Goal: Task Accomplishment & Management: Complete application form

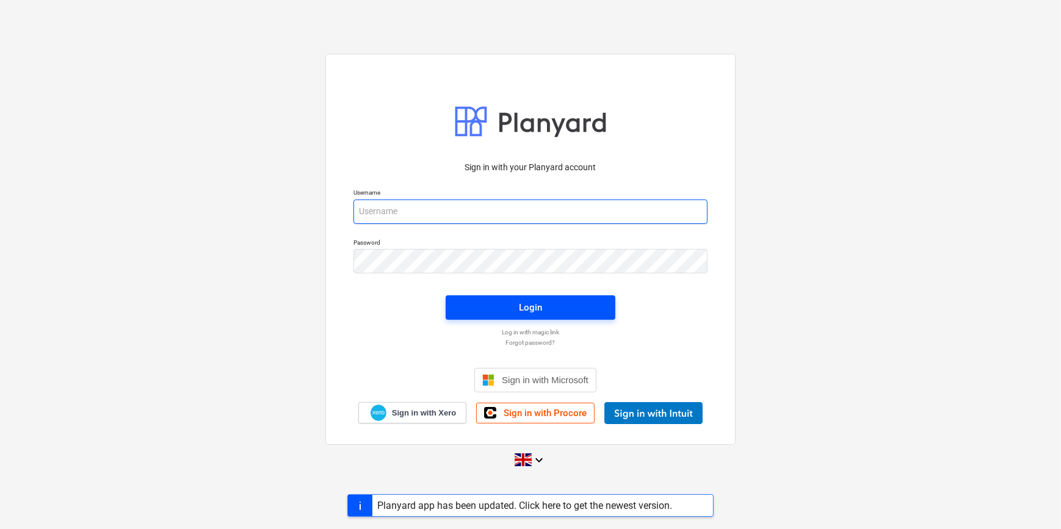
type input "[PERSON_NAME][EMAIL_ADDRESS][PERSON_NAME][DOMAIN_NAME]"
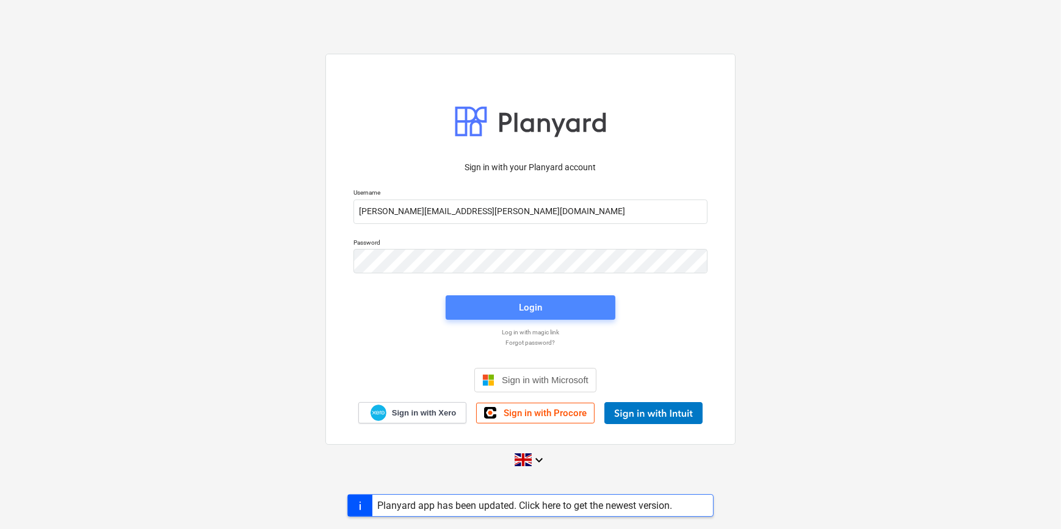
click at [564, 303] on span "Login" at bounding box center [530, 308] width 140 height 16
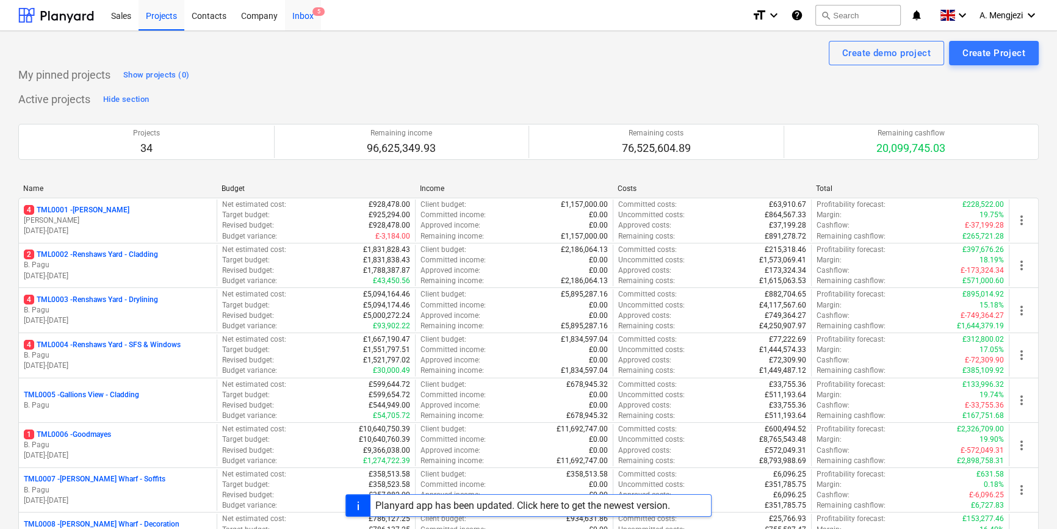
click at [295, 18] on div "Inbox 5" at bounding box center [303, 14] width 36 height 31
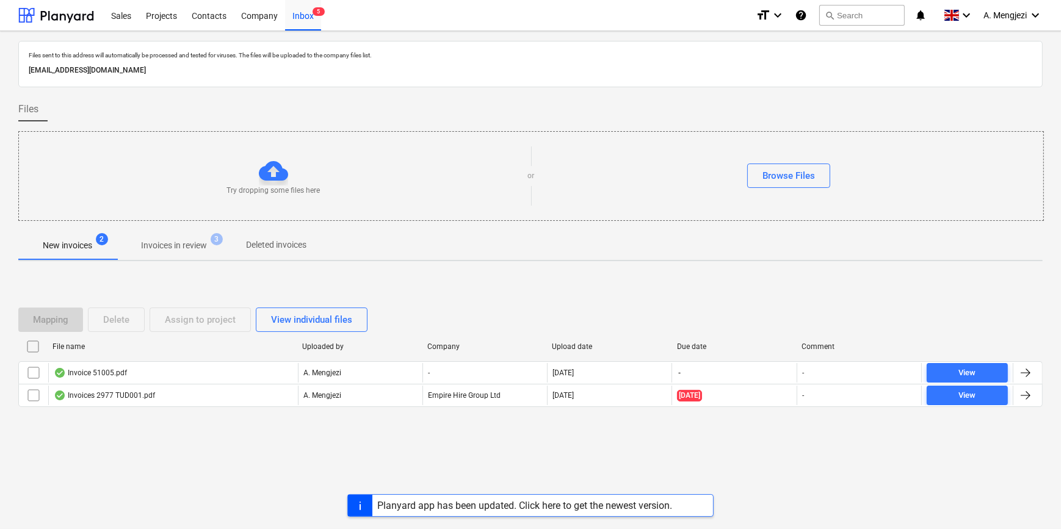
click at [178, 242] on p "Invoices in review" at bounding box center [174, 245] width 66 height 13
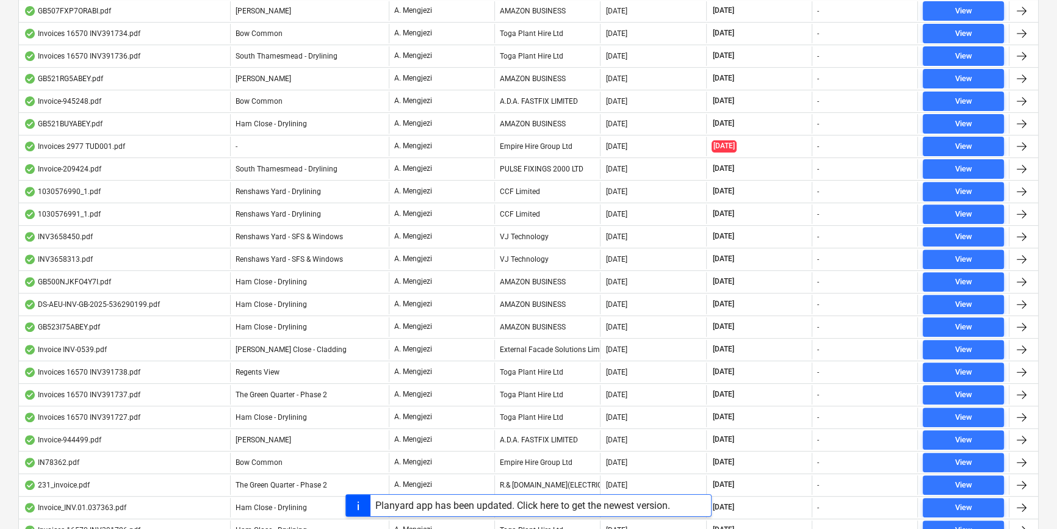
scroll to position [277, 0]
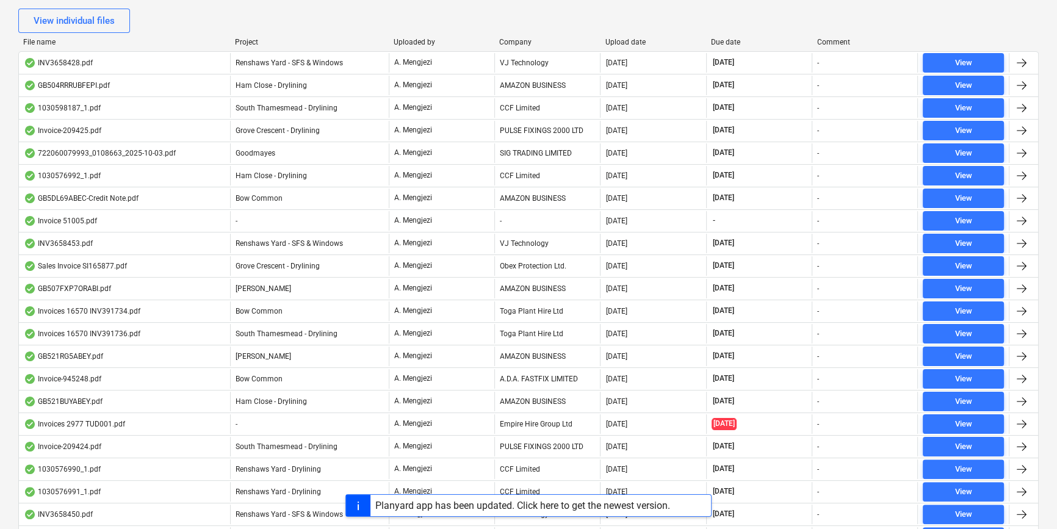
click at [536, 38] on div "Company" at bounding box center [547, 42] width 96 height 9
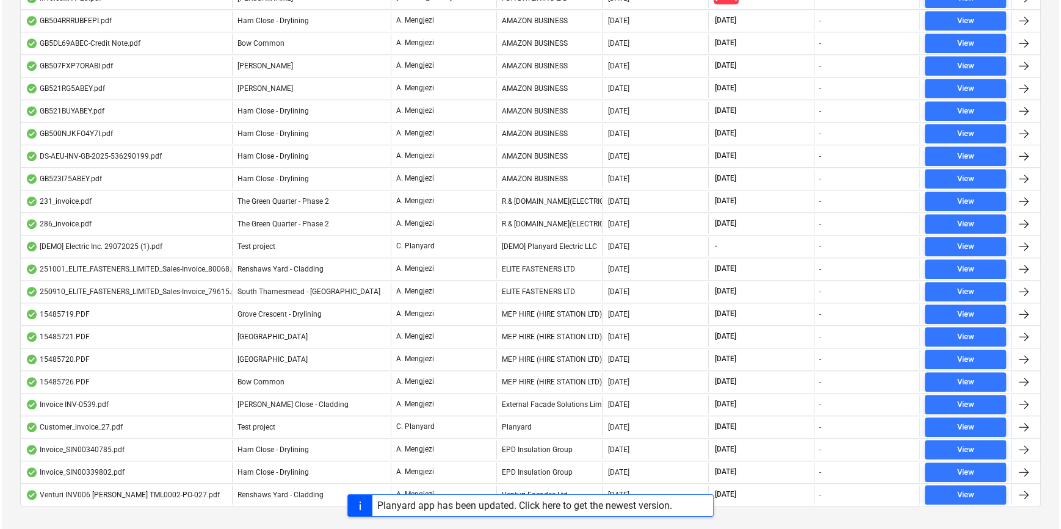
scroll to position [1531, 0]
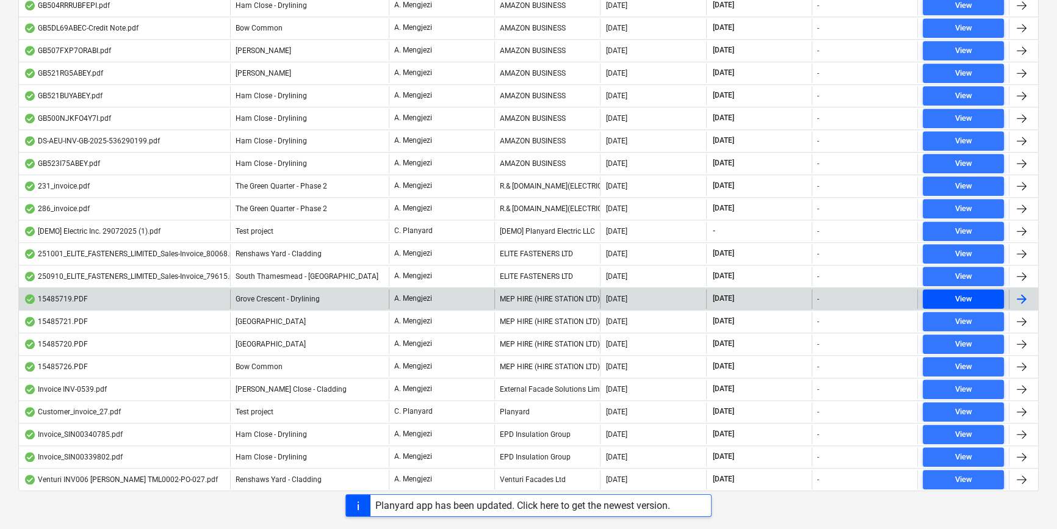
click at [981, 292] on span "View" at bounding box center [963, 299] width 71 height 14
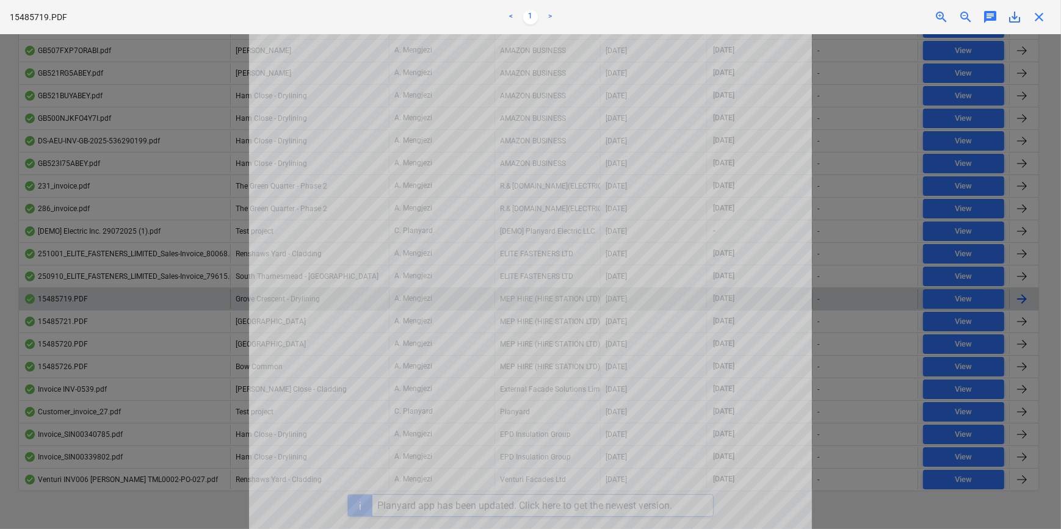
click at [1043, 10] on span "close" at bounding box center [1038, 17] width 15 height 15
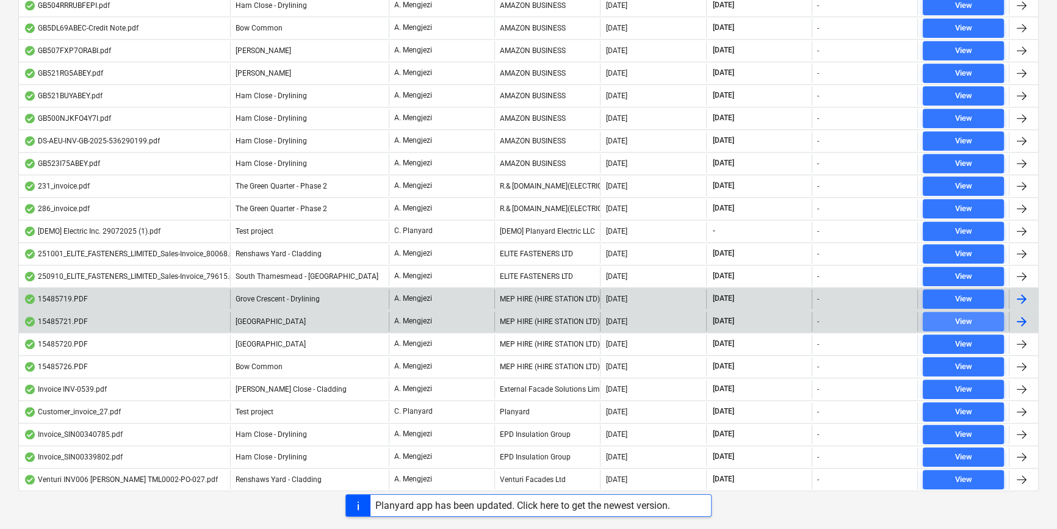
click at [964, 315] on div "View" at bounding box center [963, 322] width 17 height 14
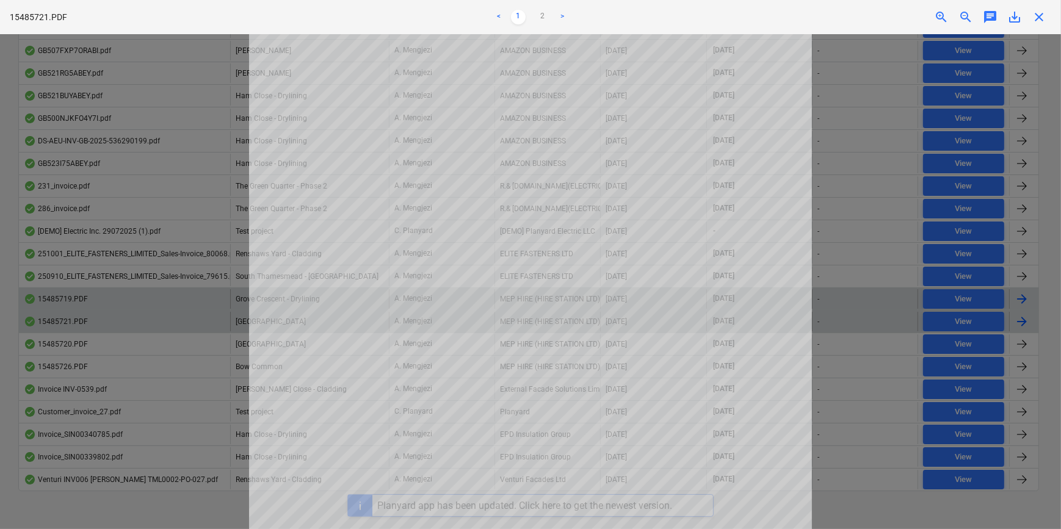
scroll to position [277, 0]
click at [1039, 15] on span "close" at bounding box center [1038, 17] width 15 height 15
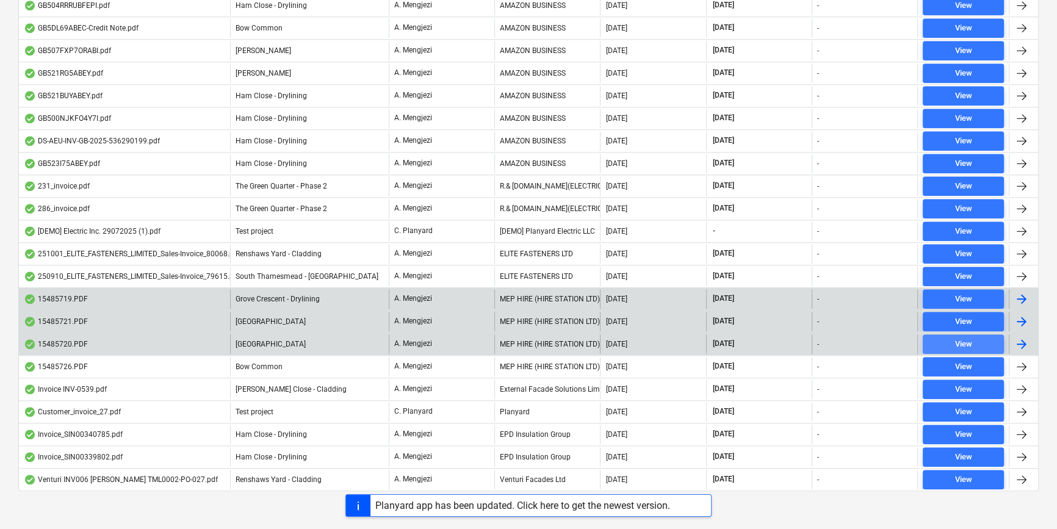
click at [955, 334] on button "View" at bounding box center [963, 344] width 81 height 20
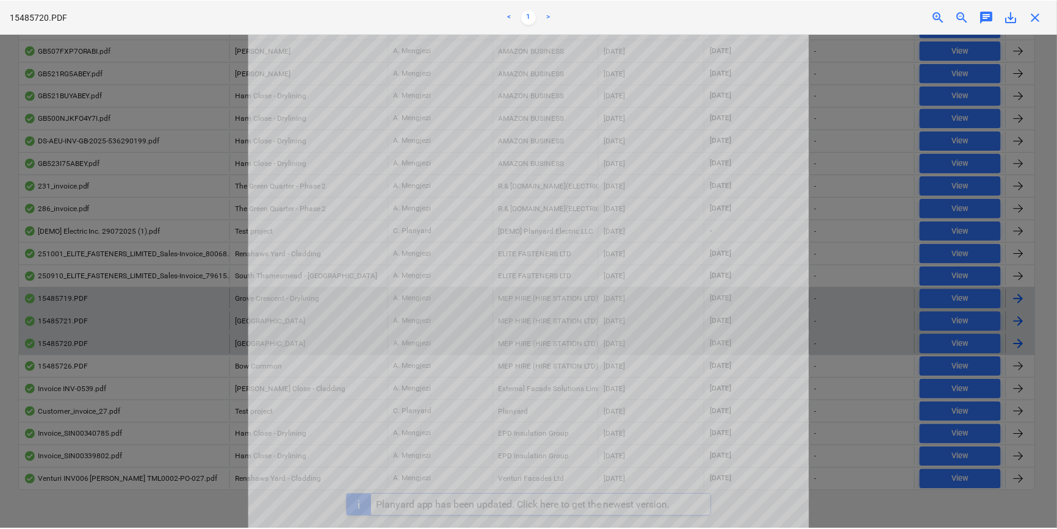
scroll to position [277, 0]
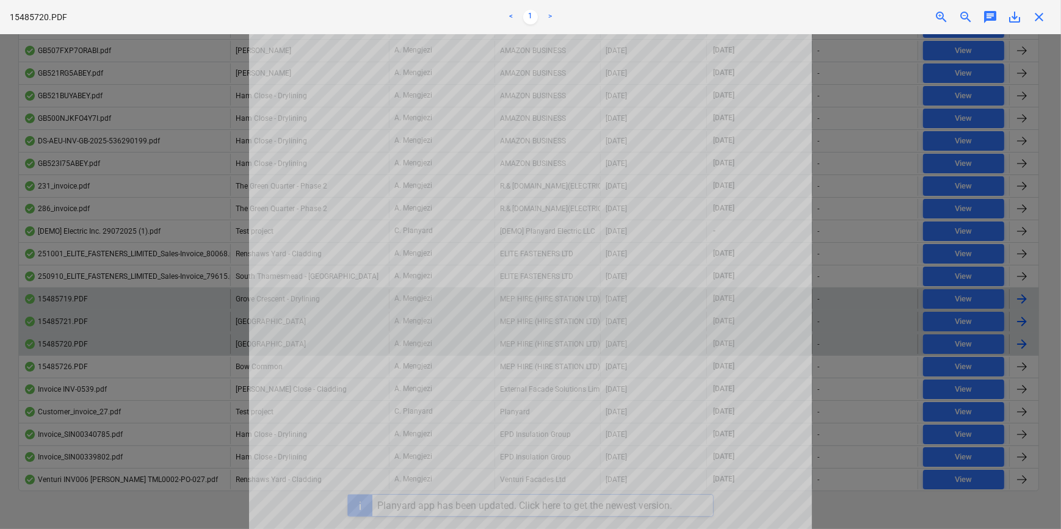
click at [1045, 14] on span "close" at bounding box center [1038, 17] width 15 height 15
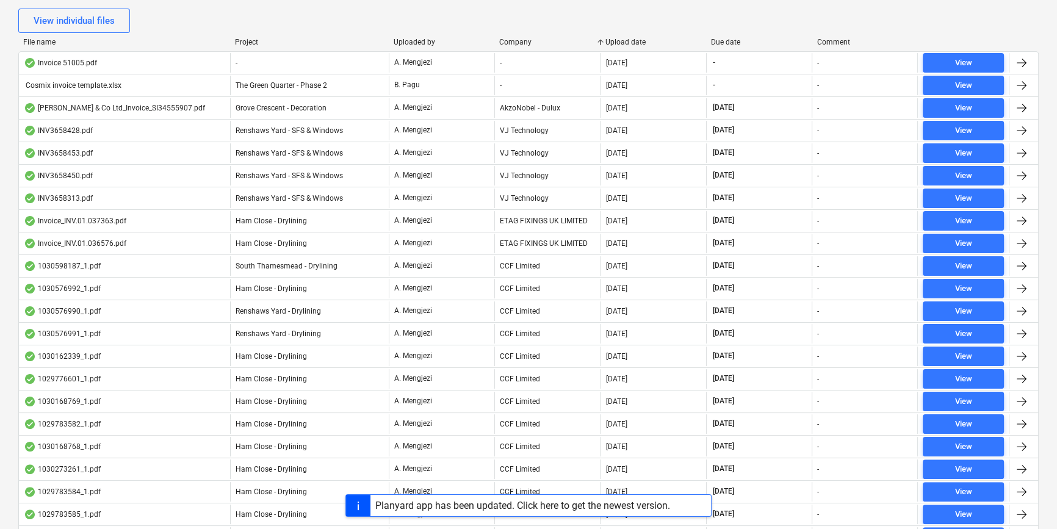
scroll to position [555, 0]
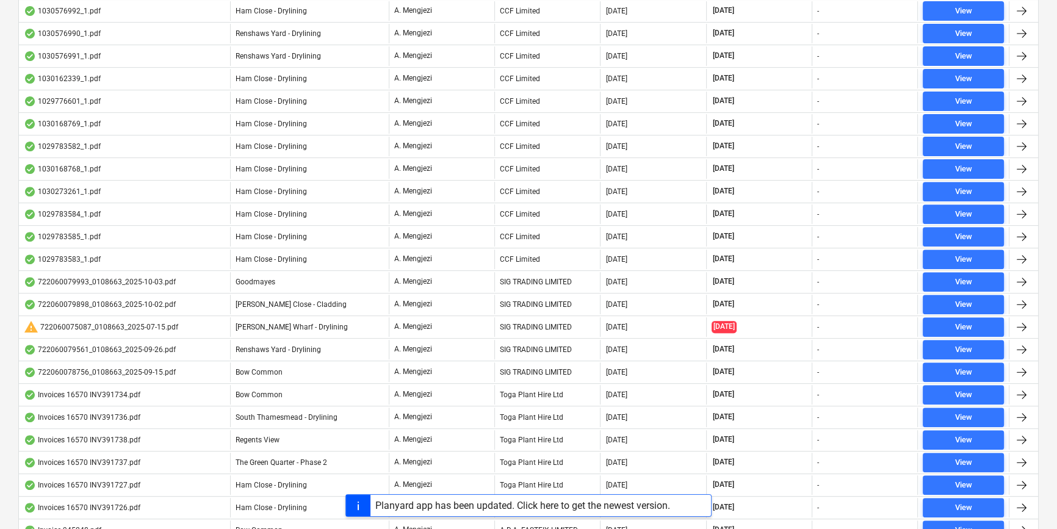
click at [583, 508] on div "Planyard app has been updated. Click here to get the newest version." at bounding box center [522, 506] width 295 height 12
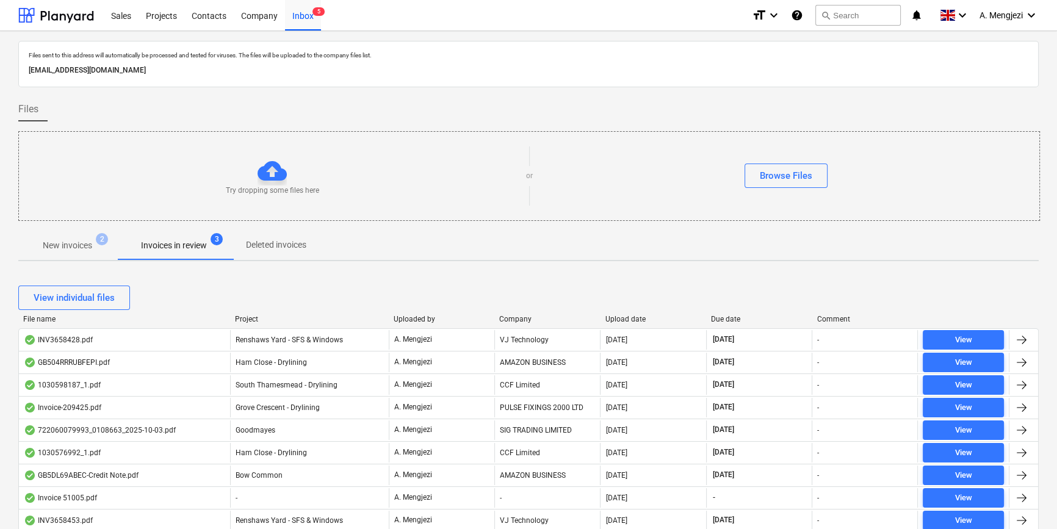
click at [519, 319] on div "Company" at bounding box center [547, 319] width 96 height 9
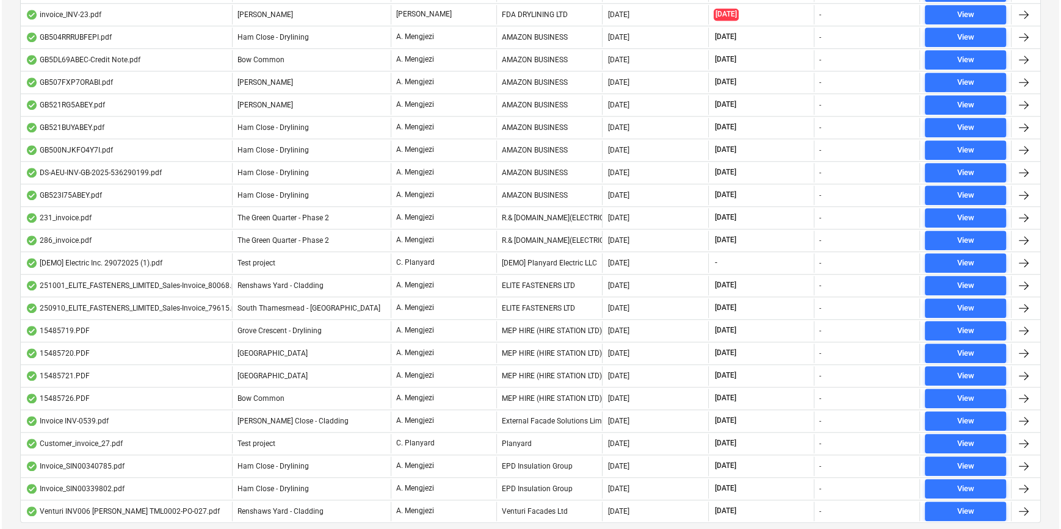
scroll to position [1508, 0]
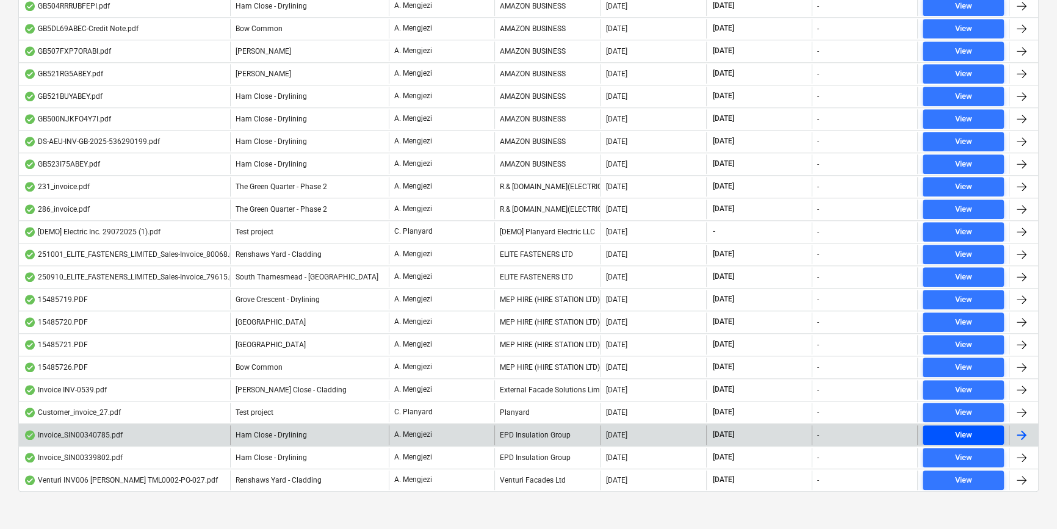
click at [950, 428] on span "View" at bounding box center [963, 435] width 71 height 14
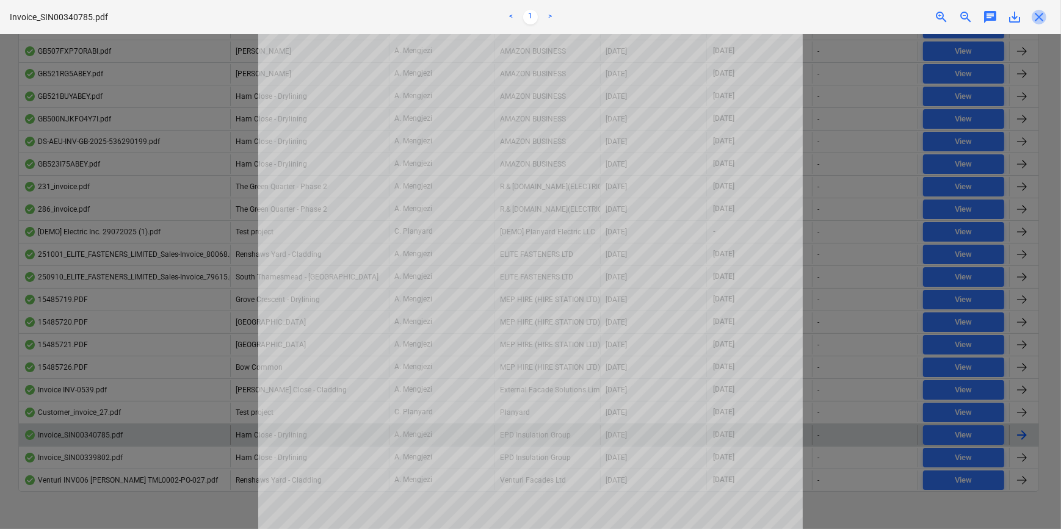
click at [1041, 20] on span "close" at bounding box center [1038, 17] width 15 height 15
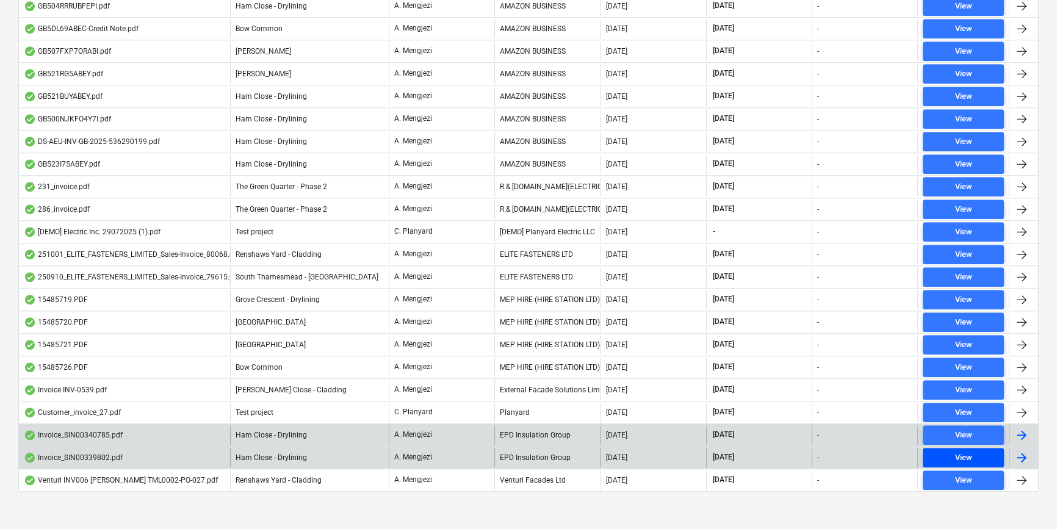
click at [948, 451] on span "View" at bounding box center [963, 458] width 71 height 14
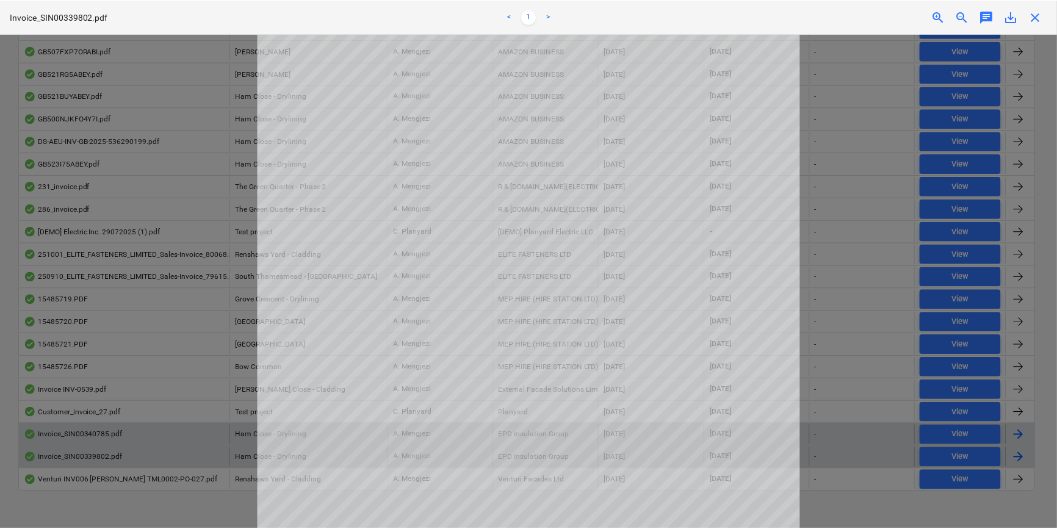
scroll to position [277, 0]
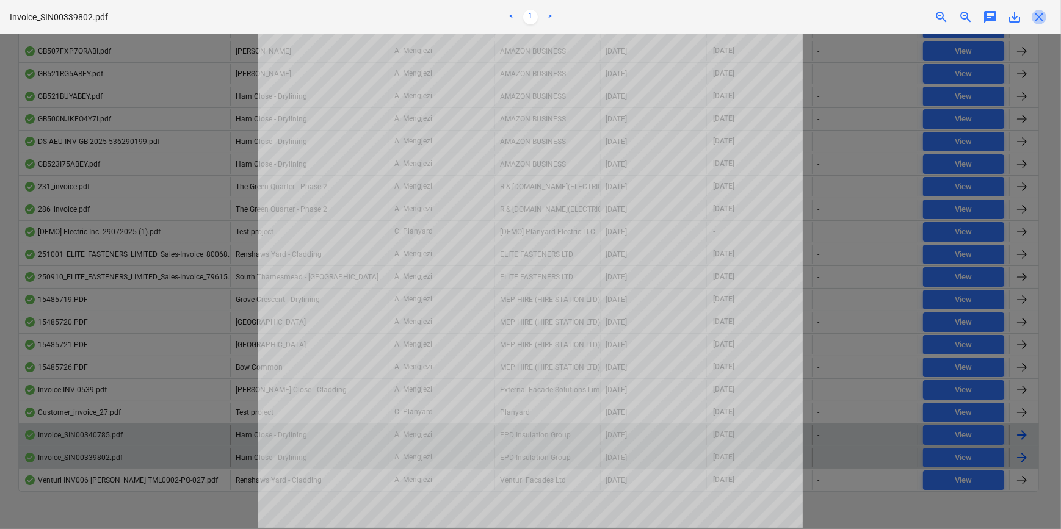
click at [1038, 18] on span "close" at bounding box center [1038, 17] width 15 height 15
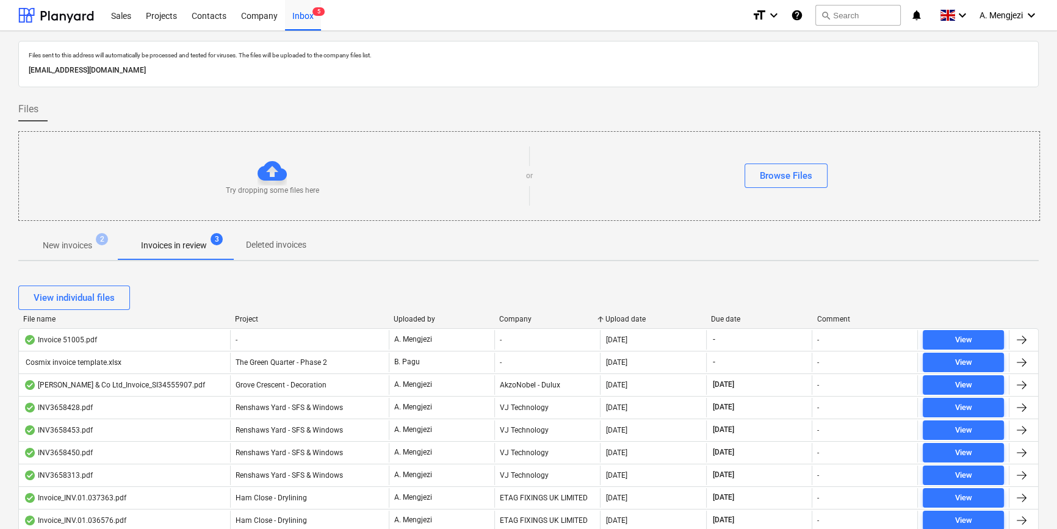
click at [65, 248] on p "New invoices" at bounding box center [67, 245] width 49 height 13
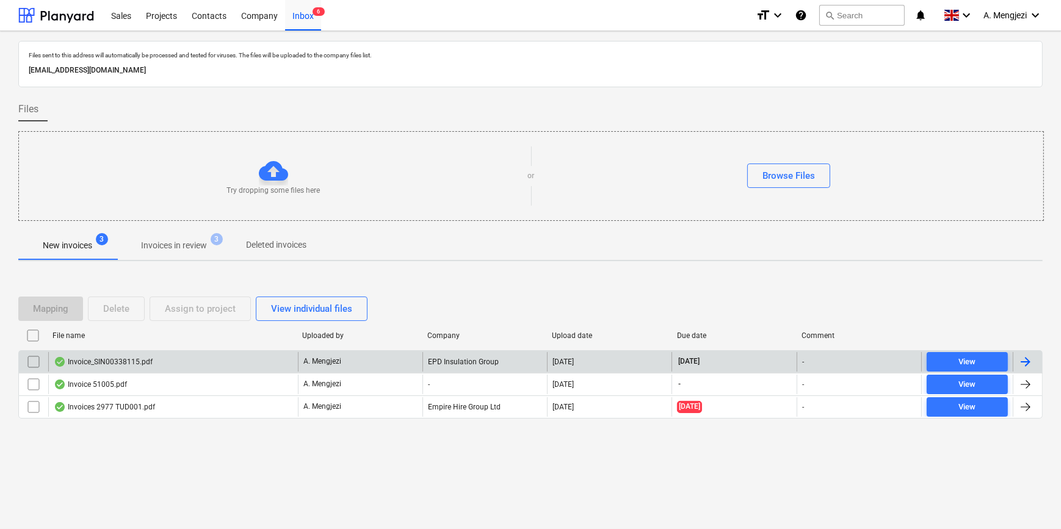
click at [341, 357] on div "A. Mengjezi" at bounding box center [360, 362] width 125 height 20
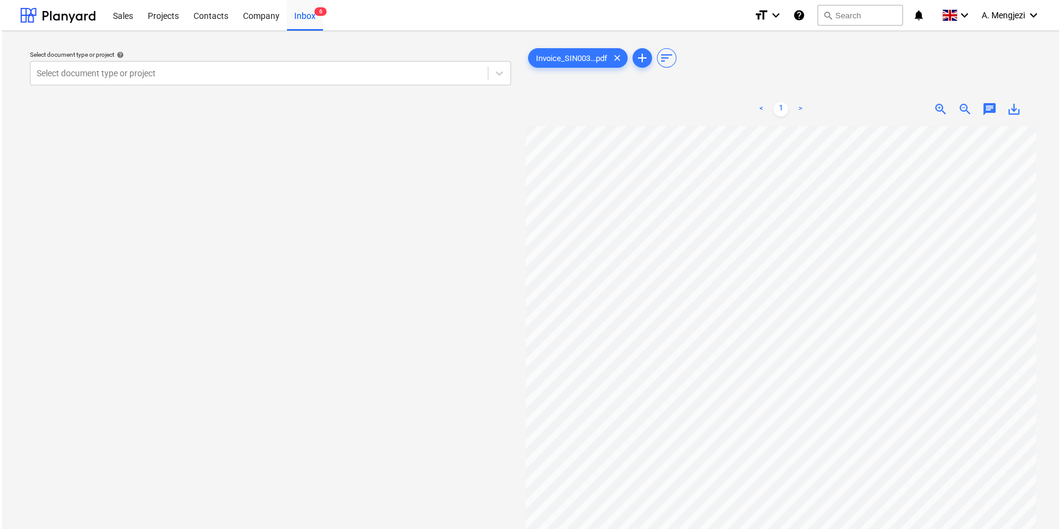
scroll to position [3, 41]
click at [298, 79] on div at bounding box center [257, 73] width 445 height 12
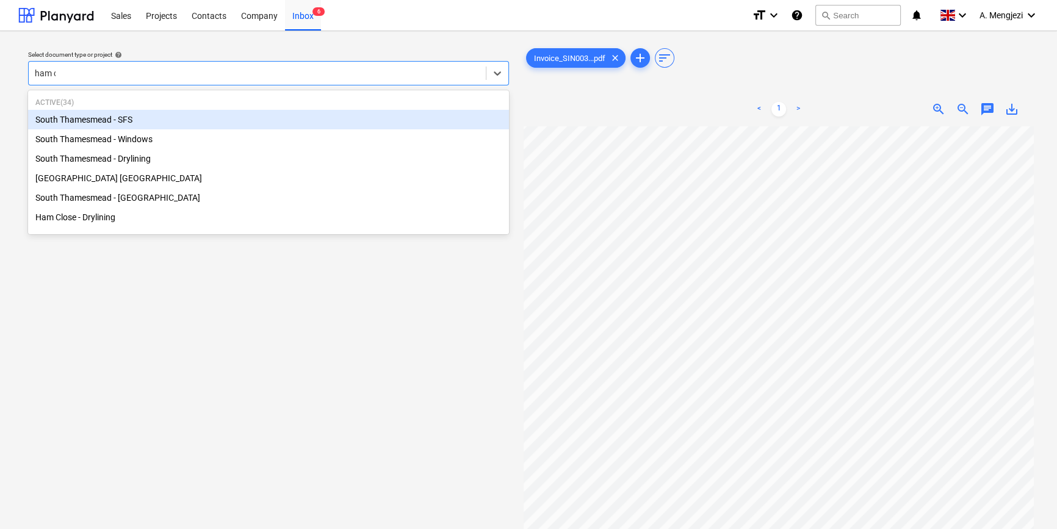
type input "ham cl"
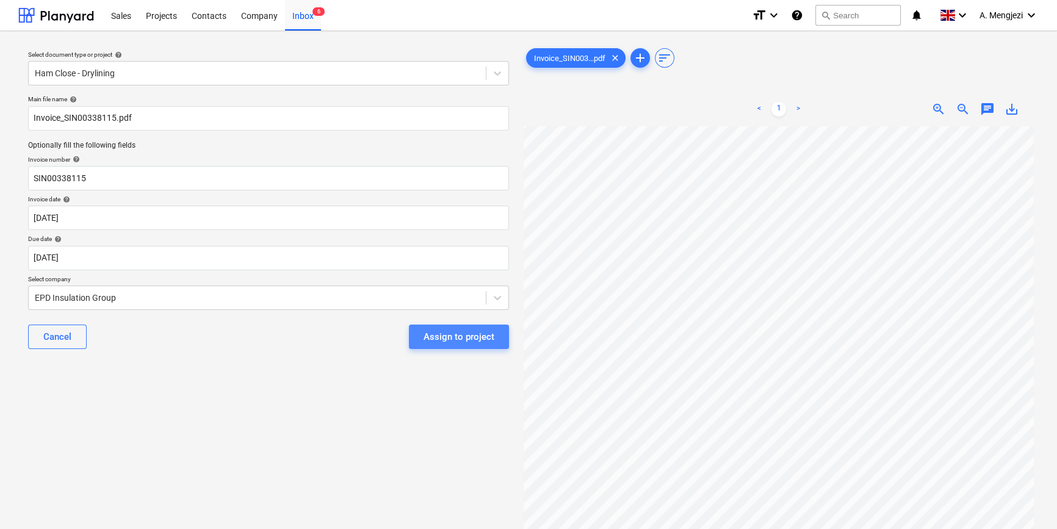
click at [453, 331] on div "Assign to project" at bounding box center [459, 337] width 71 height 16
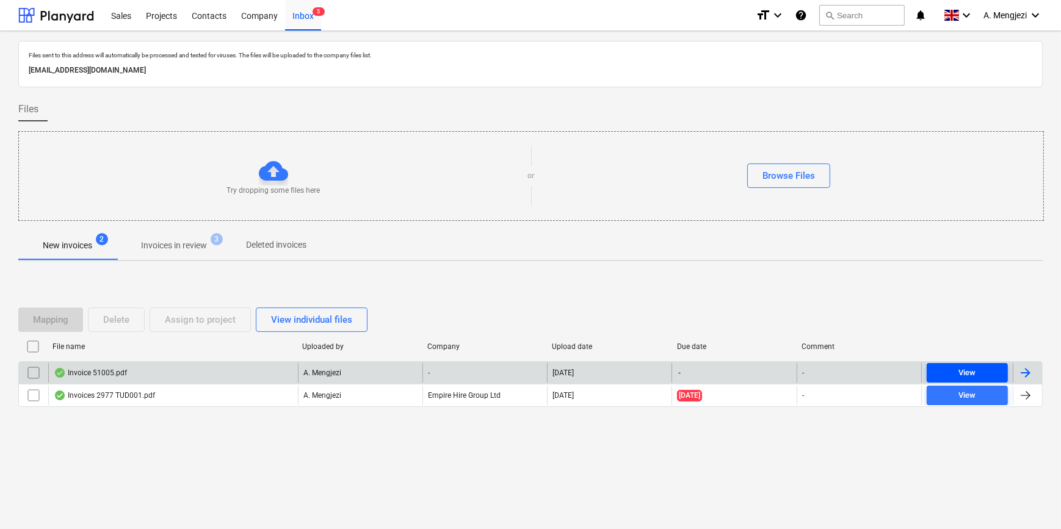
click at [962, 367] on div "View" at bounding box center [966, 373] width 17 height 14
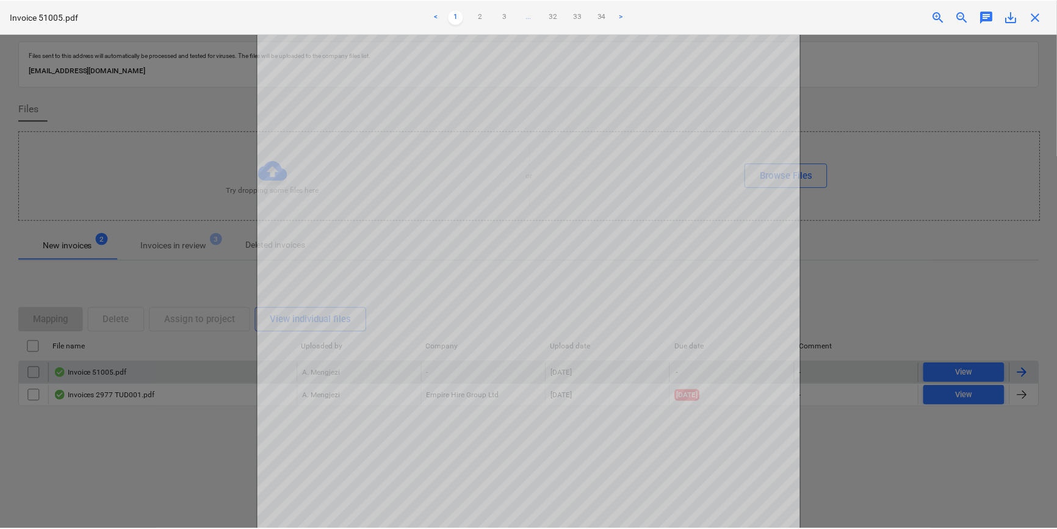
scroll to position [277, 0]
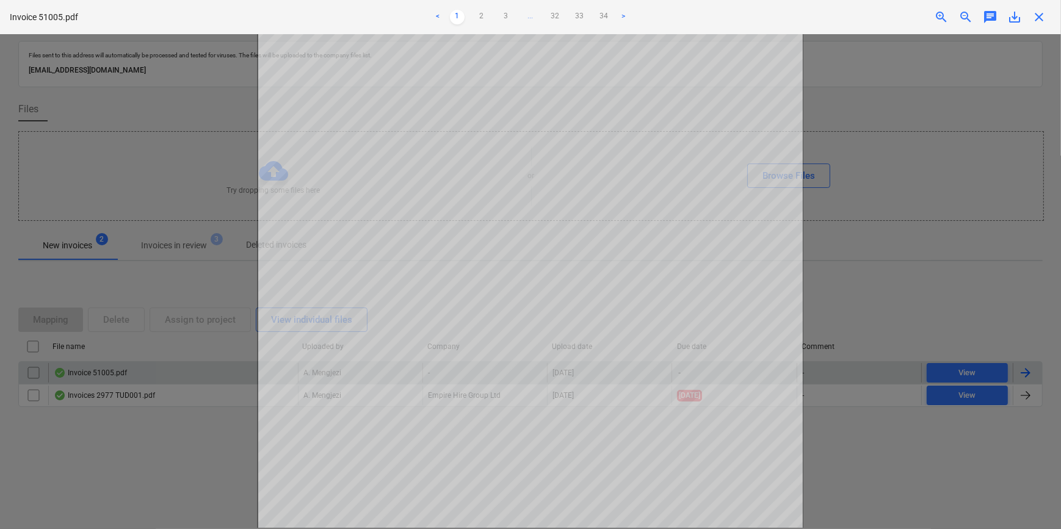
click at [1043, 18] on span "close" at bounding box center [1038, 17] width 15 height 15
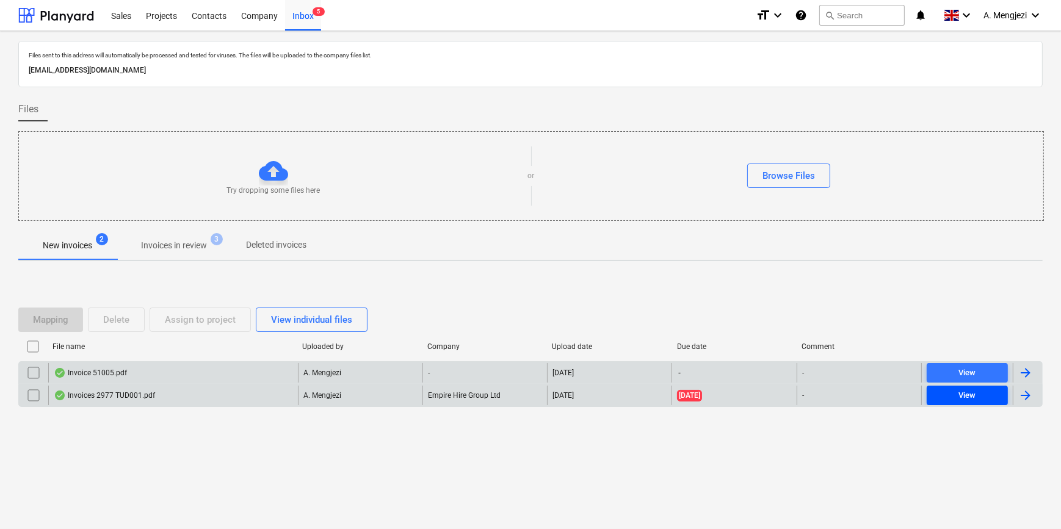
click at [945, 391] on span "View" at bounding box center [966, 396] width 71 height 14
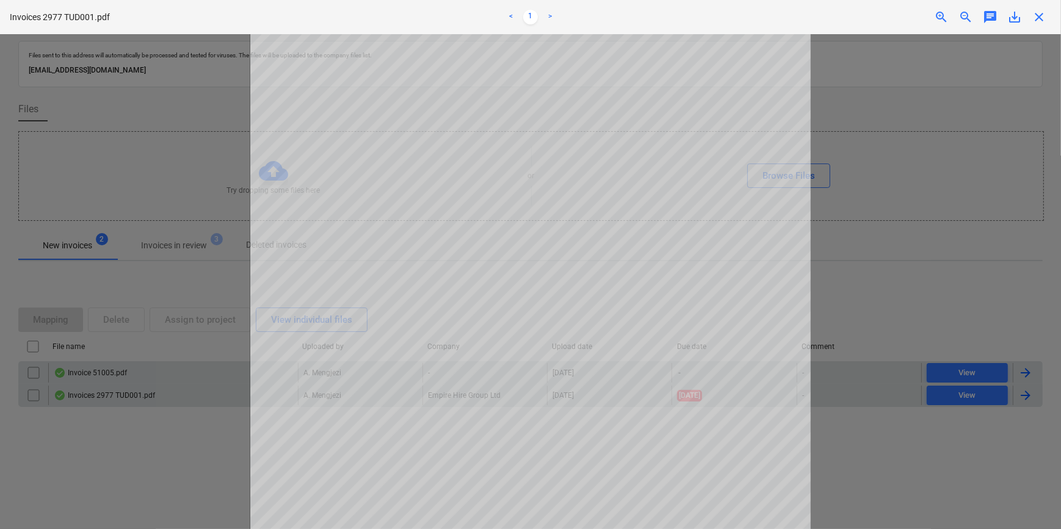
click at [1042, 18] on span "close" at bounding box center [1038, 17] width 15 height 15
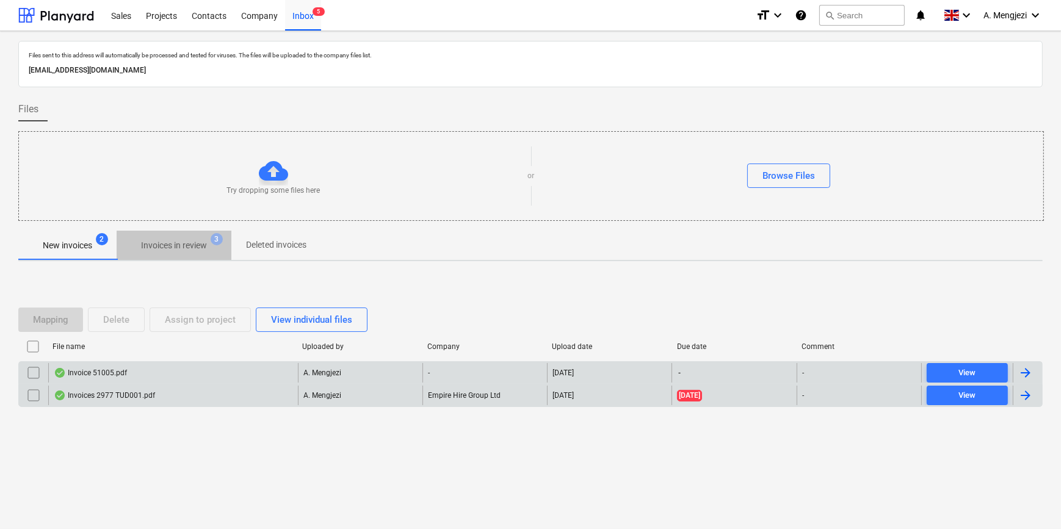
click at [161, 247] on p "Invoices in review" at bounding box center [174, 245] width 66 height 13
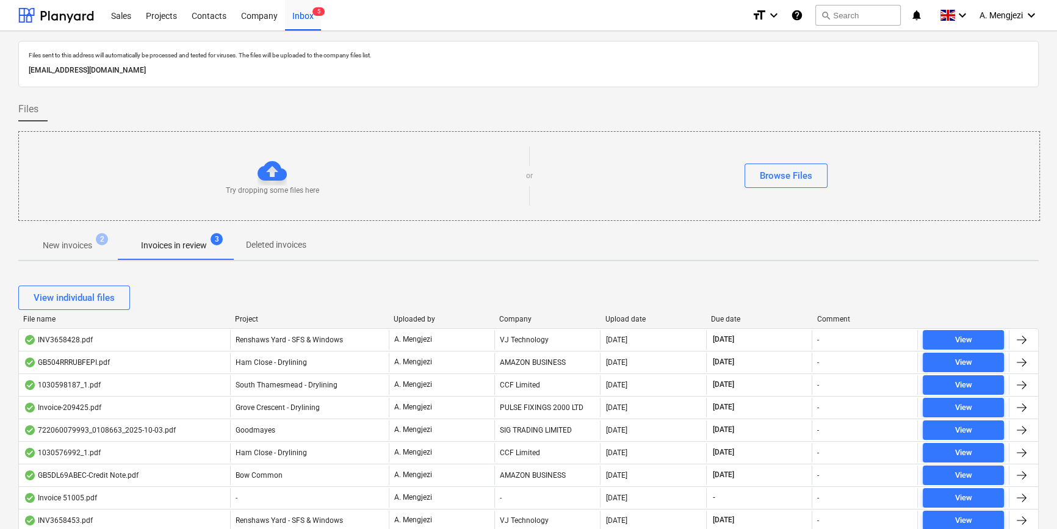
click at [527, 319] on div "Company" at bounding box center [547, 319] width 96 height 9
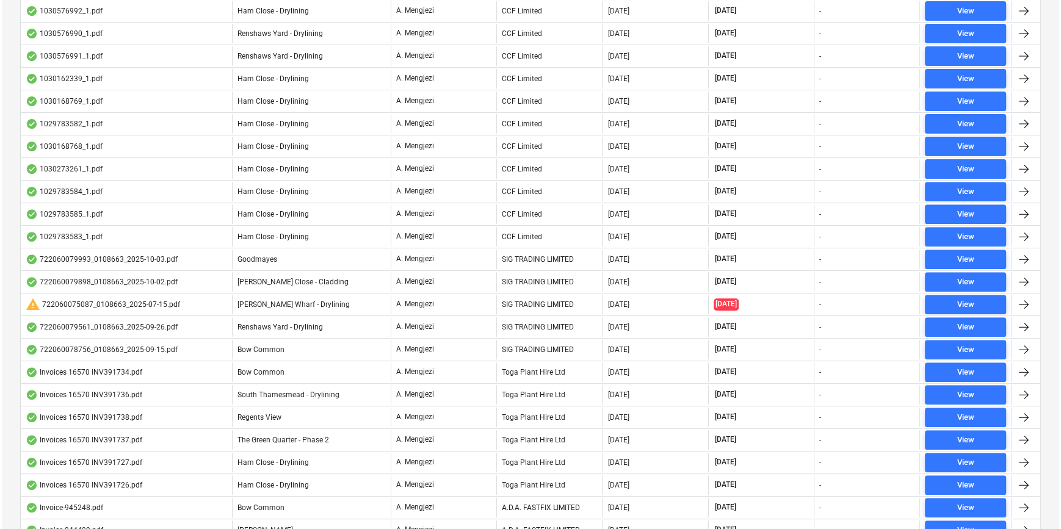
scroll to position [832, 0]
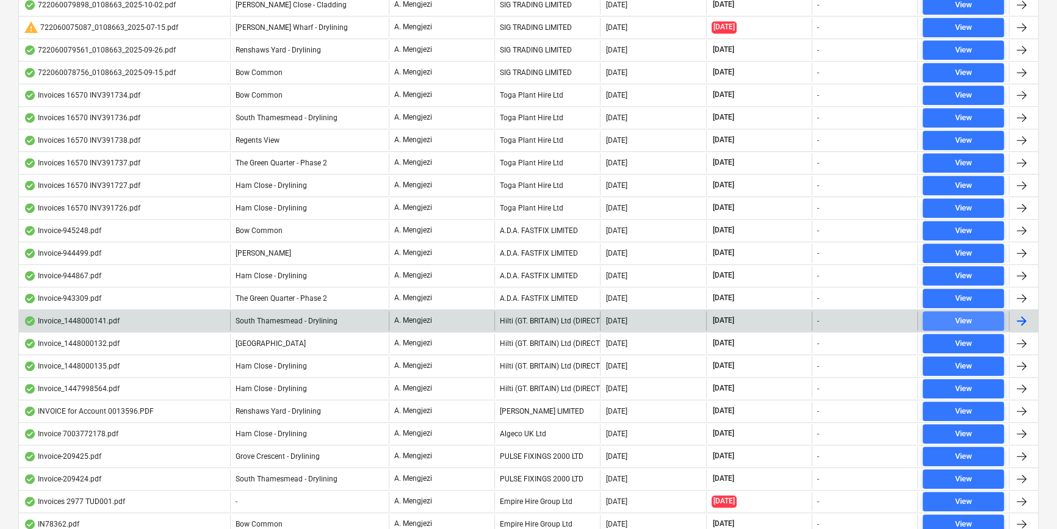
click at [968, 314] on div "View" at bounding box center [963, 321] width 17 height 14
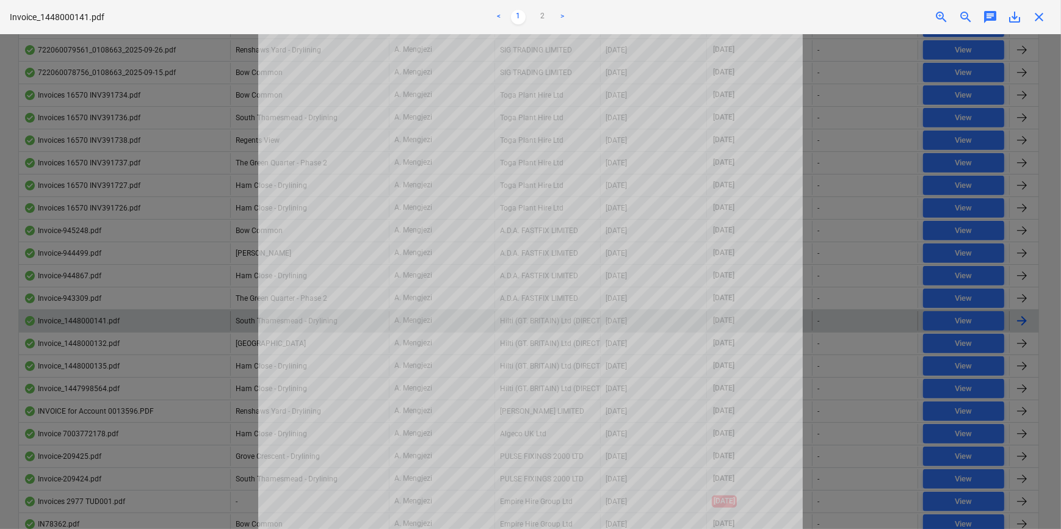
scroll to position [277, 0]
click at [1040, 14] on span "close" at bounding box center [1038, 17] width 15 height 15
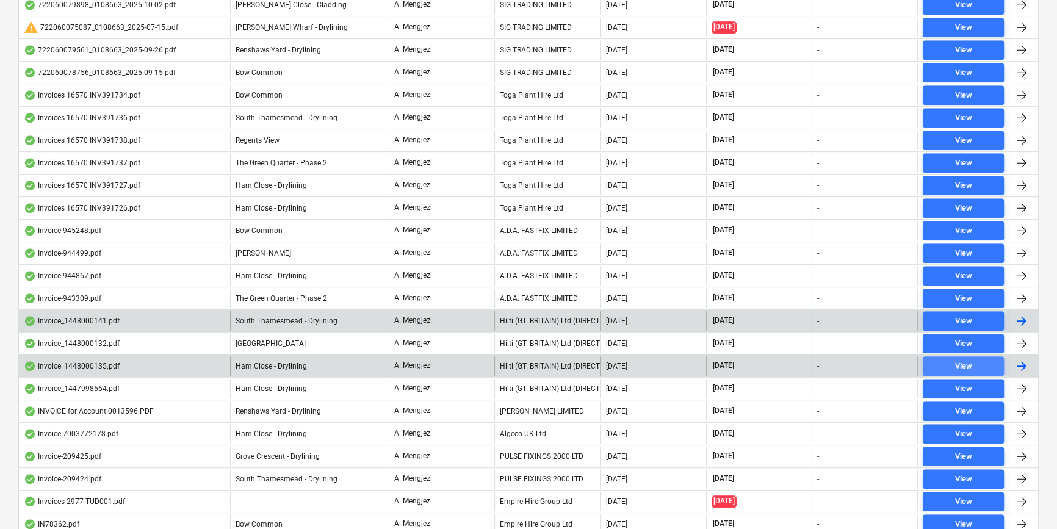
click at [973, 356] on button "View" at bounding box center [963, 366] width 81 height 20
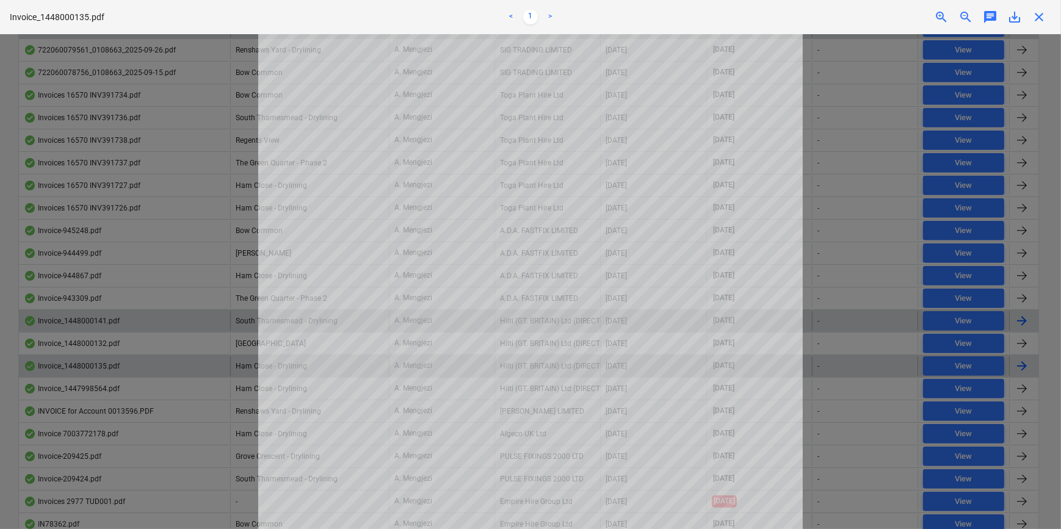
drag, startPoint x: 1041, startPoint y: 18, endPoint x: 1020, endPoint y: 34, distance: 25.6
click at [1039, 19] on span "close" at bounding box center [1038, 17] width 15 height 15
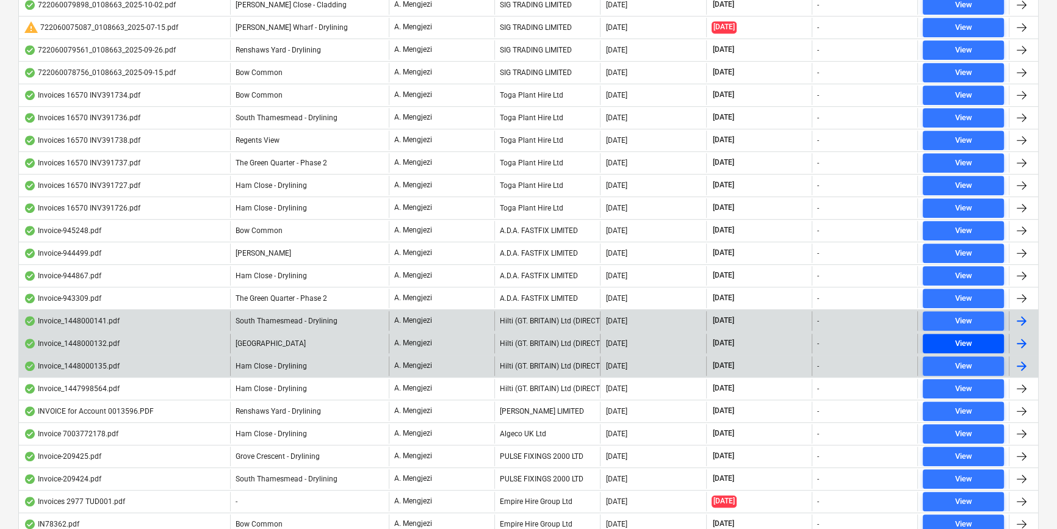
click at [962, 337] on div "View" at bounding box center [963, 344] width 17 height 14
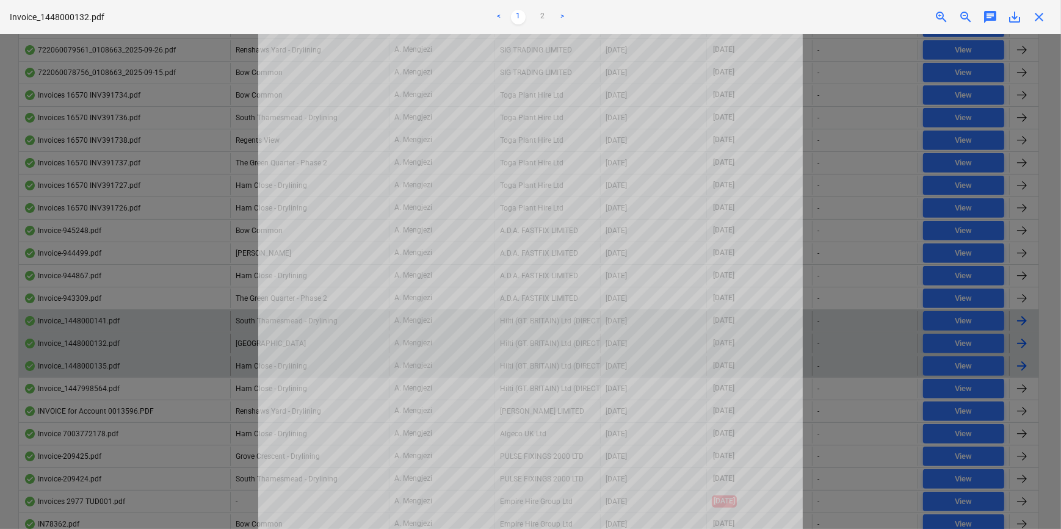
click at [1040, 24] on div "Invoice_1448000132.pdf < 1 2 > zoom_in zoom_out chat 0 save_alt close" at bounding box center [530, 17] width 1061 height 34
click at [1040, 15] on span "close" at bounding box center [1038, 17] width 15 height 15
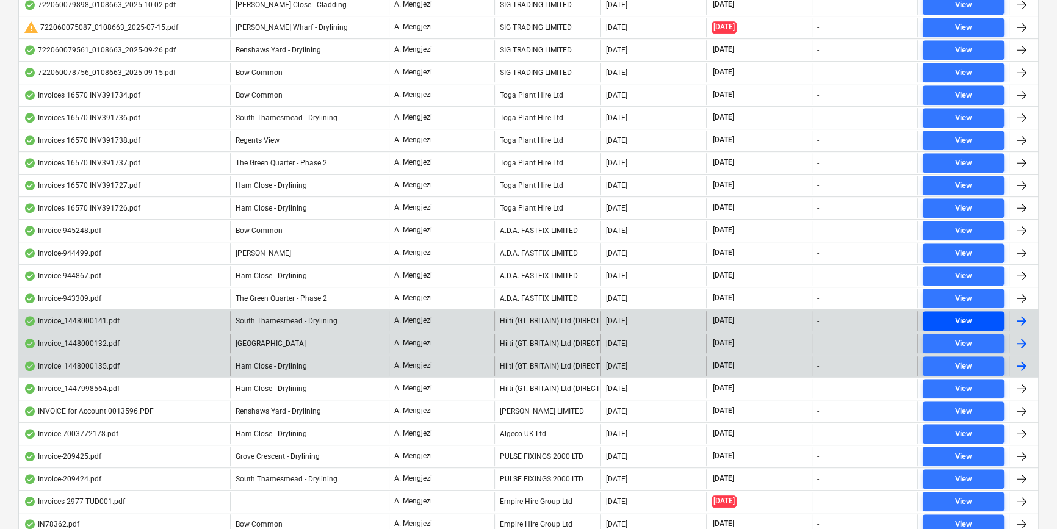
click at [975, 311] on button "View" at bounding box center [963, 321] width 81 height 20
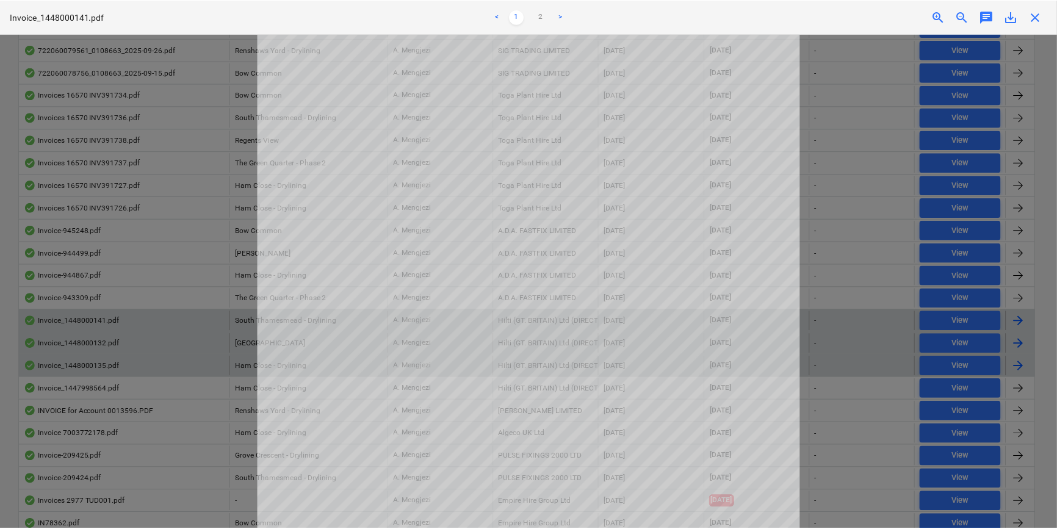
scroll to position [277, 0]
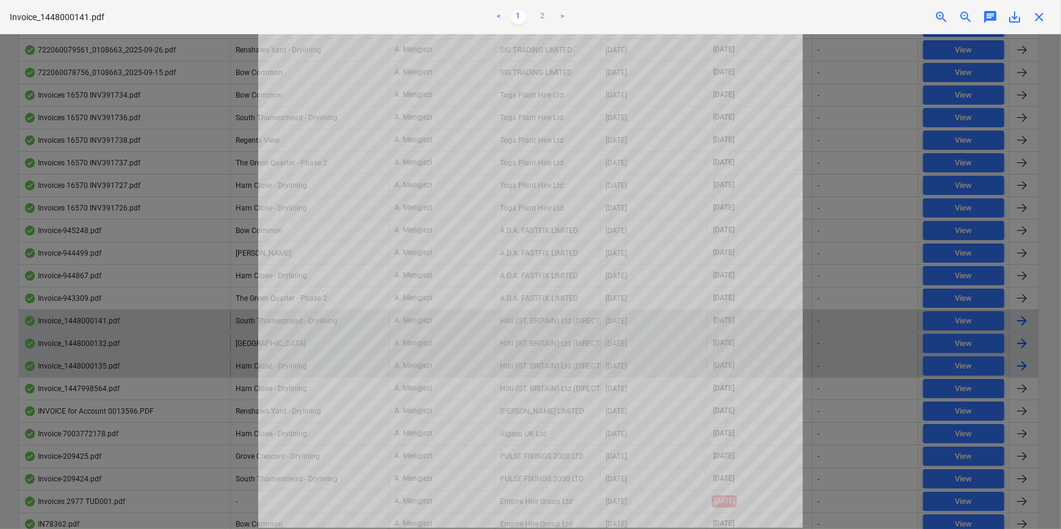
click at [1038, 16] on span "close" at bounding box center [1038, 17] width 15 height 15
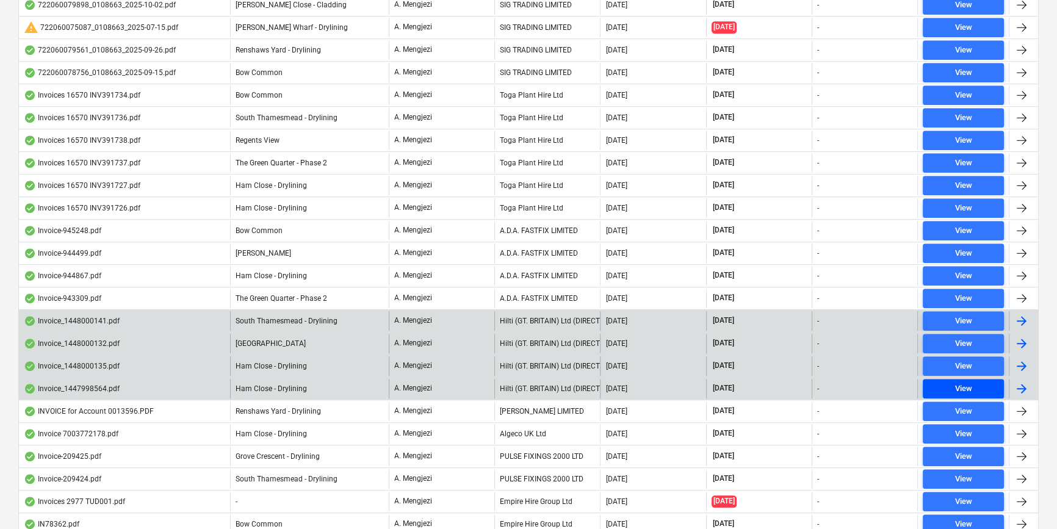
click at [988, 382] on span "View" at bounding box center [963, 389] width 71 height 14
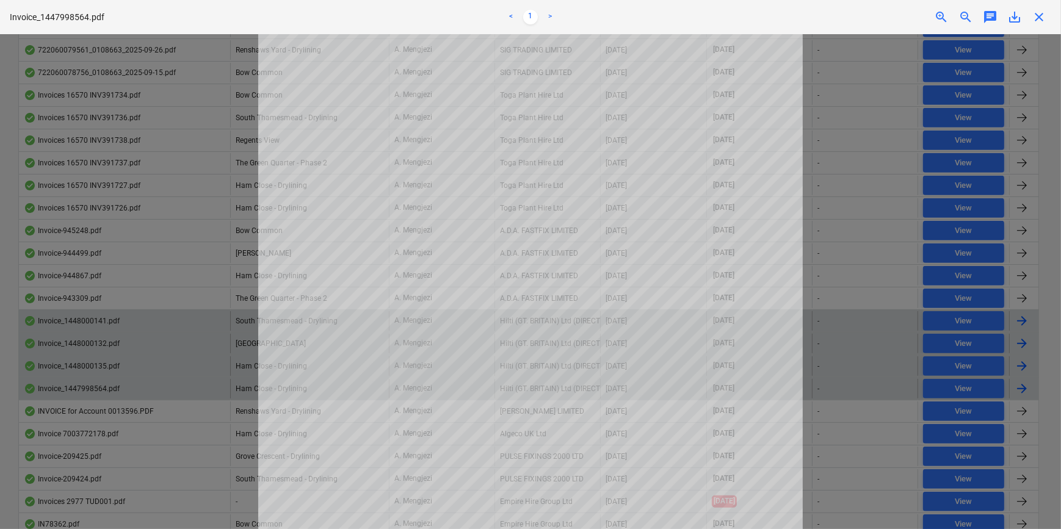
click at [1036, 13] on span "close" at bounding box center [1038, 17] width 15 height 15
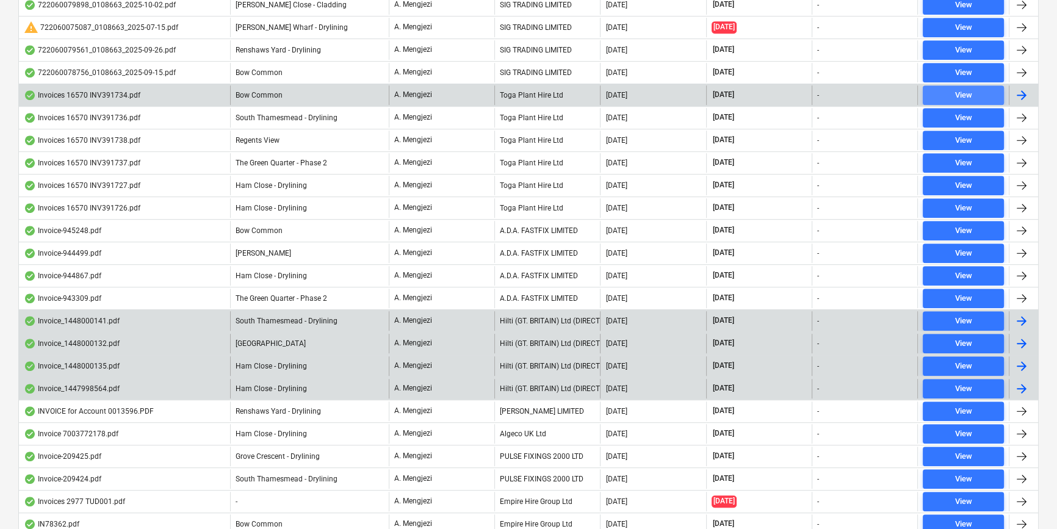
click at [970, 92] on div "View" at bounding box center [963, 95] width 17 height 14
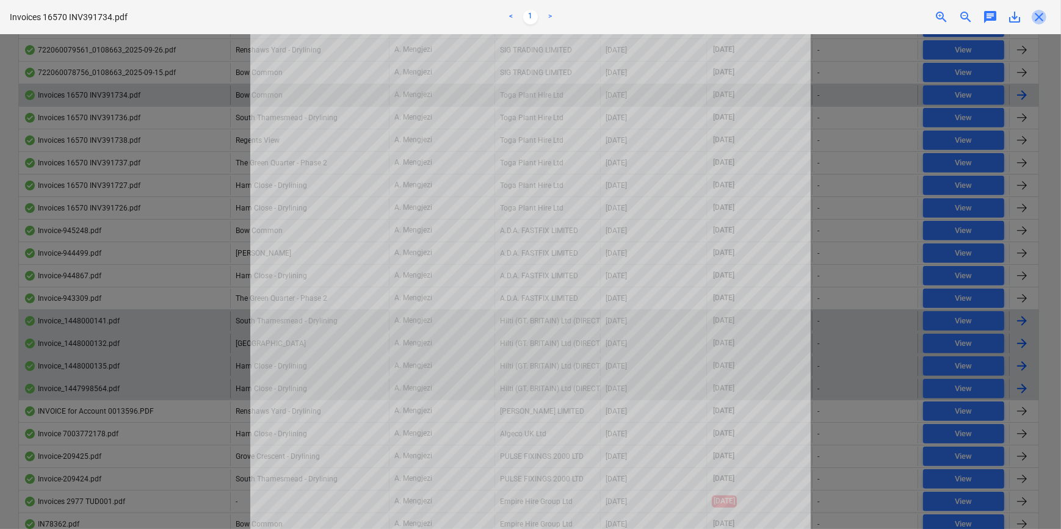
click at [1039, 15] on span "close" at bounding box center [1038, 17] width 15 height 15
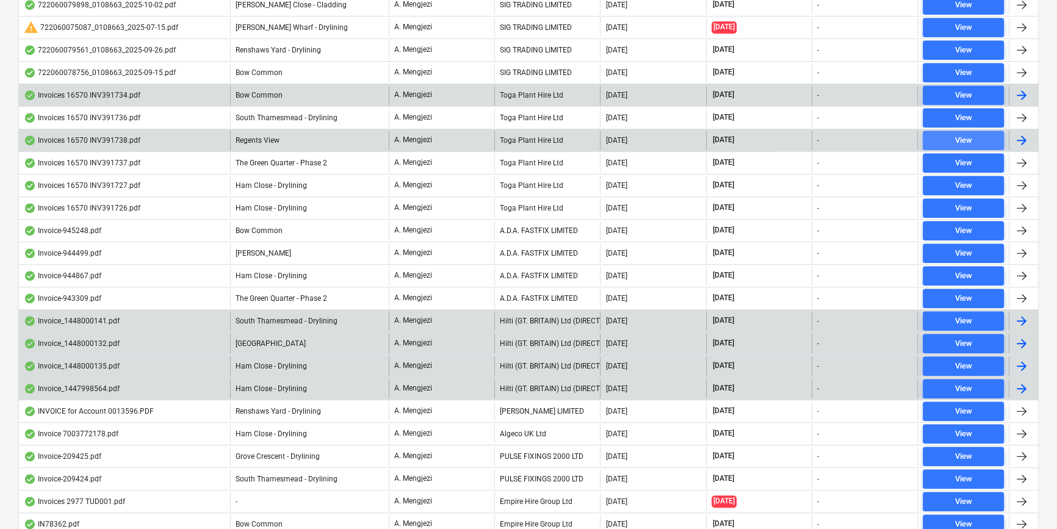
click at [966, 134] on div "View" at bounding box center [963, 141] width 17 height 14
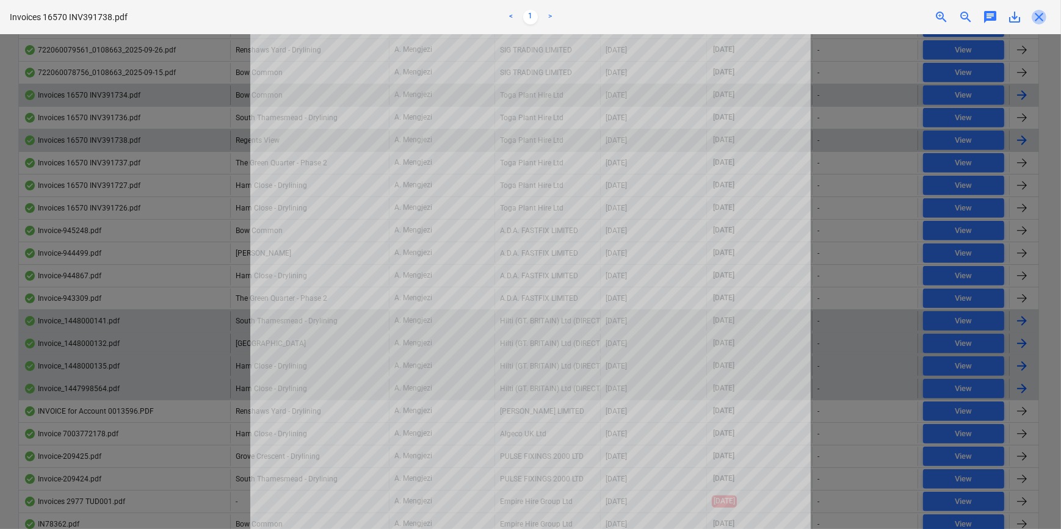
click at [1042, 18] on span "close" at bounding box center [1038, 17] width 15 height 15
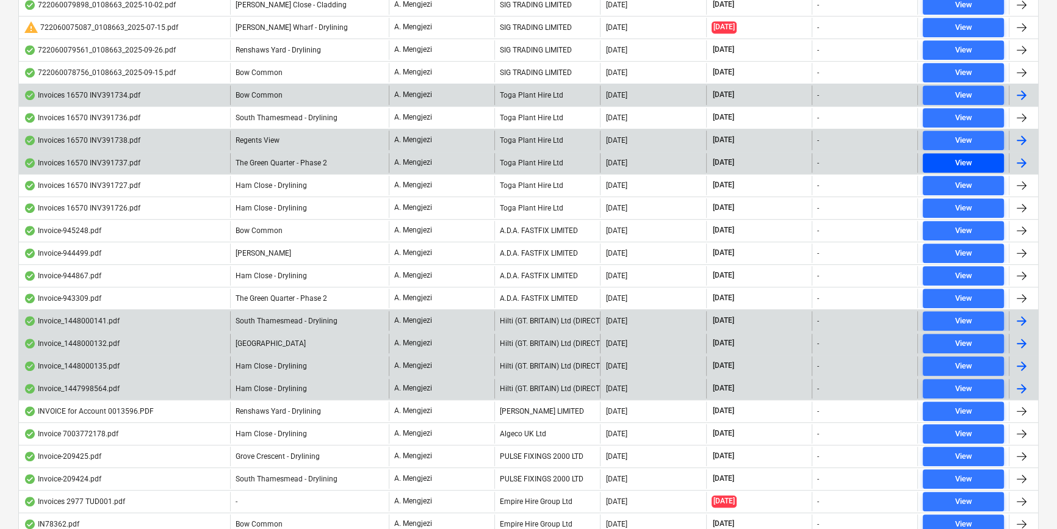
click at [960, 153] on button "View" at bounding box center [963, 163] width 81 height 20
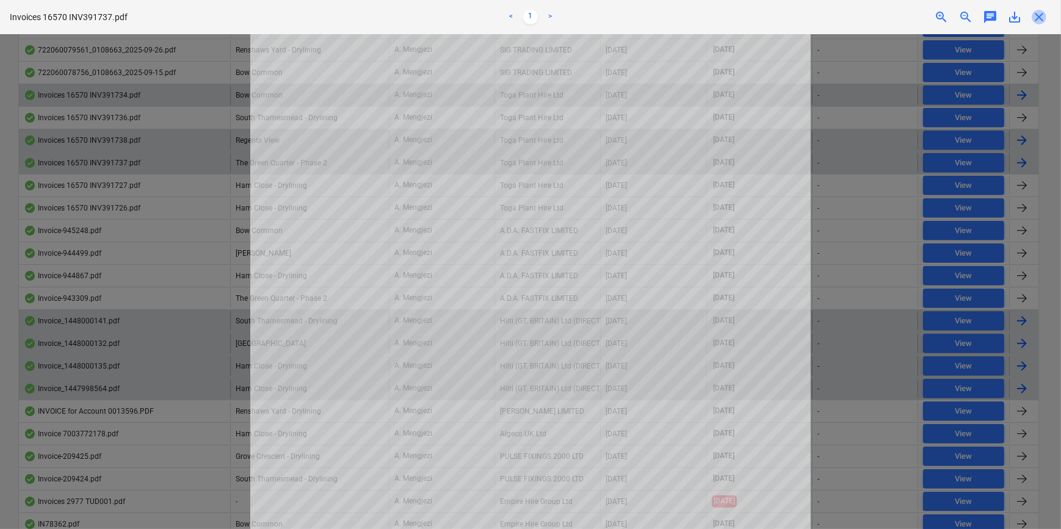
click at [1038, 18] on span "close" at bounding box center [1038, 17] width 15 height 15
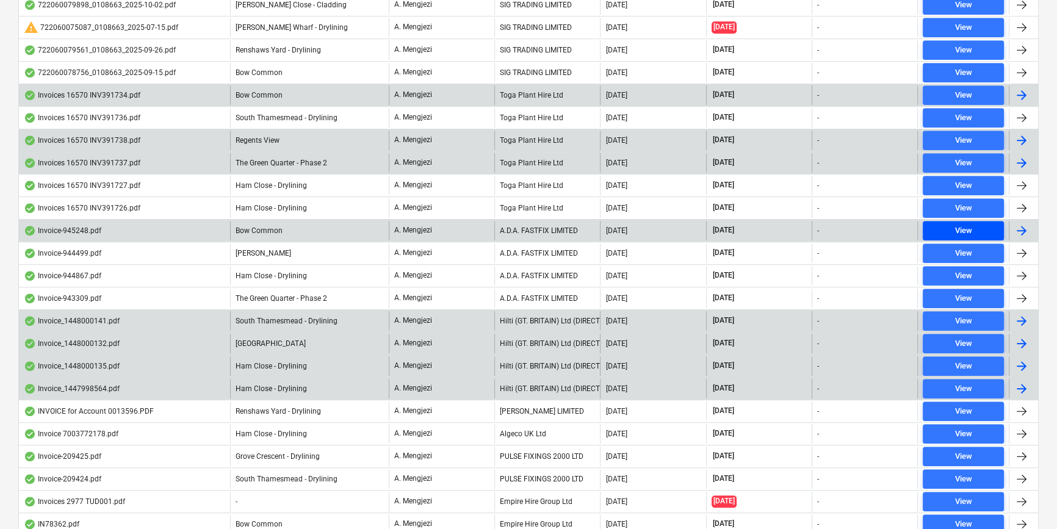
click at [971, 224] on div "View" at bounding box center [963, 231] width 17 height 14
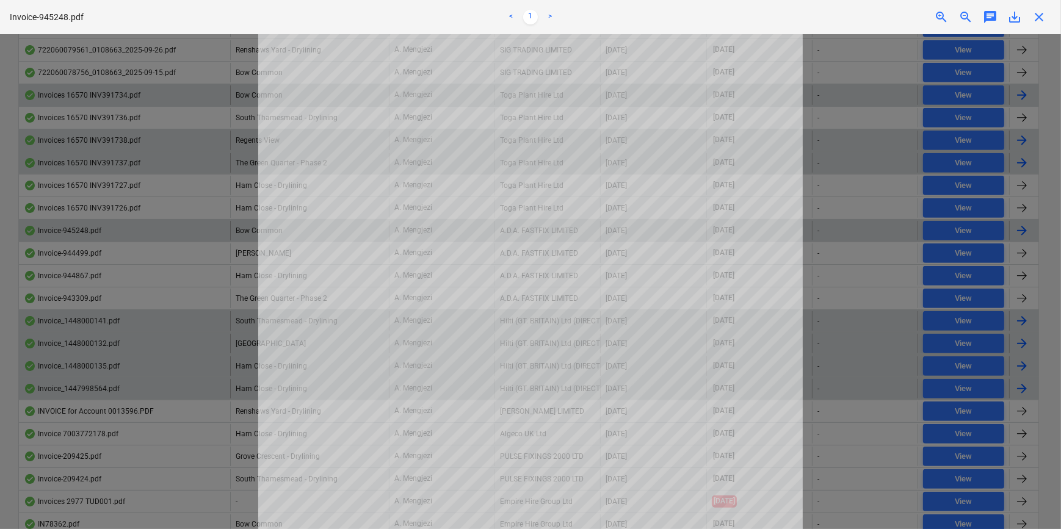
click at [1039, 13] on span "close" at bounding box center [1038, 17] width 15 height 15
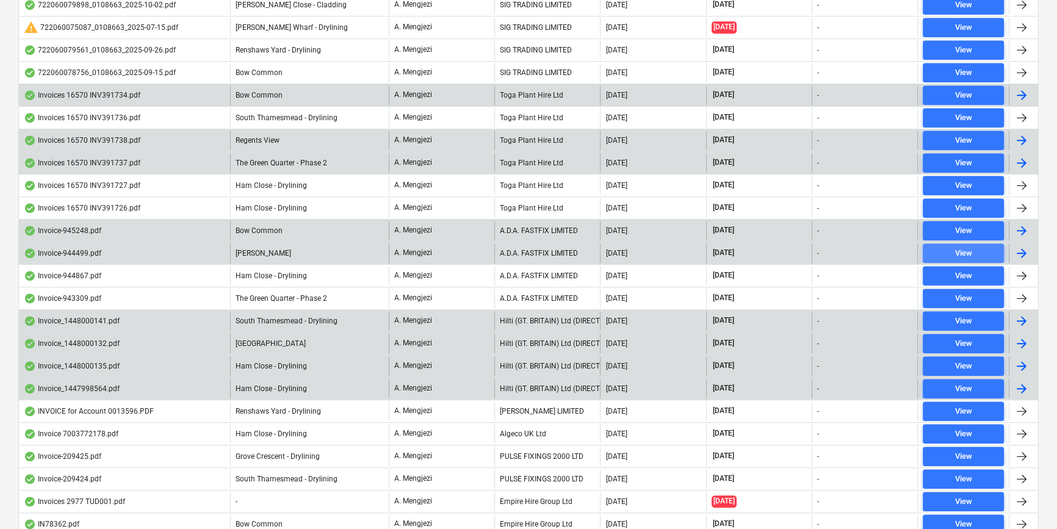
click at [991, 247] on span "View" at bounding box center [963, 254] width 71 height 14
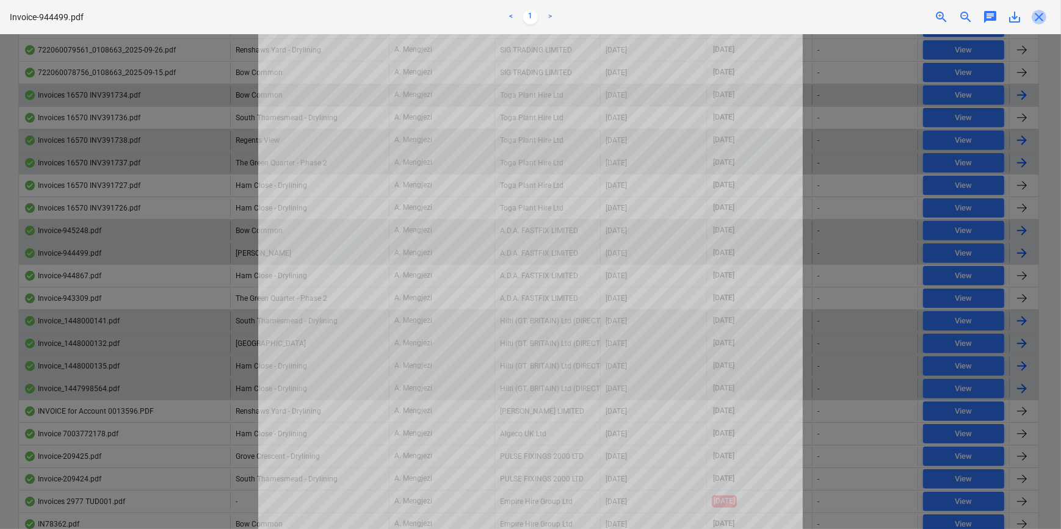
click at [1043, 17] on span "close" at bounding box center [1038, 17] width 15 height 15
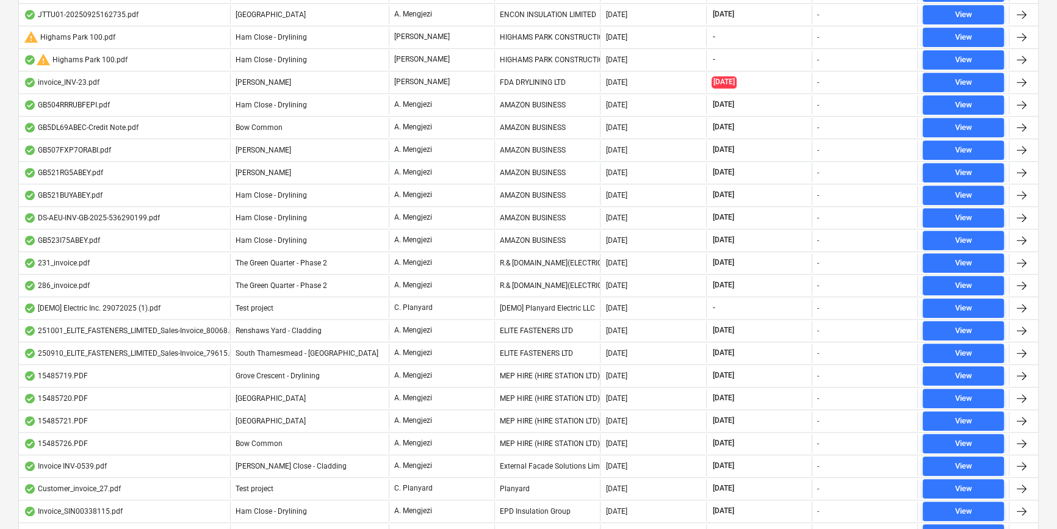
scroll to position [1486, 0]
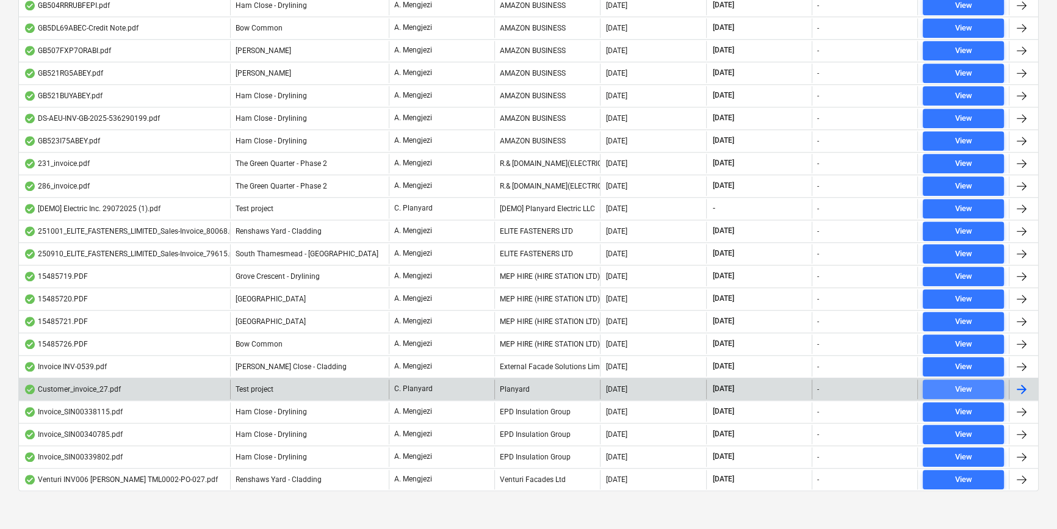
click at [948, 383] on span "View" at bounding box center [963, 390] width 71 height 14
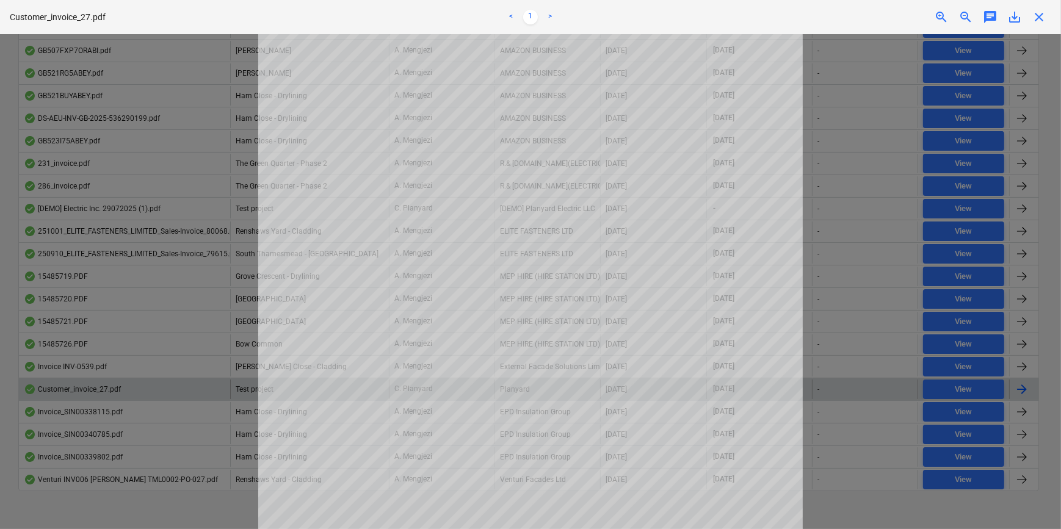
click at [1042, 18] on span "close" at bounding box center [1038, 17] width 15 height 15
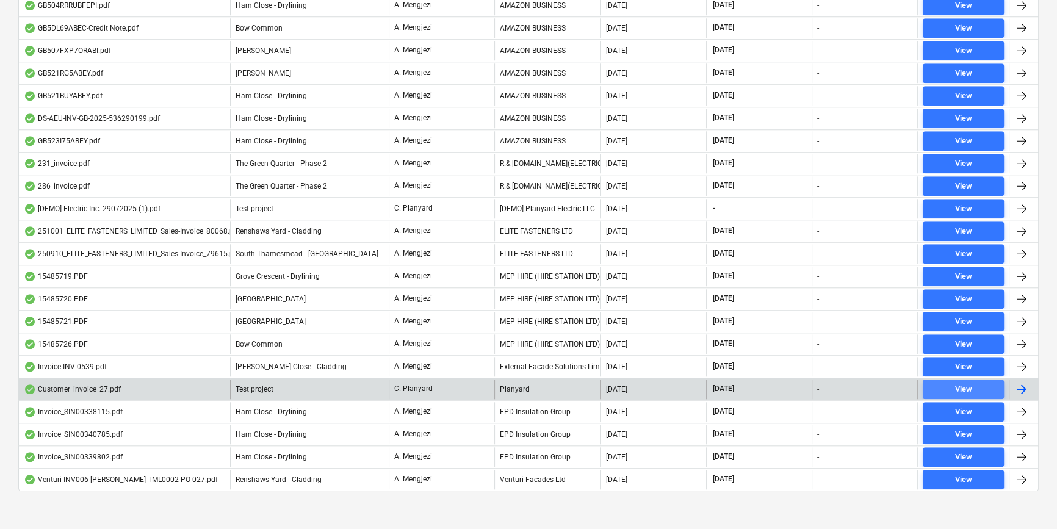
click at [948, 383] on span "View" at bounding box center [963, 390] width 71 height 14
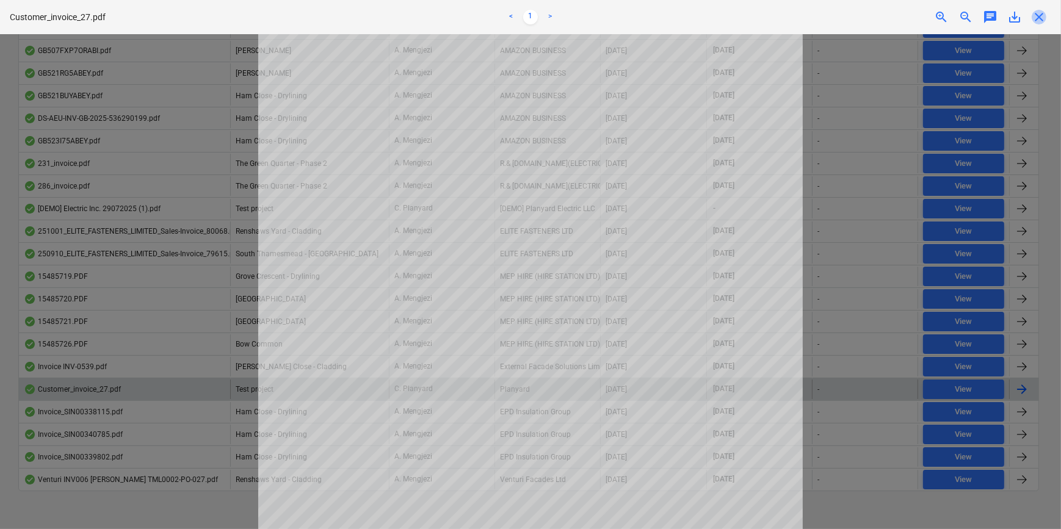
click at [1039, 16] on span "close" at bounding box center [1038, 17] width 15 height 15
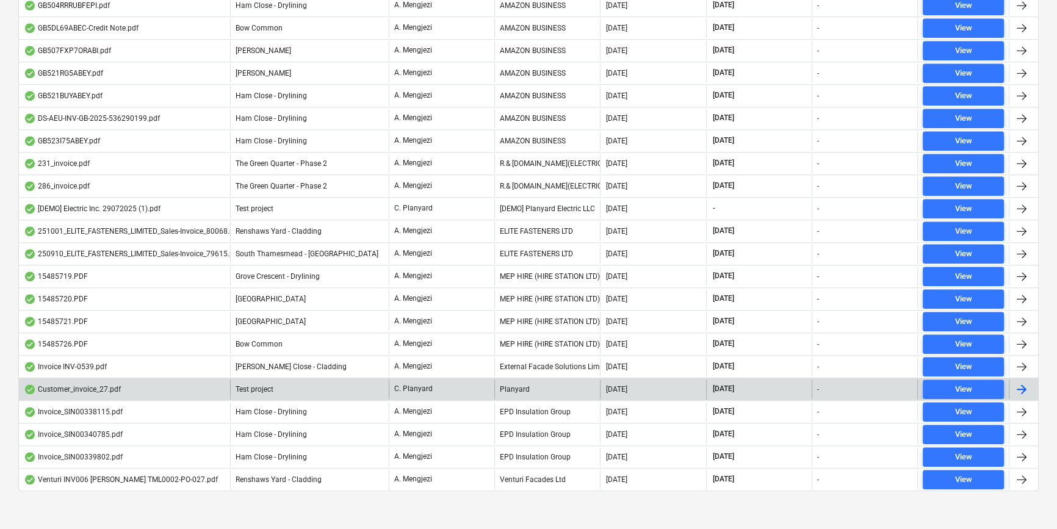
click at [1021, 382] on div at bounding box center [1021, 389] width 15 height 15
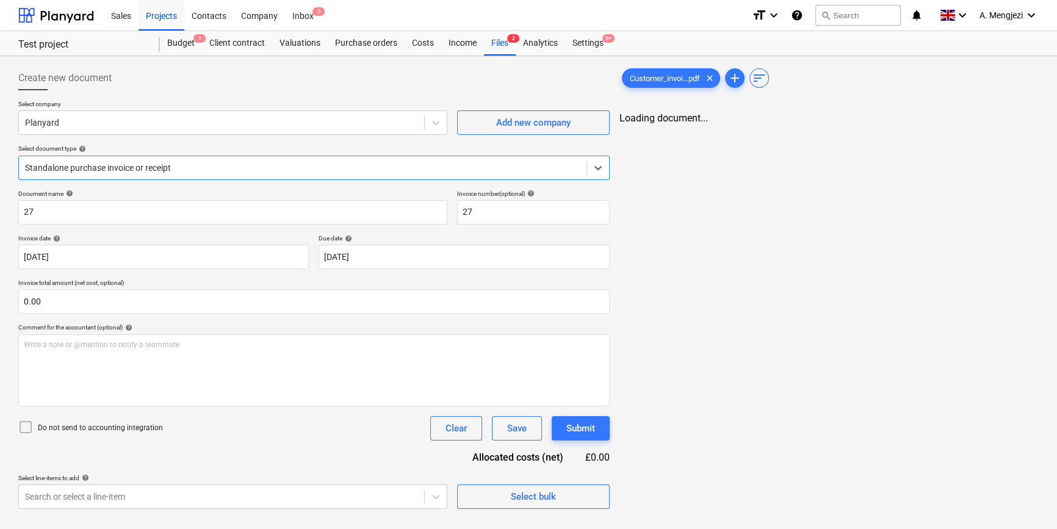
type input "27"
type input "01 Oct 2025"
type input "16 Oct 2025"
click at [155, 13] on div "Projects" at bounding box center [162, 14] width 46 height 31
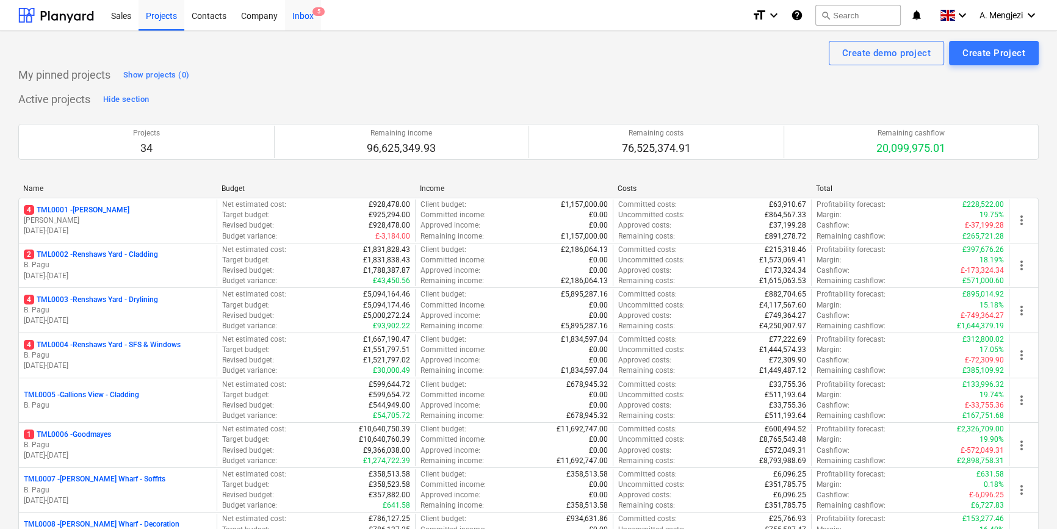
click at [301, 13] on div "Inbox 5" at bounding box center [303, 14] width 36 height 31
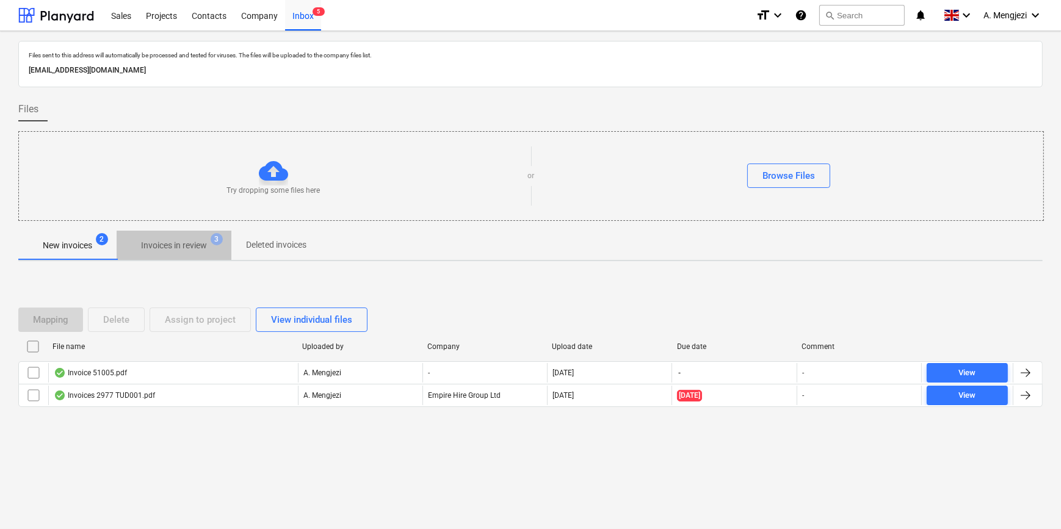
click at [176, 245] on p "Invoices in review" at bounding box center [174, 245] width 66 height 13
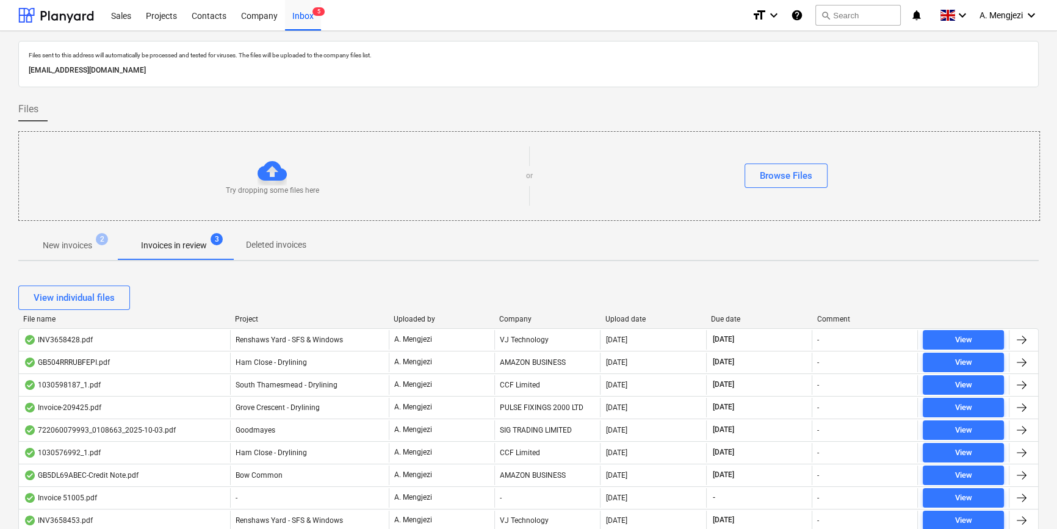
click at [524, 318] on div "Company" at bounding box center [547, 319] width 96 height 9
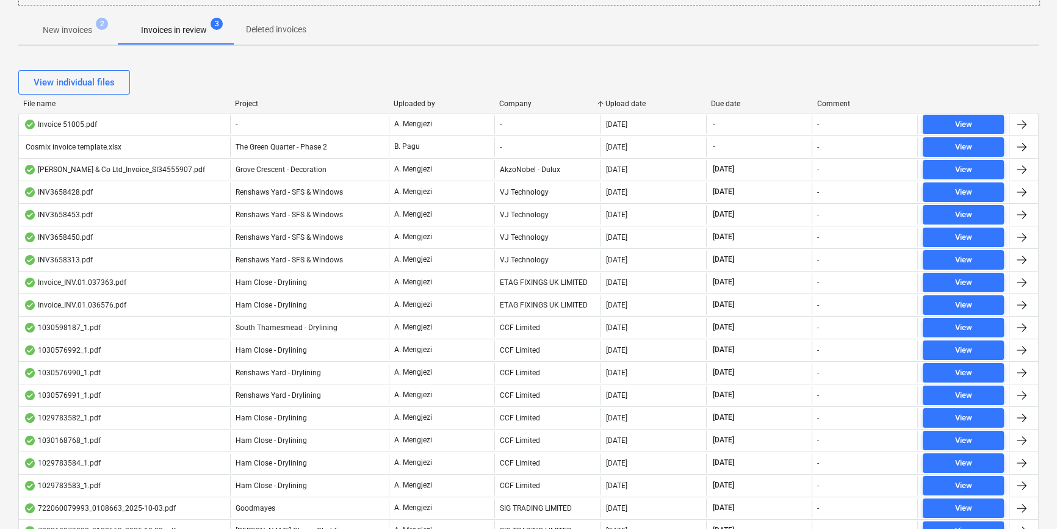
scroll to position [200, 0]
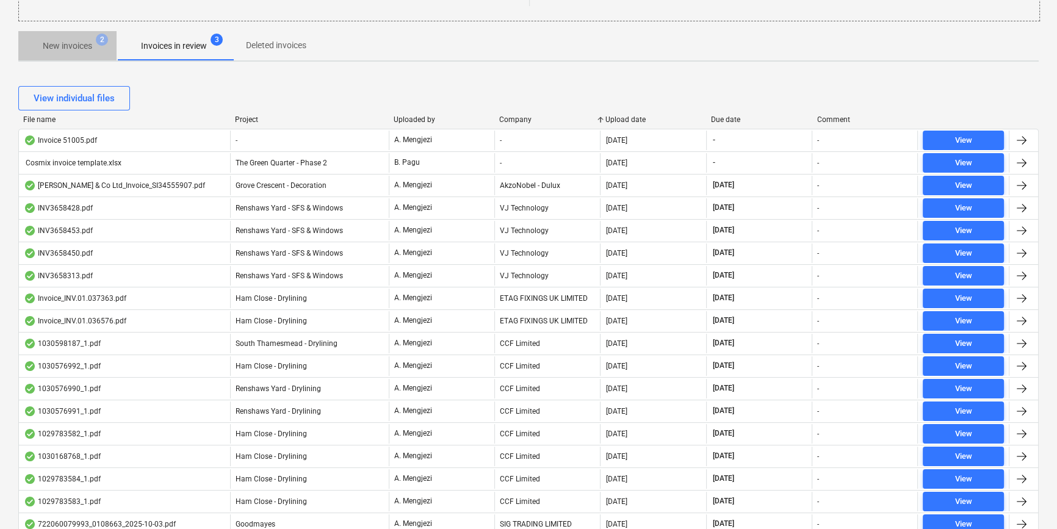
click at [60, 40] on p "New invoices" at bounding box center [67, 46] width 49 height 13
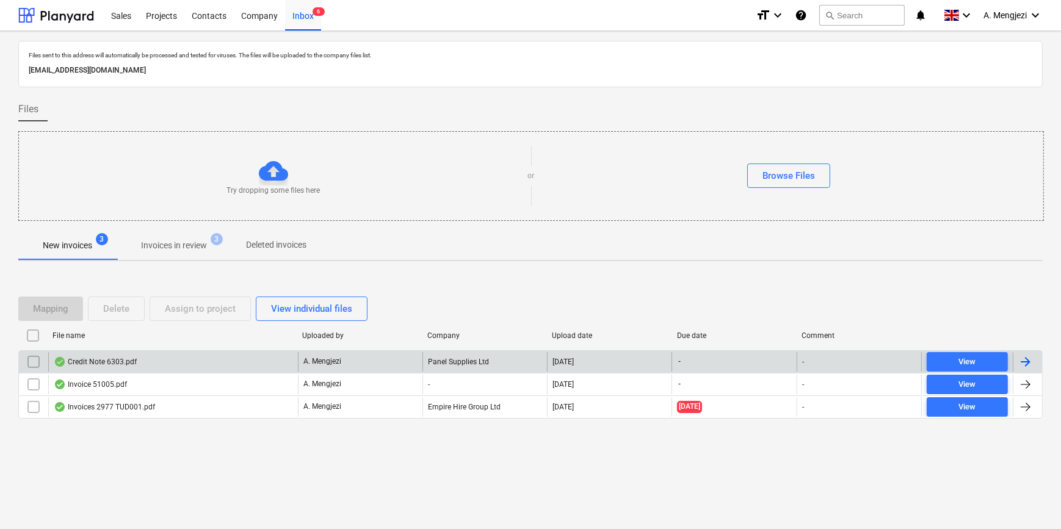
click at [381, 359] on div "A. Mengjezi" at bounding box center [360, 362] width 125 height 20
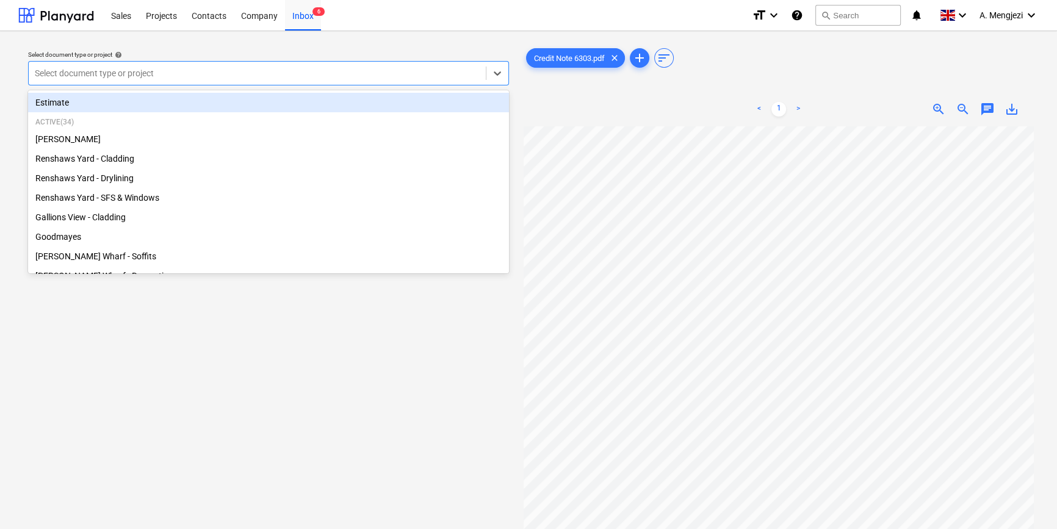
click at [297, 70] on div at bounding box center [257, 73] width 445 height 12
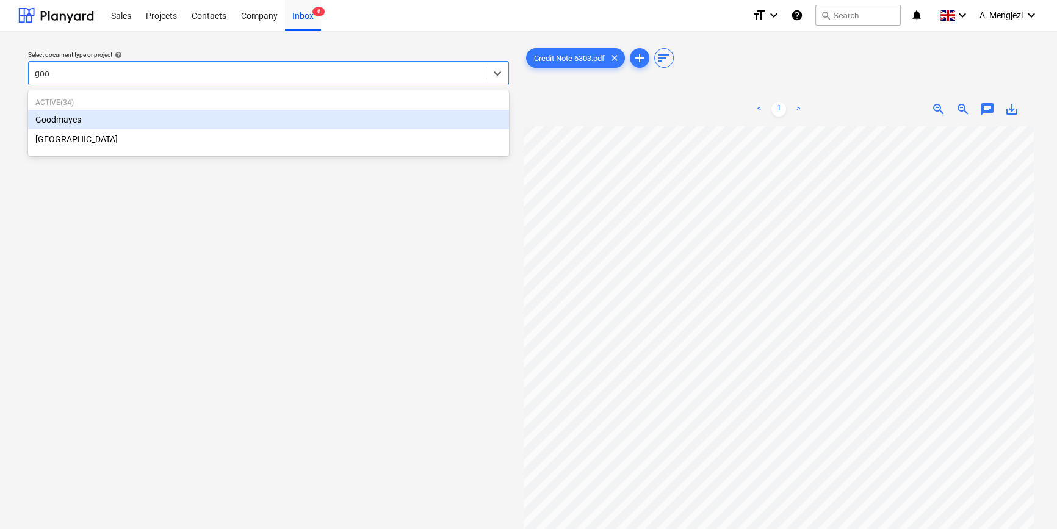
type input "good"
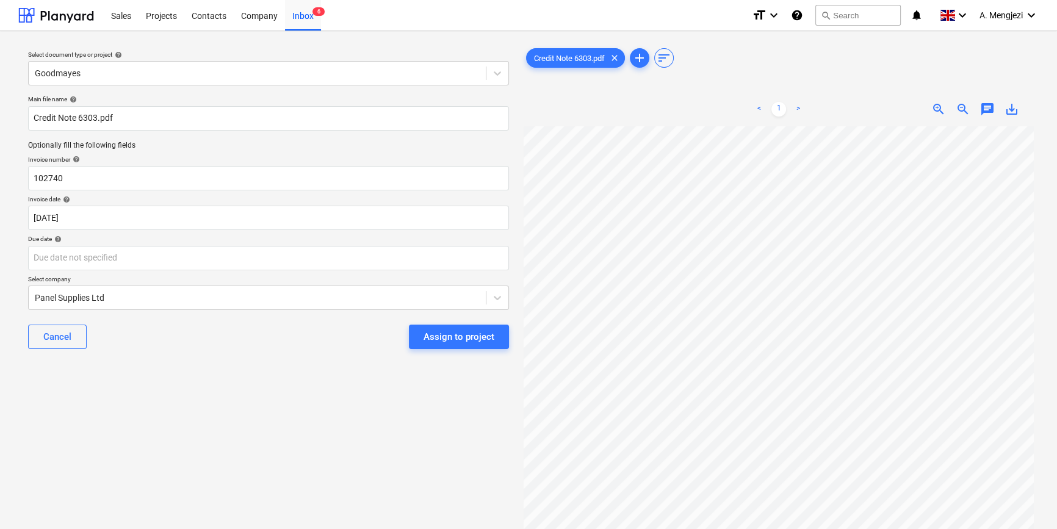
scroll to position [87, 41]
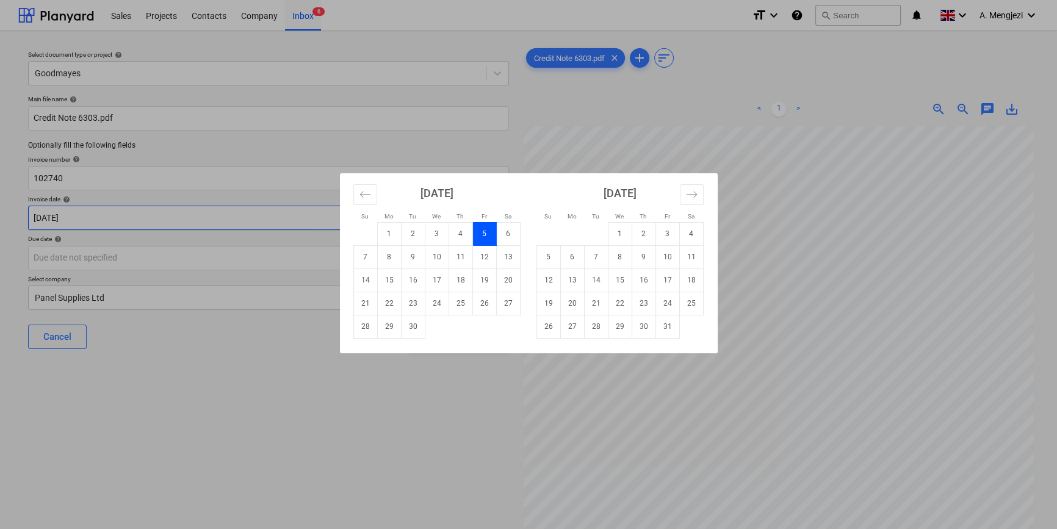
click at [222, 218] on body "Sales Projects Contacts Company Inbox 6 format_size keyboard_arrow_down help se…" at bounding box center [528, 264] width 1057 height 529
click at [390, 300] on td "22" at bounding box center [389, 303] width 24 height 23
type input "22 Sep 2025"
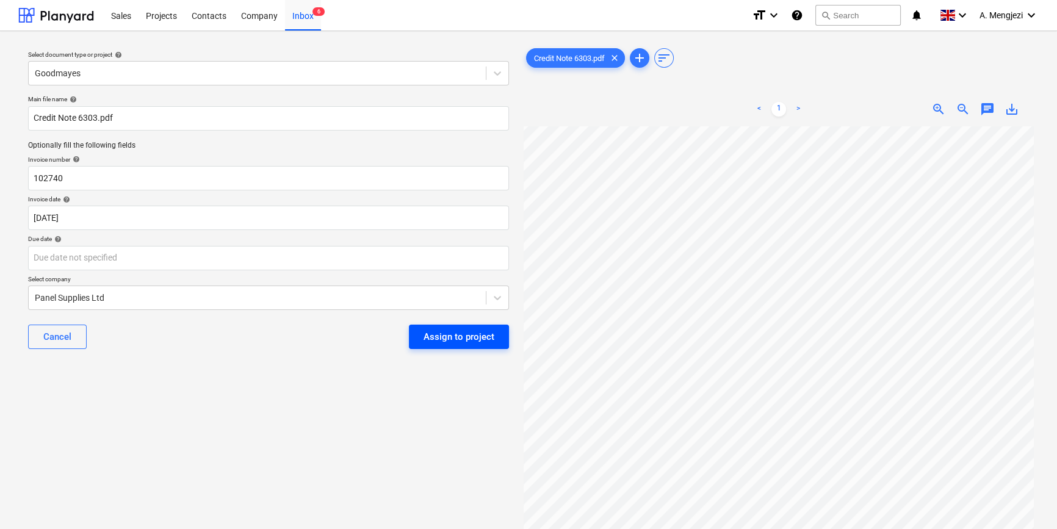
scroll to position [284, 23]
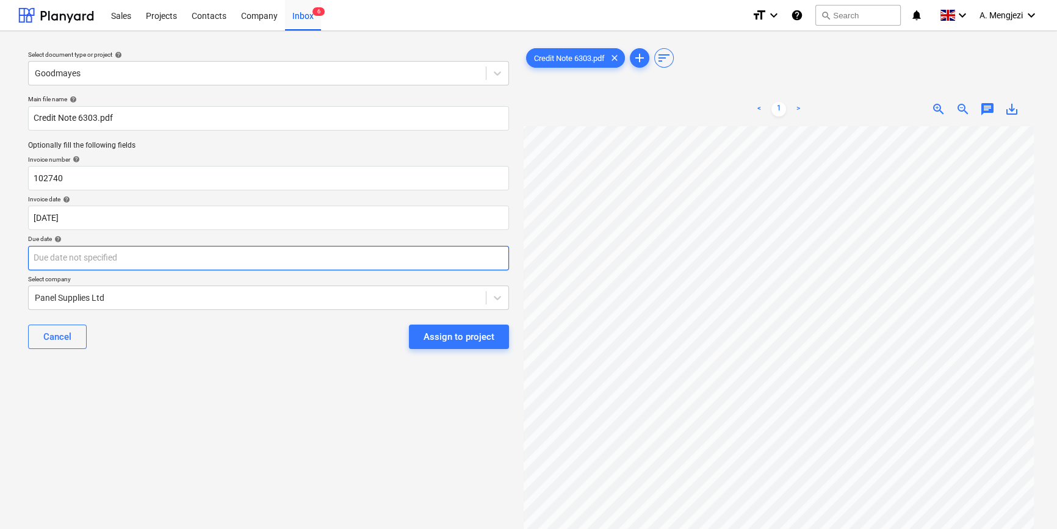
click at [200, 259] on body "Sales Projects Contacts Company Inbox 6 format_size keyboard_arrow_down help se…" at bounding box center [528, 264] width 1057 height 529
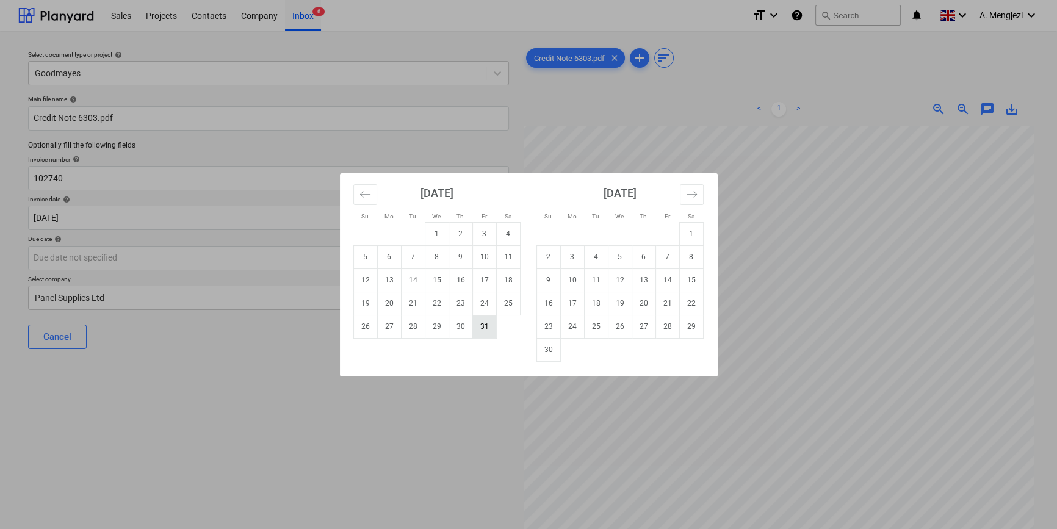
click at [481, 323] on td "31" at bounding box center [484, 326] width 24 height 23
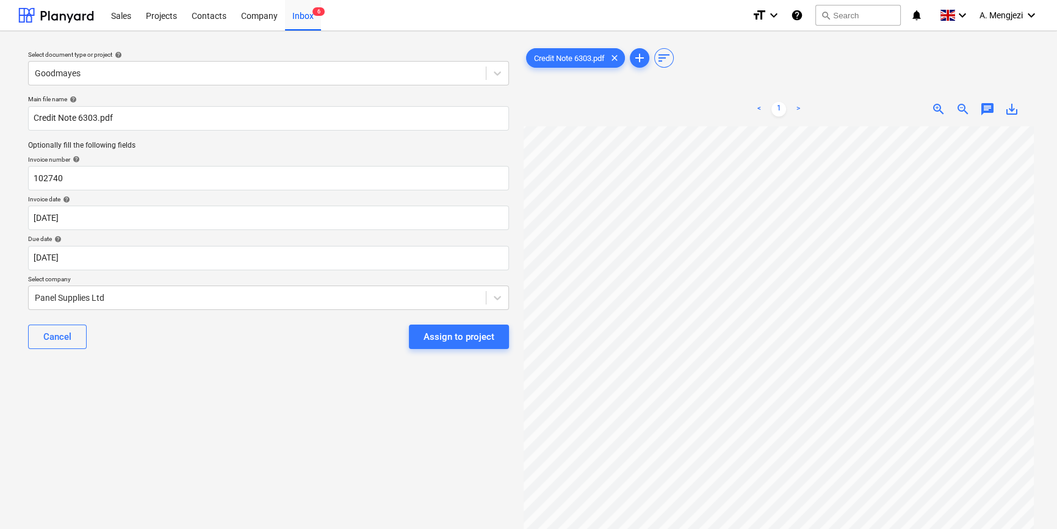
type input "[DATE]"
click at [447, 338] on div "Assign to project" at bounding box center [459, 337] width 71 height 16
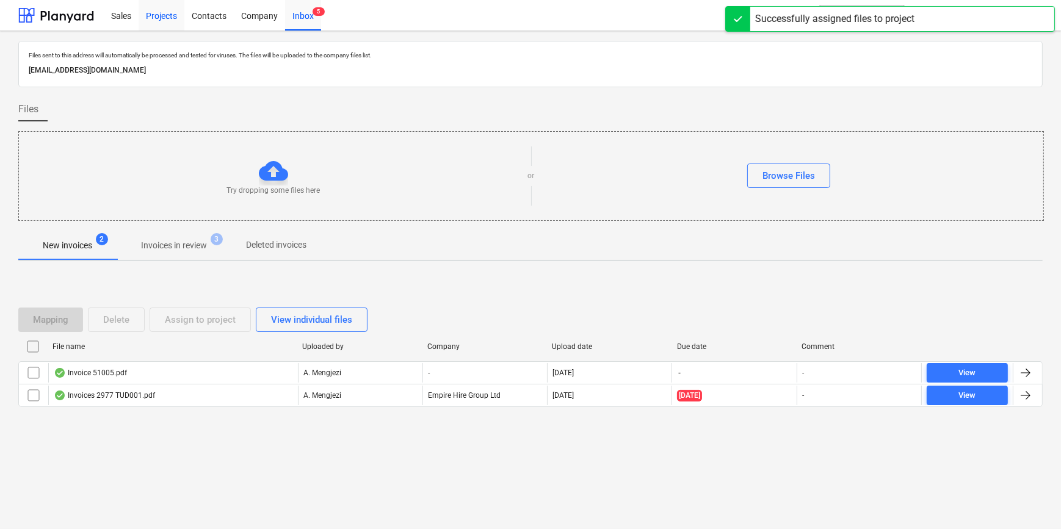
click at [167, 15] on div "Projects" at bounding box center [162, 14] width 46 height 31
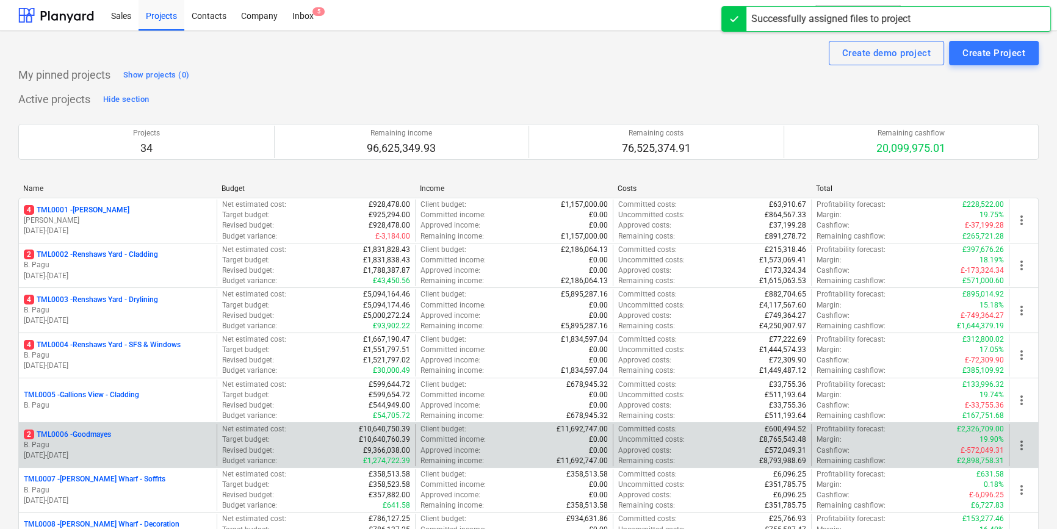
click at [126, 439] on div "2 TML0006 - Goodmayes" at bounding box center [118, 435] width 188 height 10
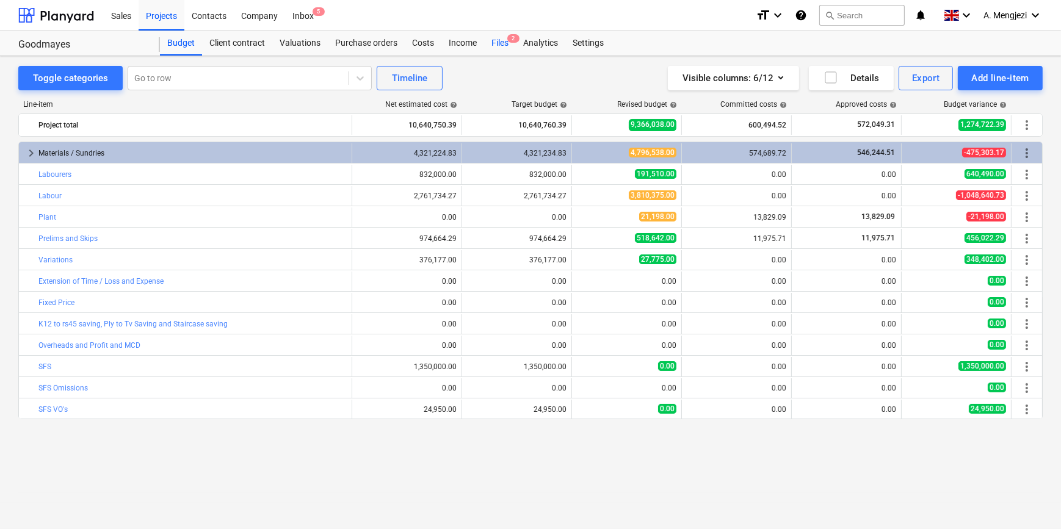
click at [505, 45] on div "Files 2" at bounding box center [500, 43] width 32 height 24
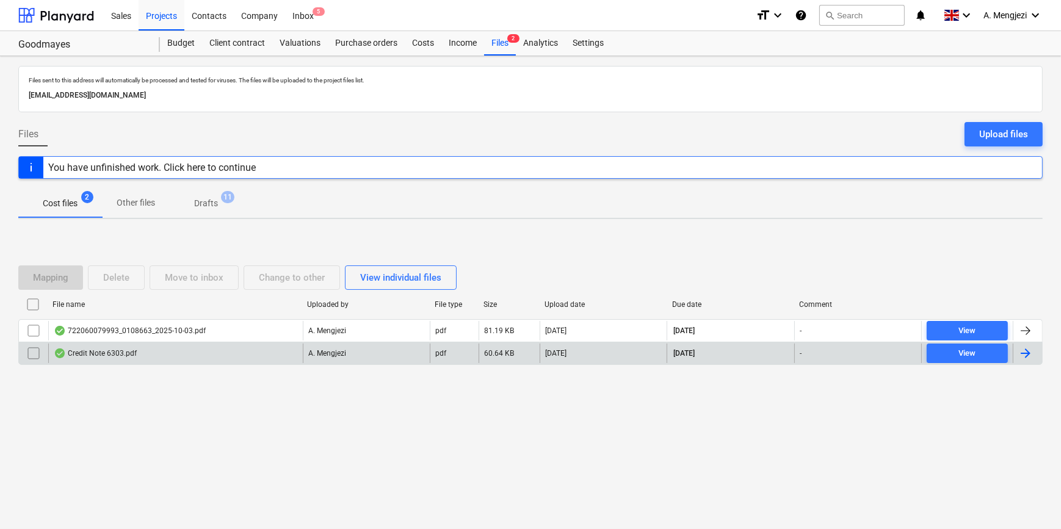
click at [221, 353] on div "Credit Note 6303.pdf" at bounding box center [175, 354] width 255 height 20
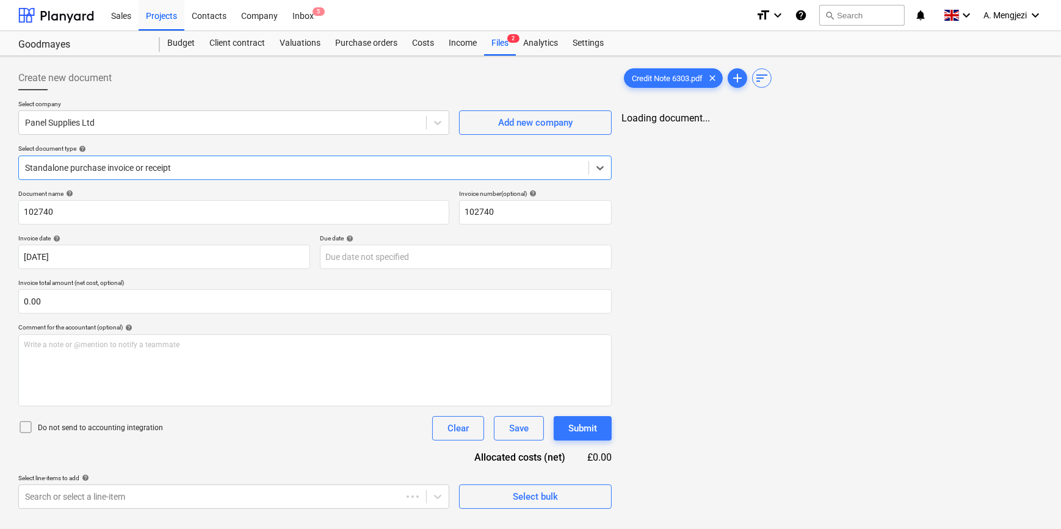
type input "[DATE]"
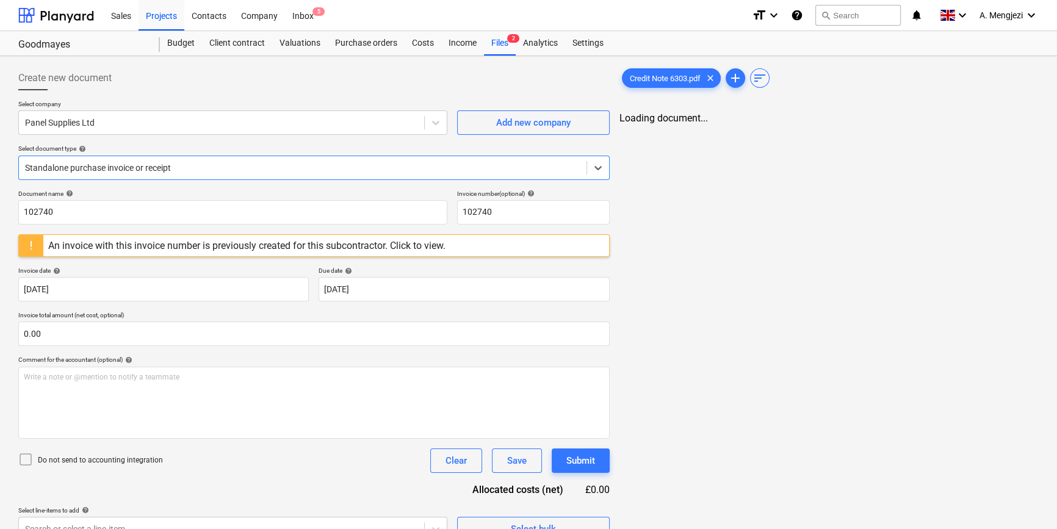
click at [220, 163] on div at bounding box center [302, 168] width 555 height 12
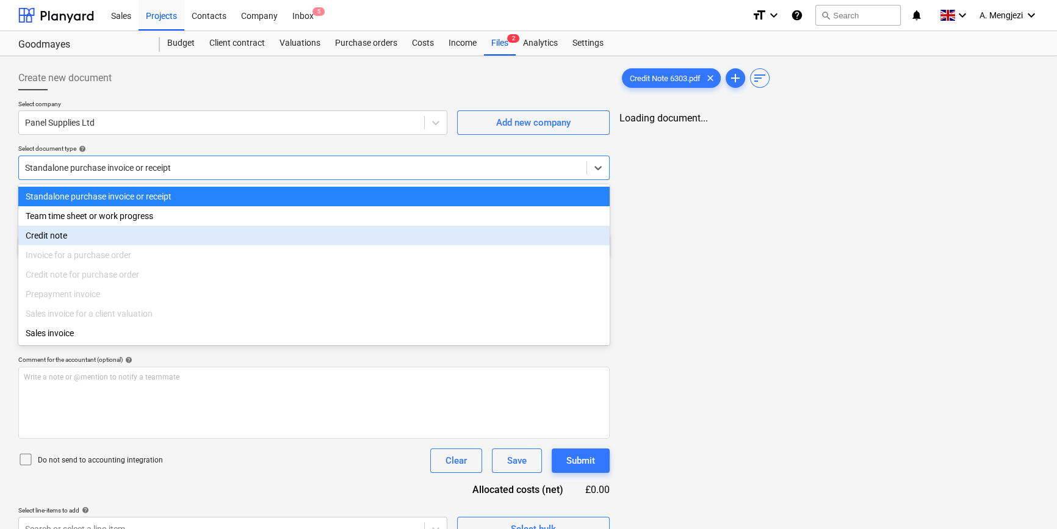
click at [128, 237] on div "Credit note" at bounding box center [313, 236] width 591 height 20
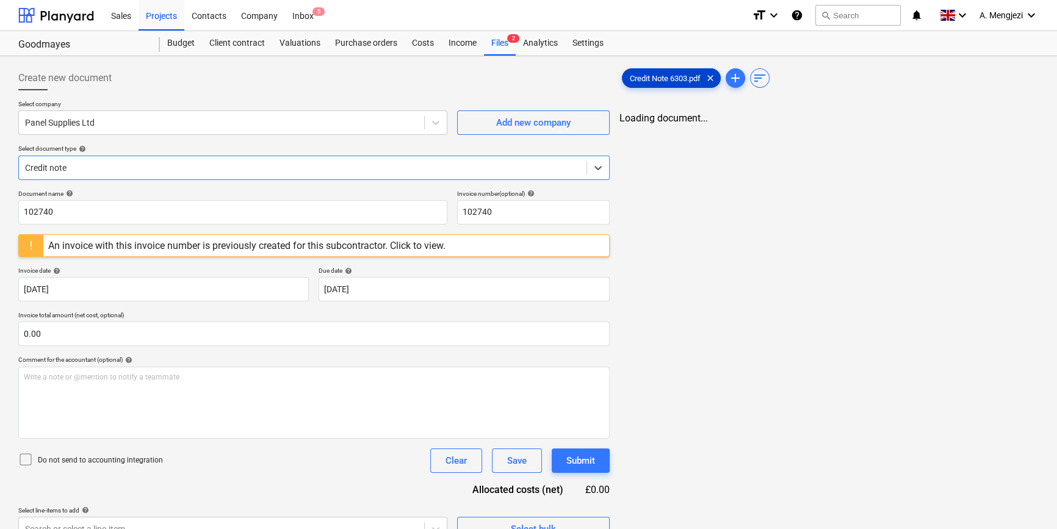
click at [668, 77] on span "Credit Note 6303.pdf" at bounding box center [665, 78] width 85 height 9
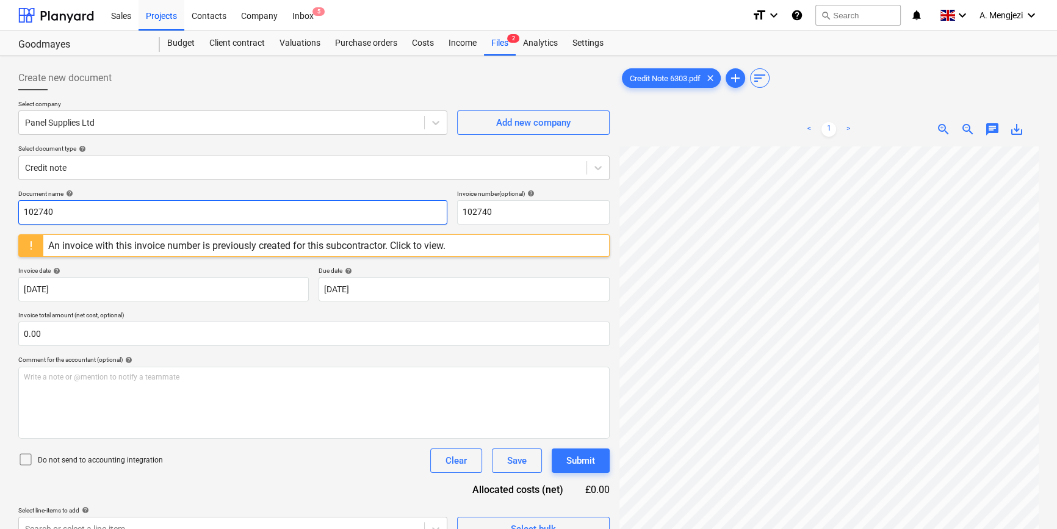
drag, startPoint x: 63, startPoint y: 209, endPoint x: 7, endPoint y: 201, distance: 57.3
click at [7, 201] on div "Create new document Select company Panel Supplies Ltd Add new company Select do…" at bounding box center [528, 353] width 1057 height 595
type input "6303"
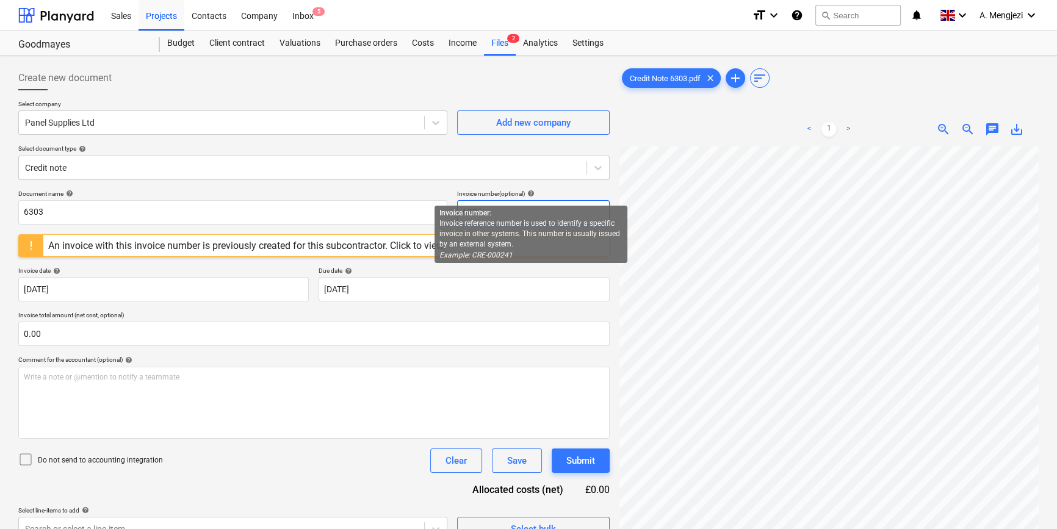
type input "6303"
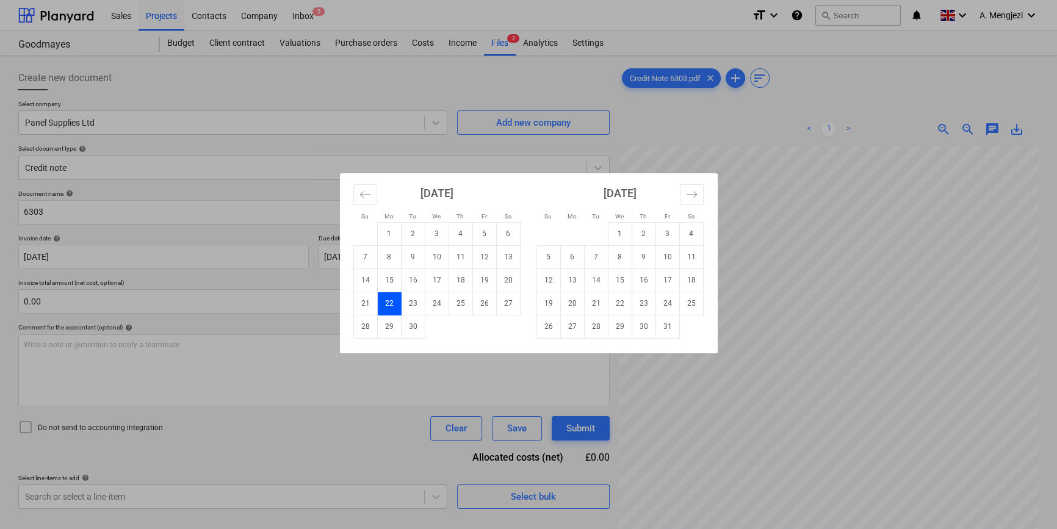
click at [389, 297] on td "22" at bounding box center [389, 303] width 24 height 23
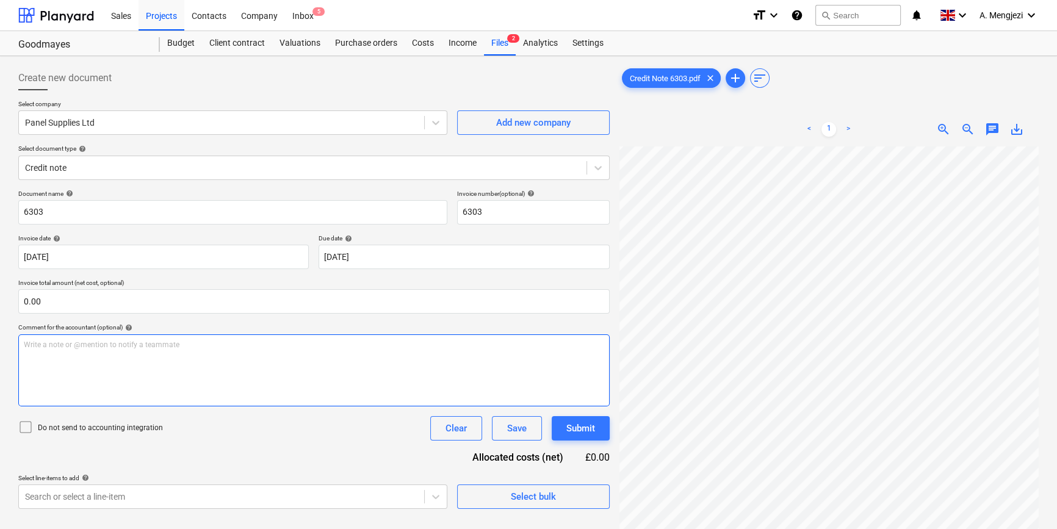
scroll to position [270, 132]
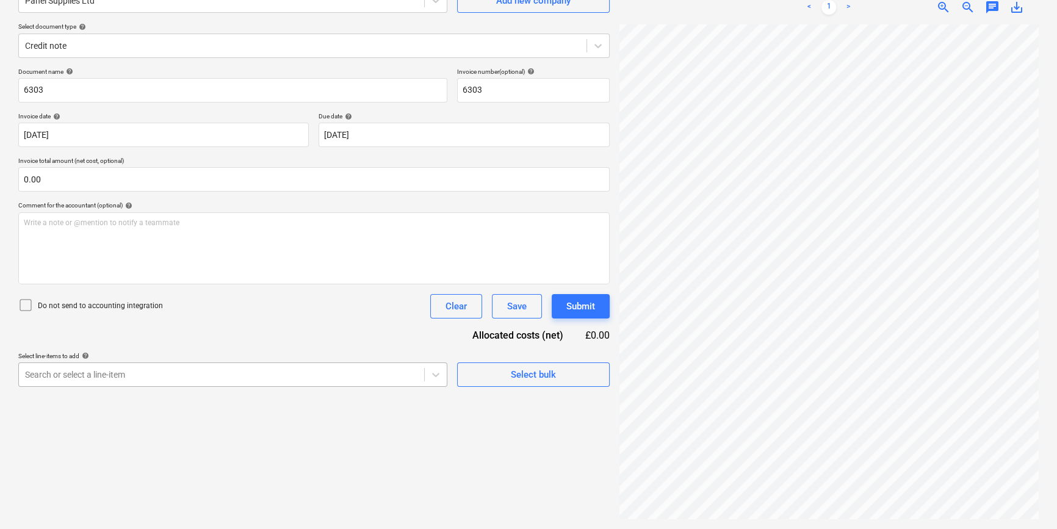
click at [117, 372] on body "Sales Projects Contacts Company Inbox 5 format_size keyboard_arrow_down help se…" at bounding box center [528, 142] width 1057 height 529
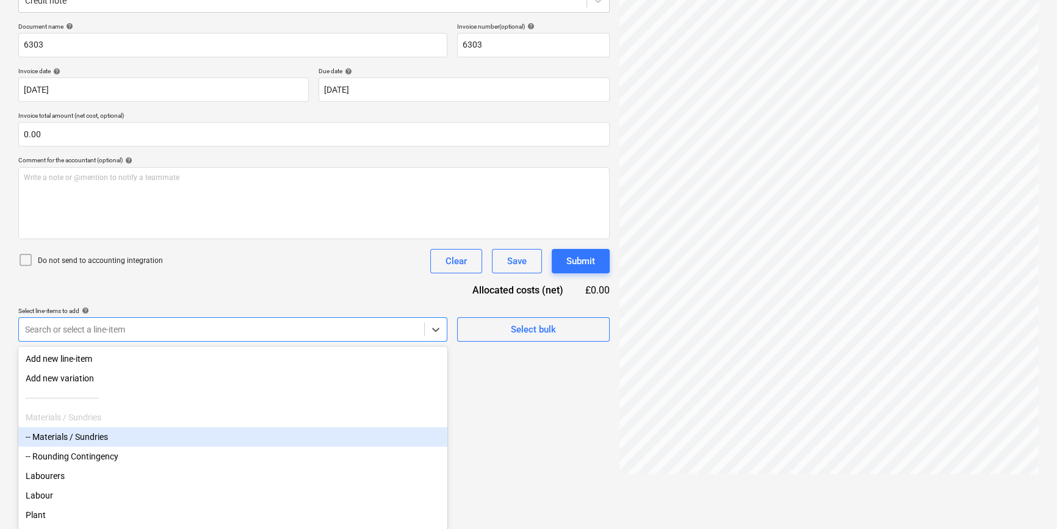
click at [107, 436] on div "-- Materials / Sundries" at bounding box center [232, 437] width 429 height 20
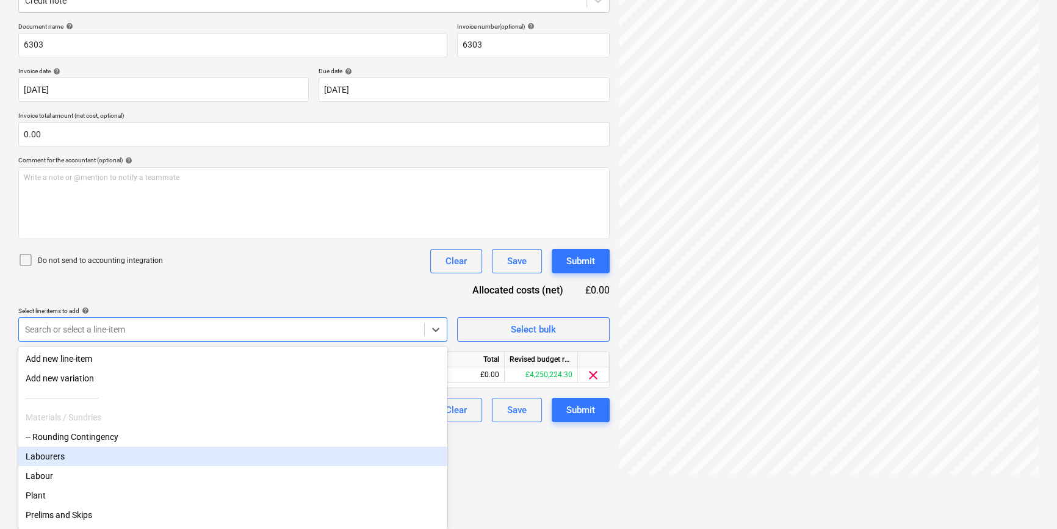
click at [538, 470] on div "Create new document Select company Panel Supplies Ltd Add new company Select do…" at bounding box center [313, 186] width 601 height 585
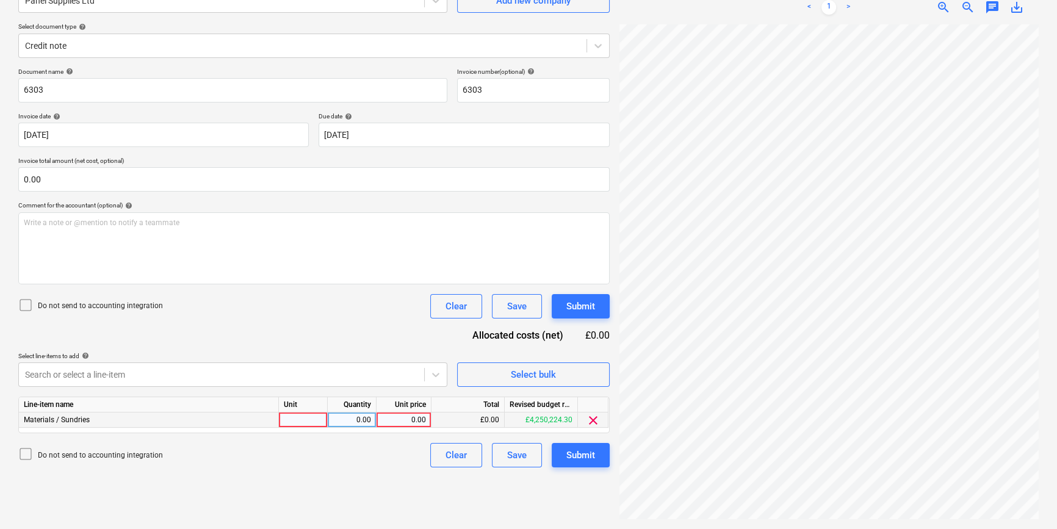
click at [298, 420] on div at bounding box center [303, 420] width 49 height 15
type input "pcs"
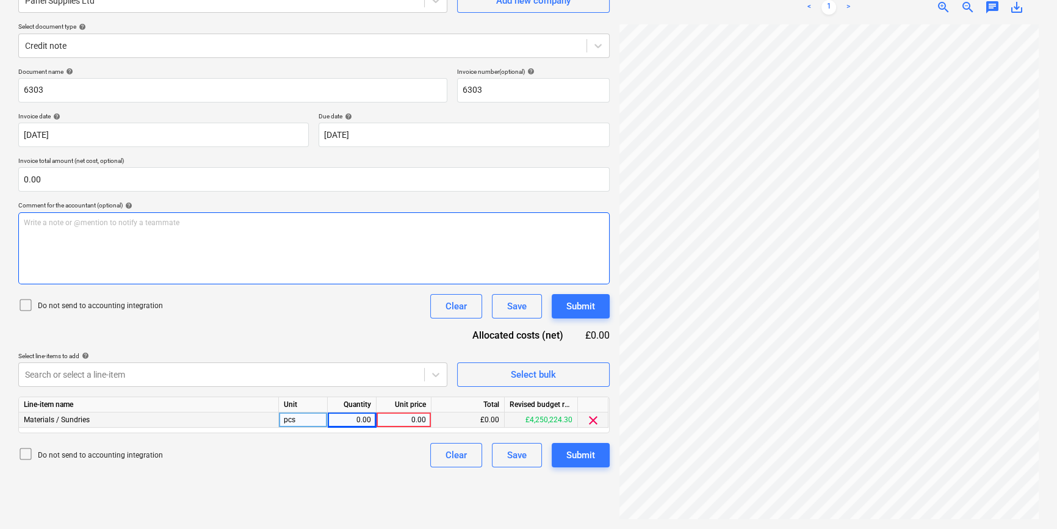
scroll to position [253, 121]
click at [342, 424] on div "0.00" at bounding box center [352, 420] width 38 height 15
type input "1"
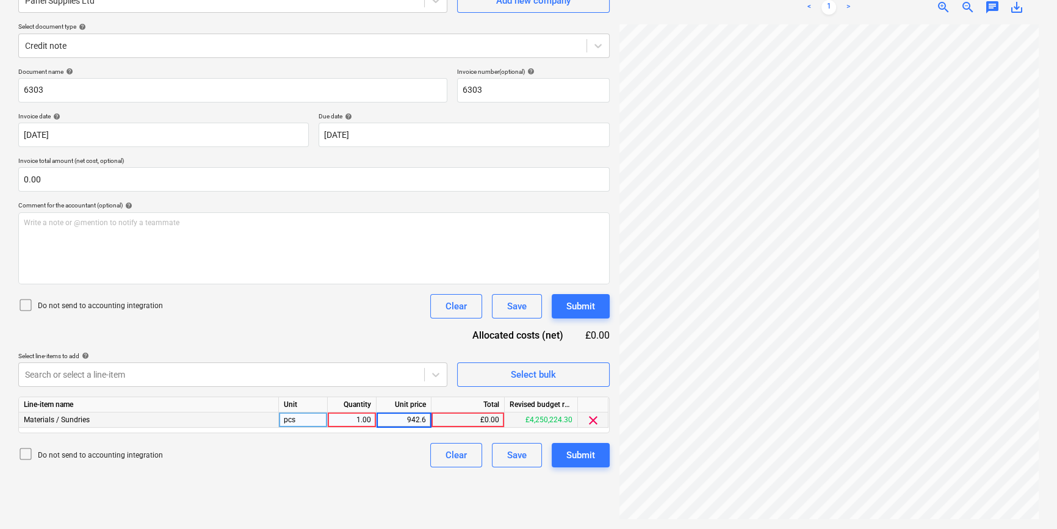
type input "942.64"
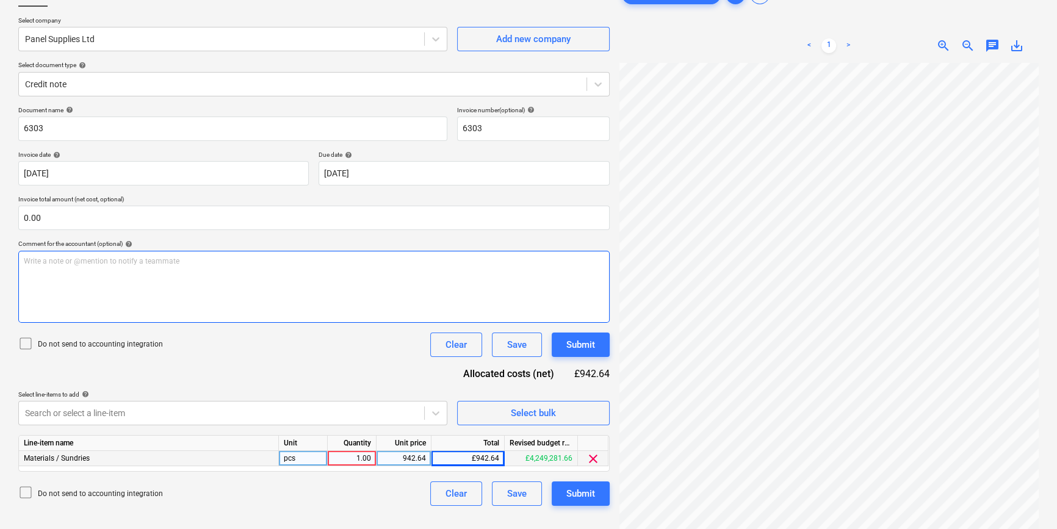
scroll to position [122, 0]
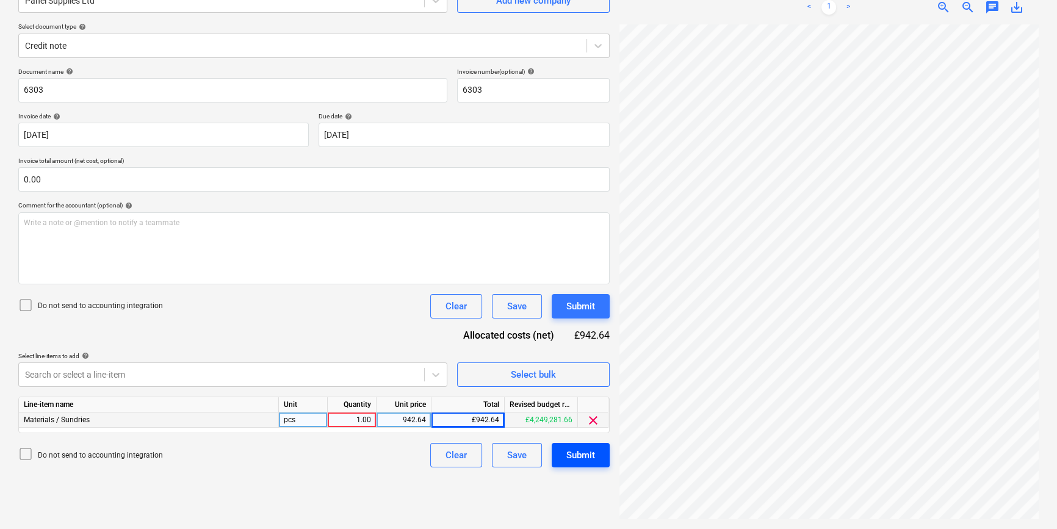
click at [572, 455] on div "Submit" at bounding box center [580, 455] width 29 height 16
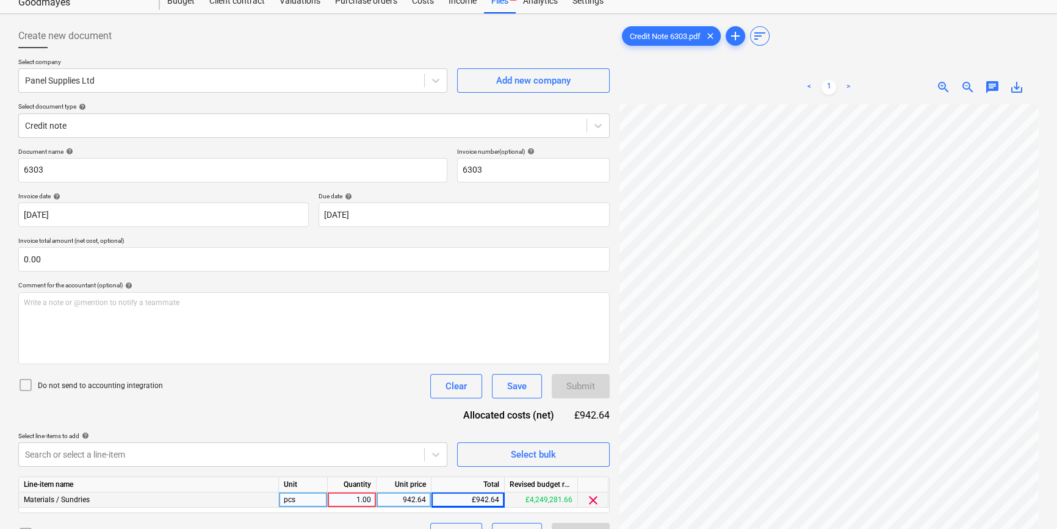
scroll to position [0, 0]
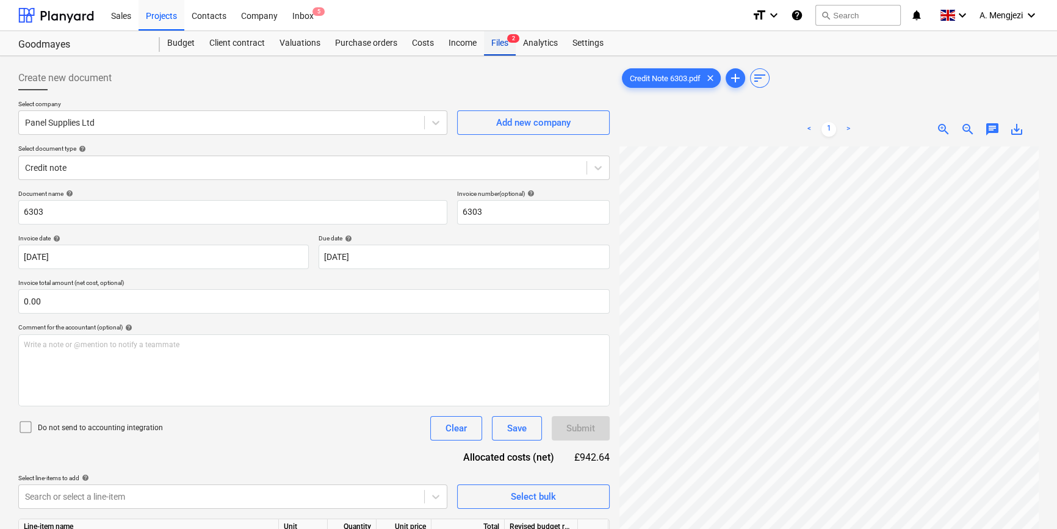
click at [497, 45] on div "Files 2" at bounding box center [500, 43] width 32 height 24
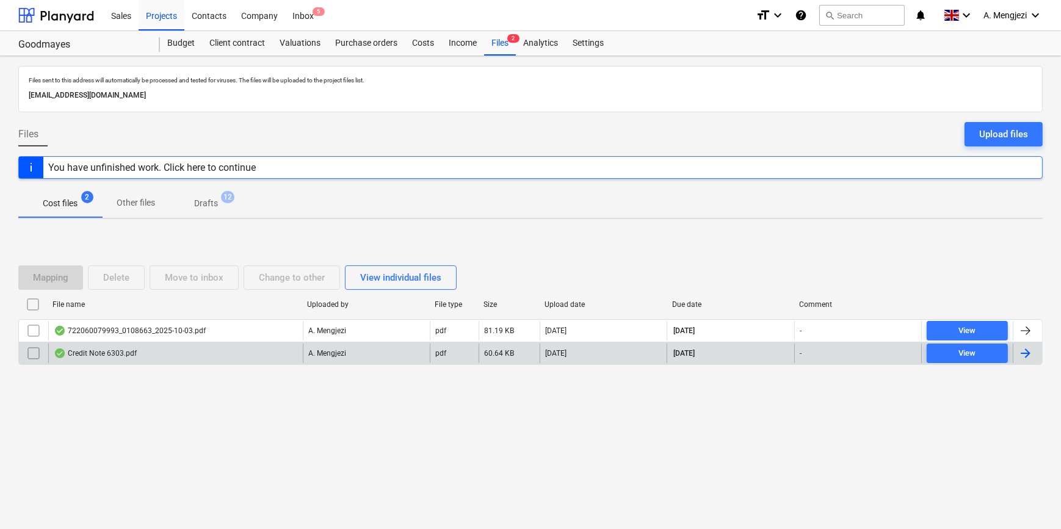
click at [168, 347] on div "Credit Note 6303.pdf" at bounding box center [175, 354] width 255 height 20
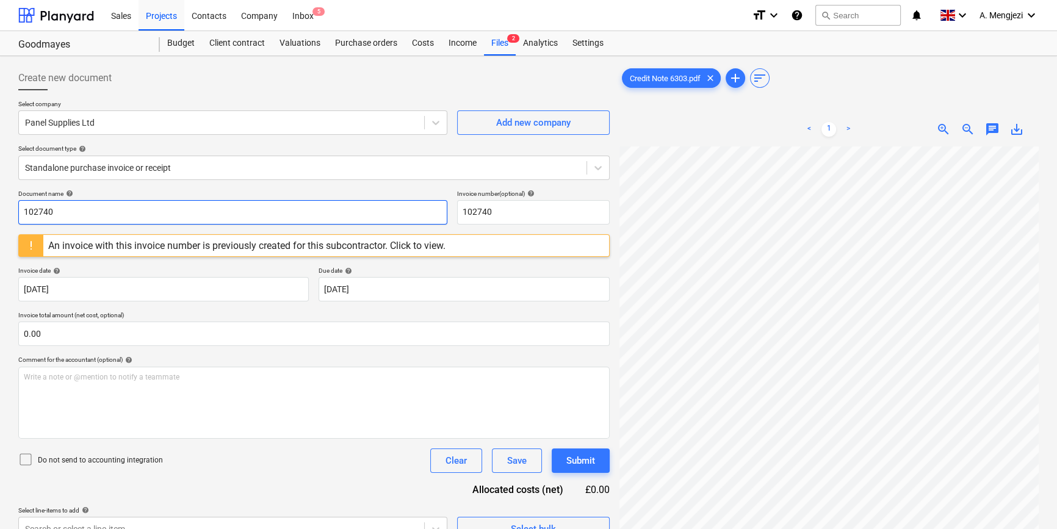
drag, startPoint x: 82, startPoint y: 218, endPoint x: -20, endPoint y: 214, distance: 101.4
click at [0, 214] on html "Sales Projects Contacts Company Inbox 5 format_size keyboard_arrow_down help se…" at bounding box center [528, 264] width 1057 height 529
type input "6303"
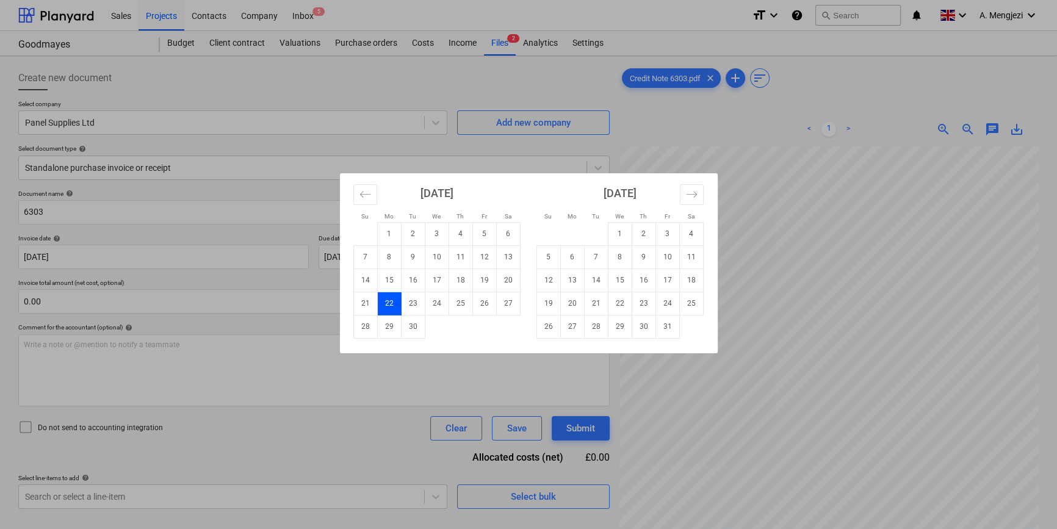
click at [385, 300] on td "22" at bounding box center [389, 303] width 24 height 23
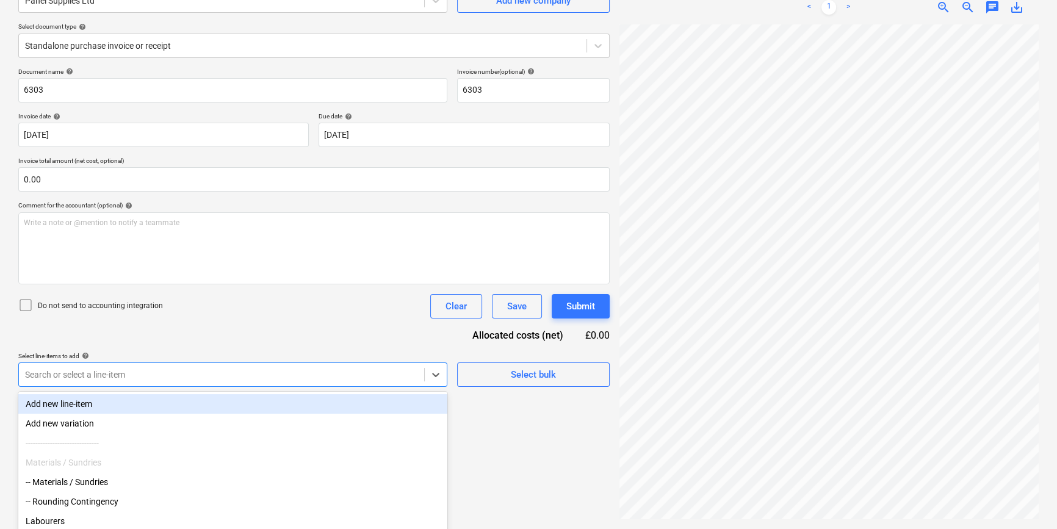
scroll to position [167, 0]
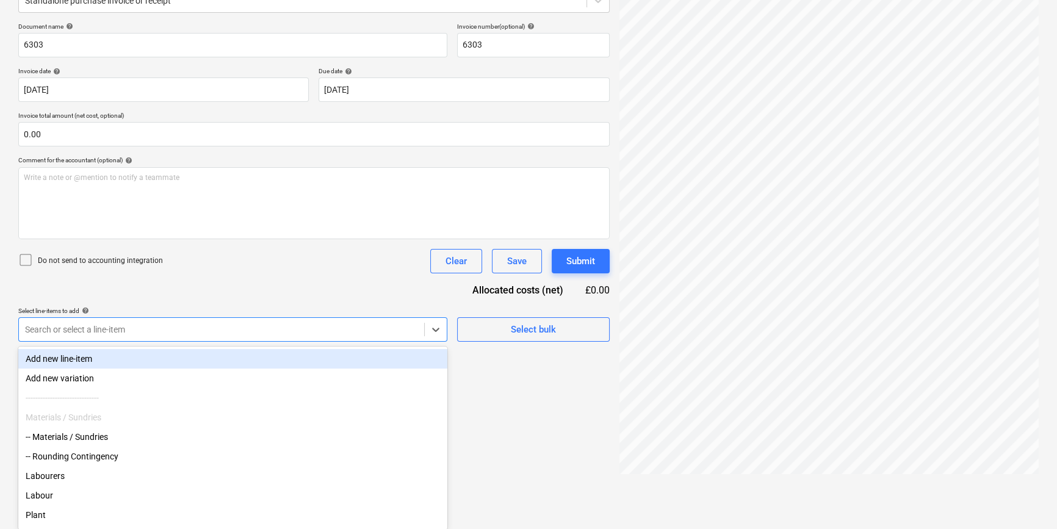
click at [154, 362] on body "Sales Projects Contacts Company Inbox 5 format_size keyboard_arrow_down help se…" at bounding box center [528, 97] width 1057 height 529
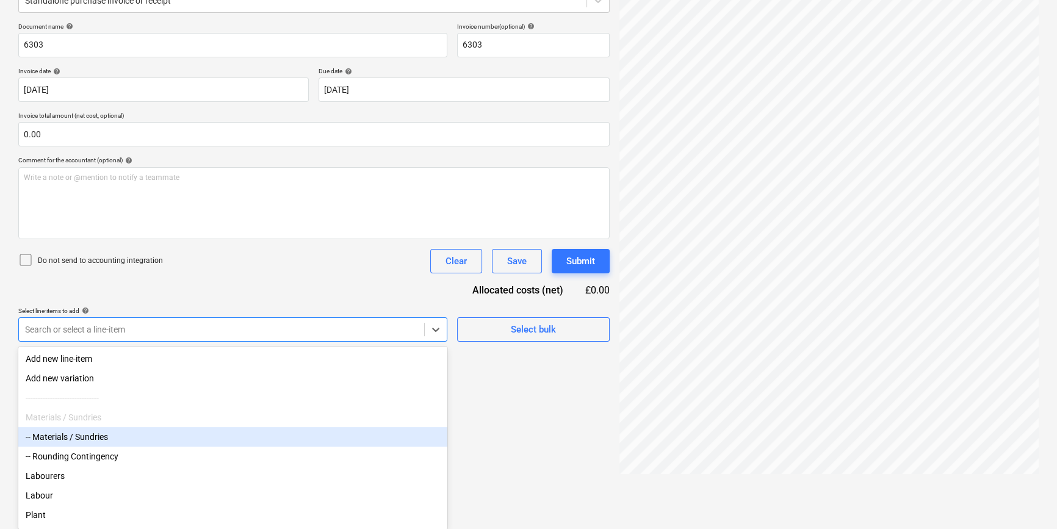
click at [112, 441] on div "-- Materials / Sundries" at bounding box center [232, 437] width 429 height 20
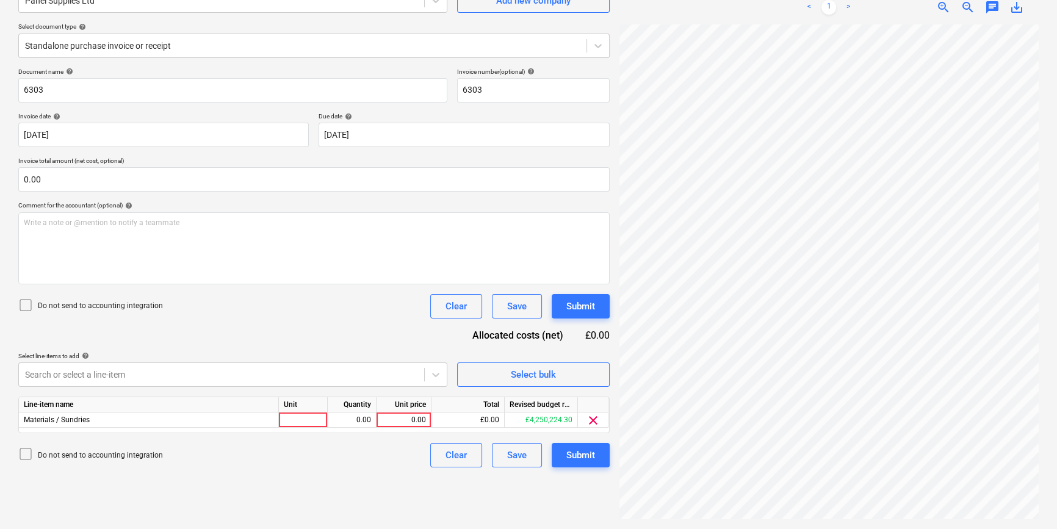
scroll to position [122, 0]
click at [569, 407] on html "Sales Projects Contacts Company Inbox 5 format_size keyboard_arrow_down help se…" at bounding box center [528, 142] width 1057 height 529
click at [295, 419] on div at bounding box center [303, 420] width 49 height 15
type input "pcs"
type input "942.64"
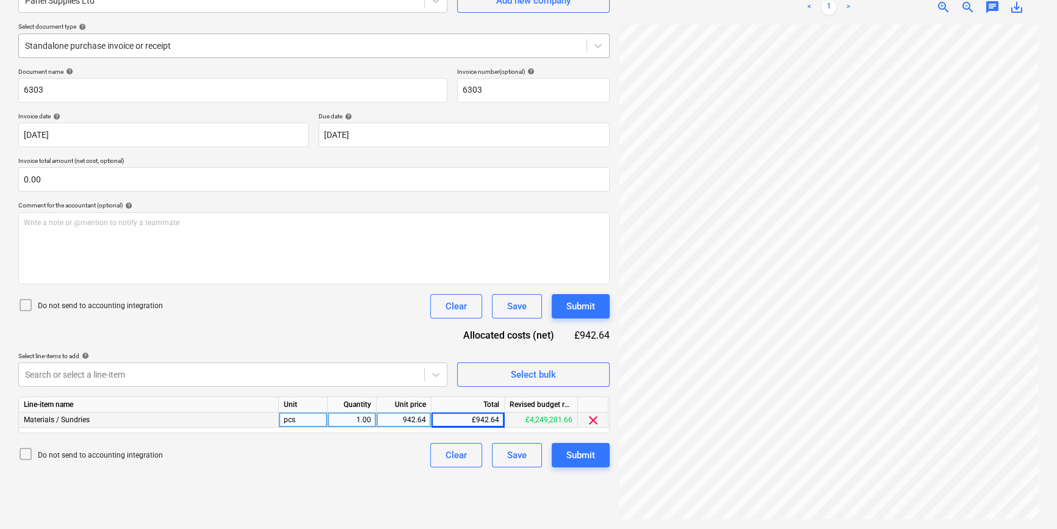
click at [208, 40] on div at bounding box center [302, 46] width 555 height 12
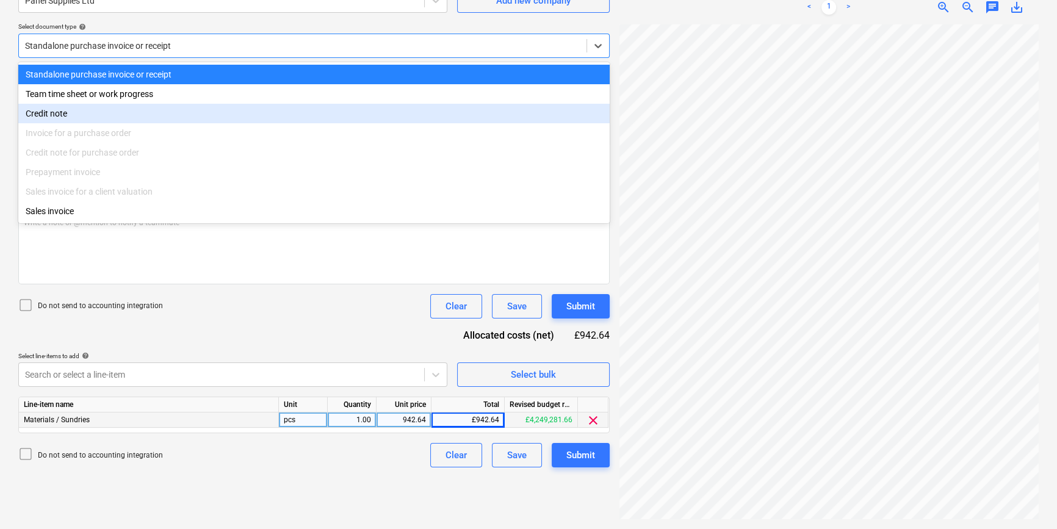
click at [112, 115] on div "Credit note" at bounding box center [313, 114] width 591 height 20
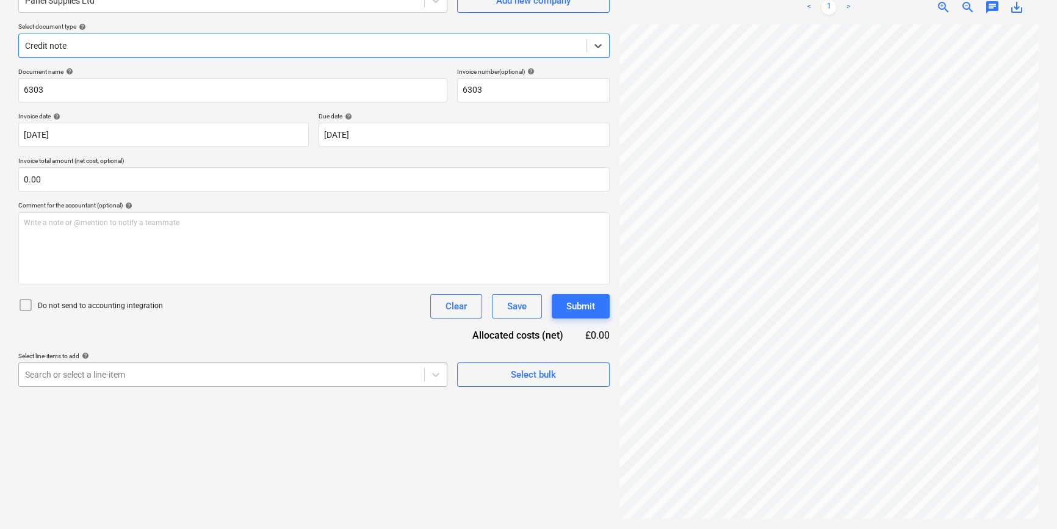
click at [92, 370] on body "Sales Projects Contacts Company Inbox 5 format_size keyboard_arrow_down help se…" at bounding box center [528, 142] width 1057 height 529
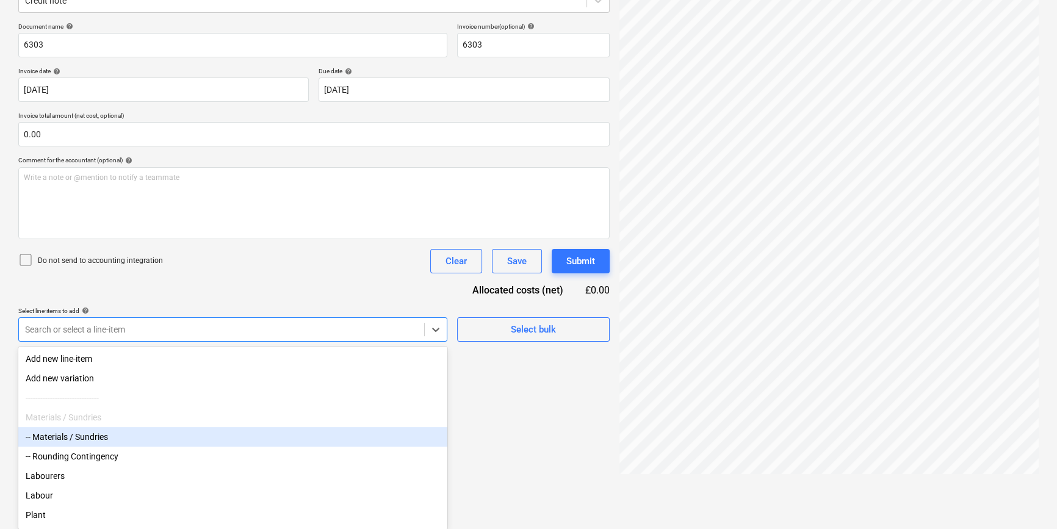
click at [85, 436] on div "-- Materials / Sundries" at bounding box center [232, 437] width 429 height 20
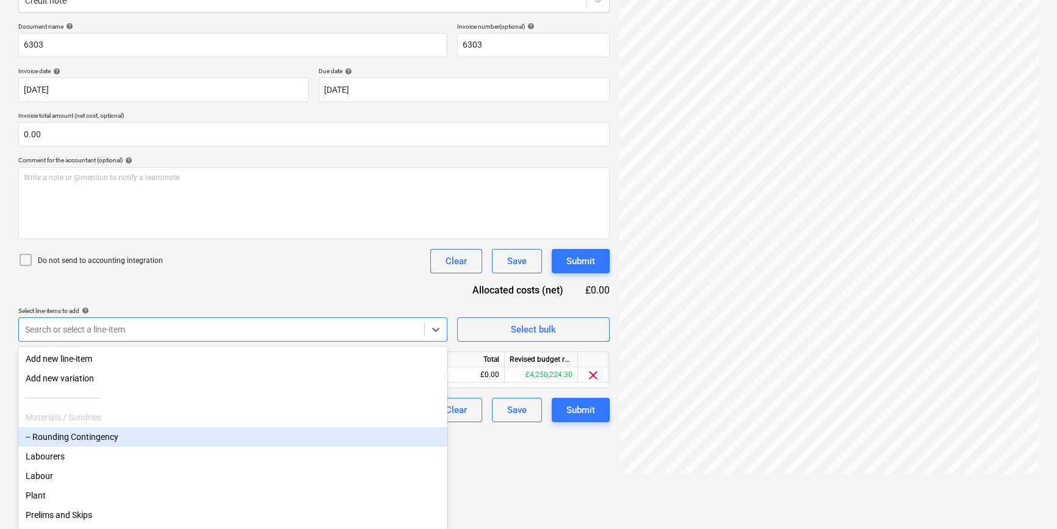
click at [582, 468] on div "Create new document Select company Panel Supplies Ltd Add new company Select do…" at bounding box center [313, 186] width 601 height 585
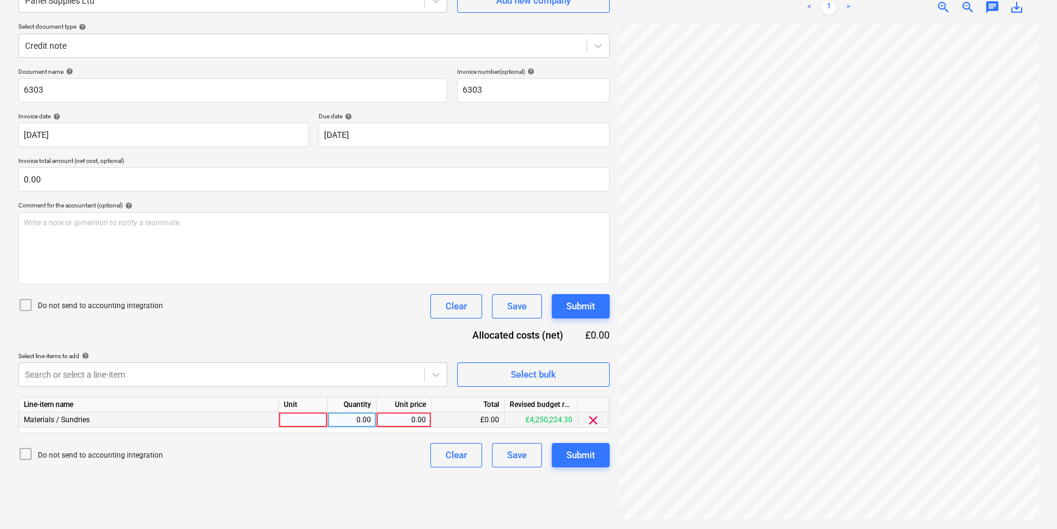
click at [291, 416] on div at bounding box center [303, 420] width 49 height 15
type input "pcs"
type input "942.64"
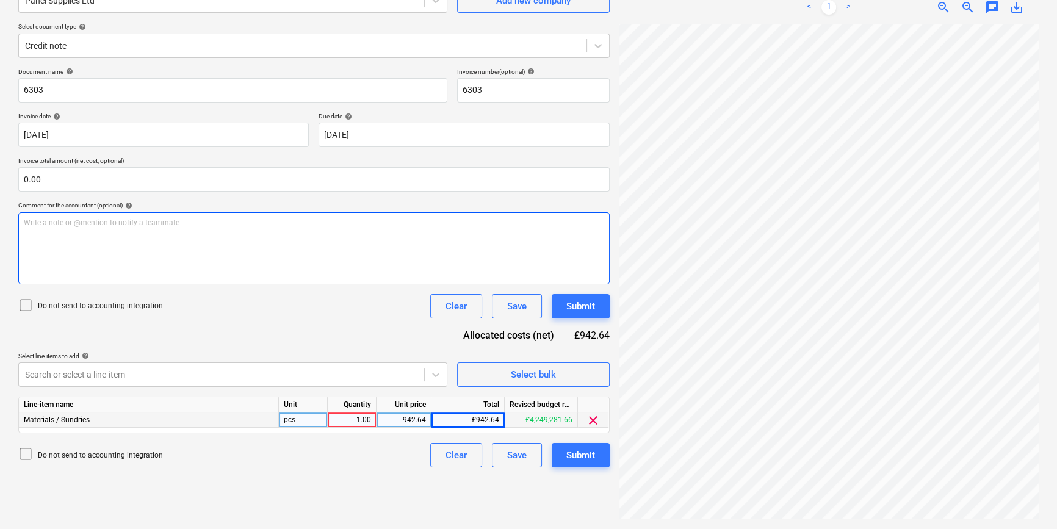
scroll to position [283, 132]
click at [567, 446] on button "Submit" at bounding box center [581, 455] width 58 height 24
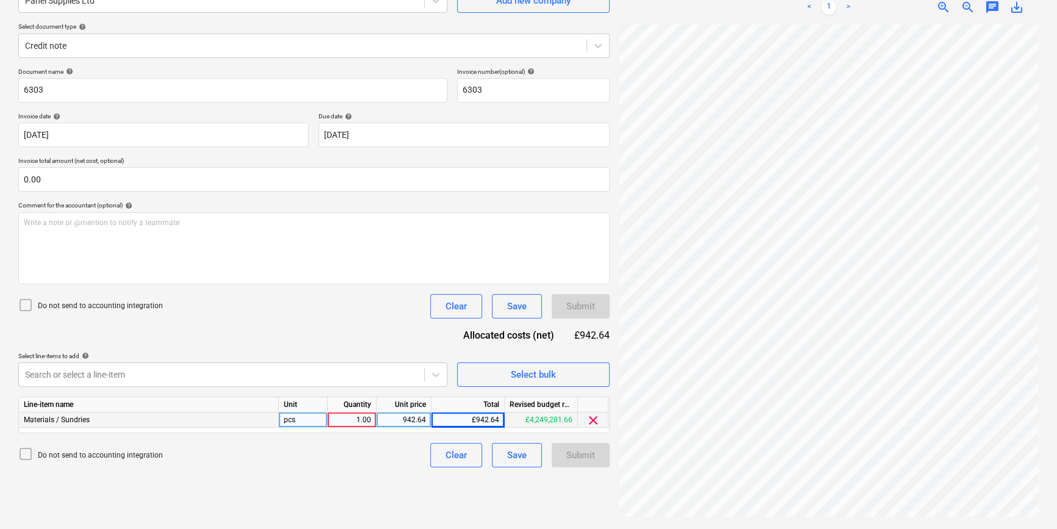
click at [590, 457] on div "Submit" at bounding box center [581, 455] width 58 height 24
click at [451, 458] on div "Clear" at bounding box center [456, 455] width 21 height 16
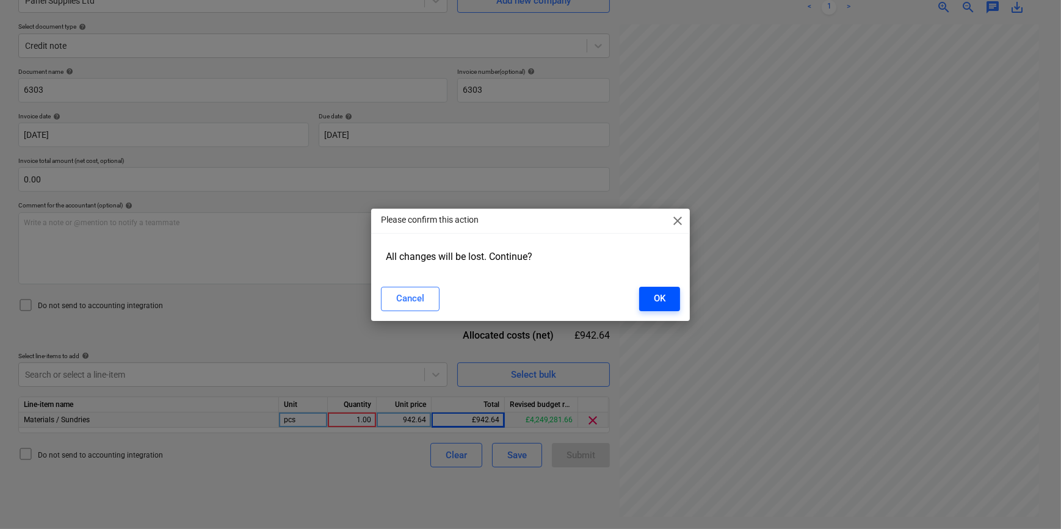
click at [671, 294] on button "OK" at bounding box center [659, 299] width 41 height 24
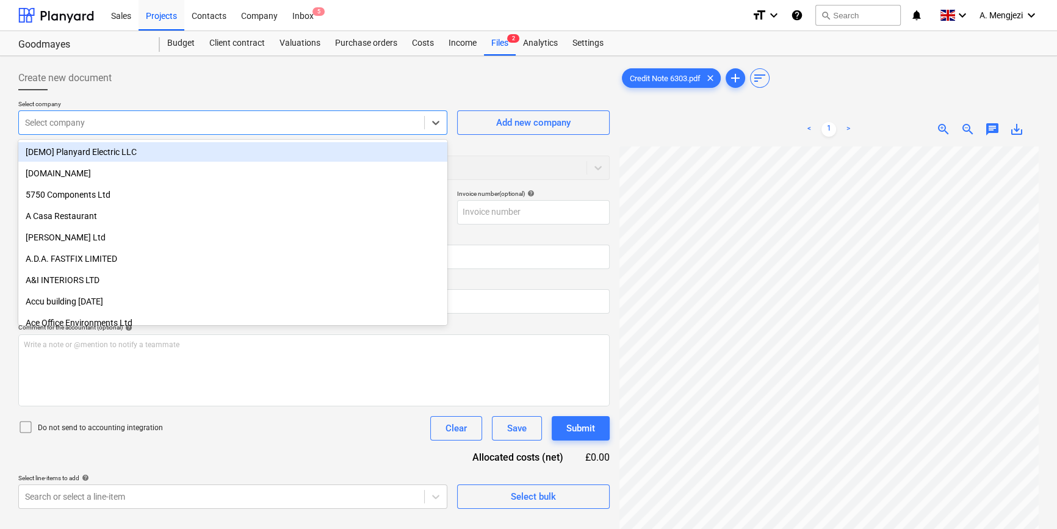
click at [177, 123] on div at bounding box center [221, 123] width 393 height 12
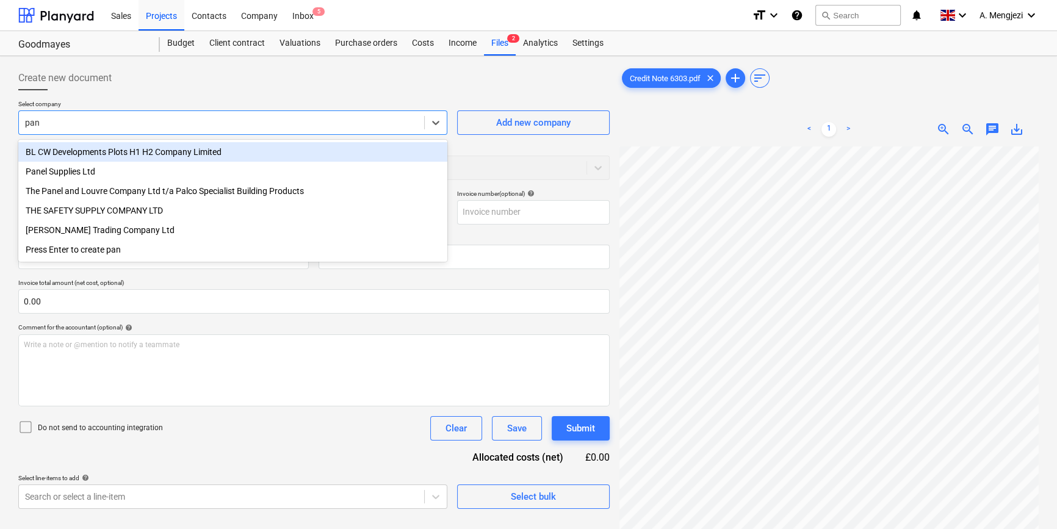
type input "pane"
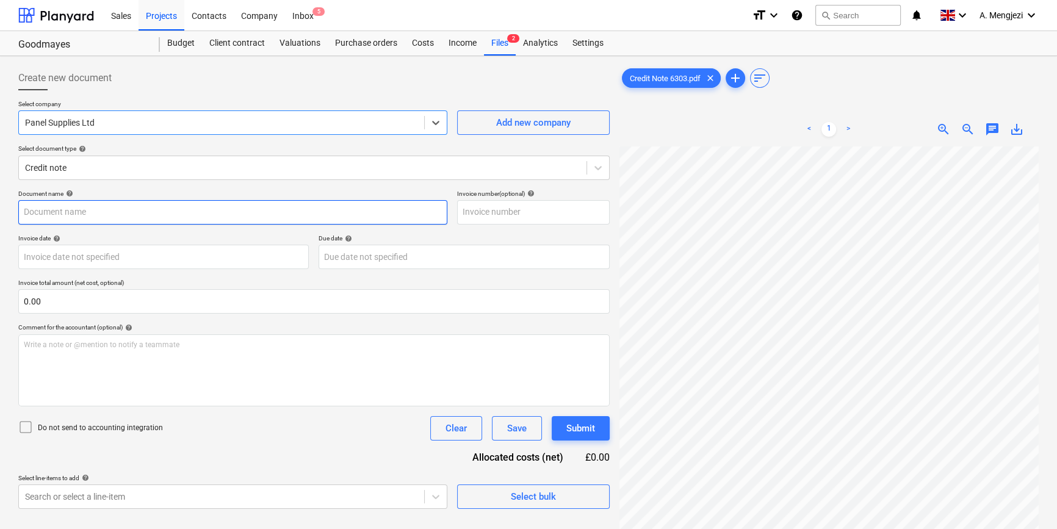
click at [146, 214] on input "text" at bounding box center [232, 212] width 429 height 24
type input "6303"
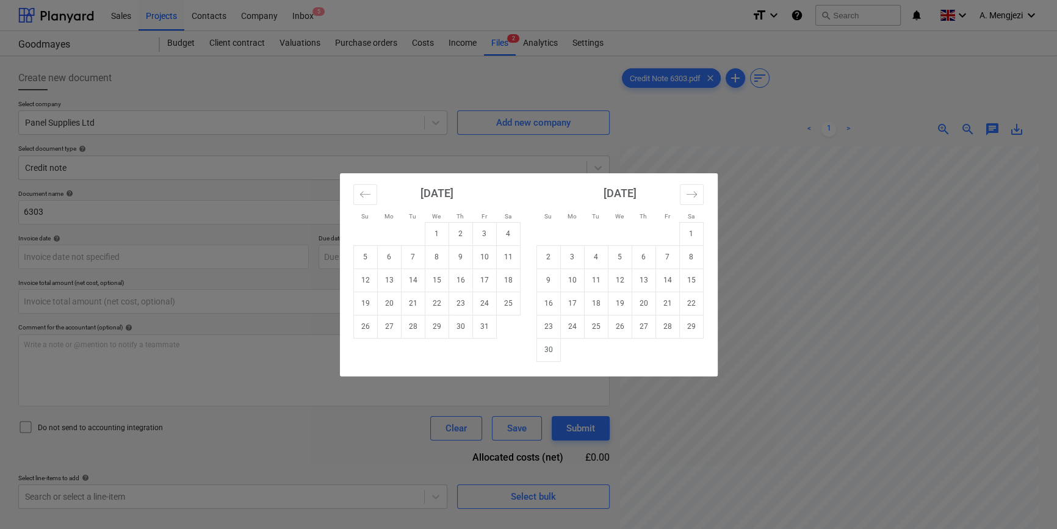
type input "0.00"
click at [291, 363] on div "Su Mo Tu We Th Fr Sa Su Mo Tu We Th Fr Sa September 2025 1 2 3 4 5 6 7 8 9 10 1…" at bounding box center [528, 264] width 1057 height 529
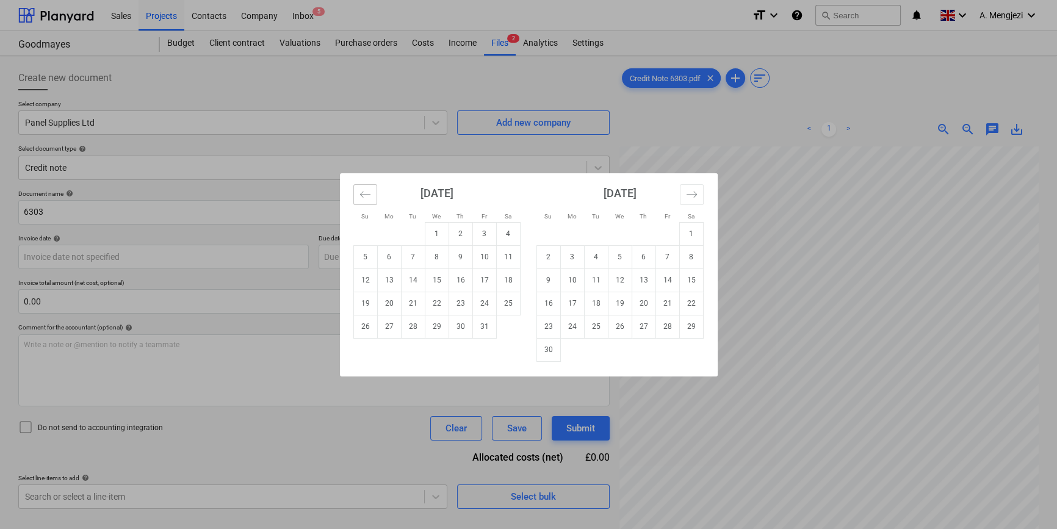
click at [367, 189] on icon "Move backward to switch to the previous month." at bounding box center [365, 195] width 12 height 12
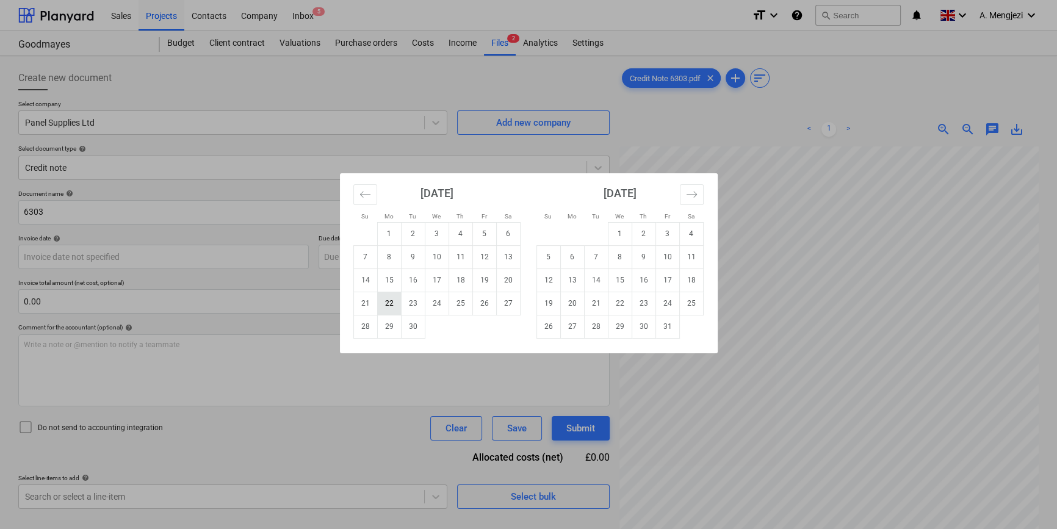
click at [392, 295] on td "22" at bounding box center [389, 303] width 24 height 23
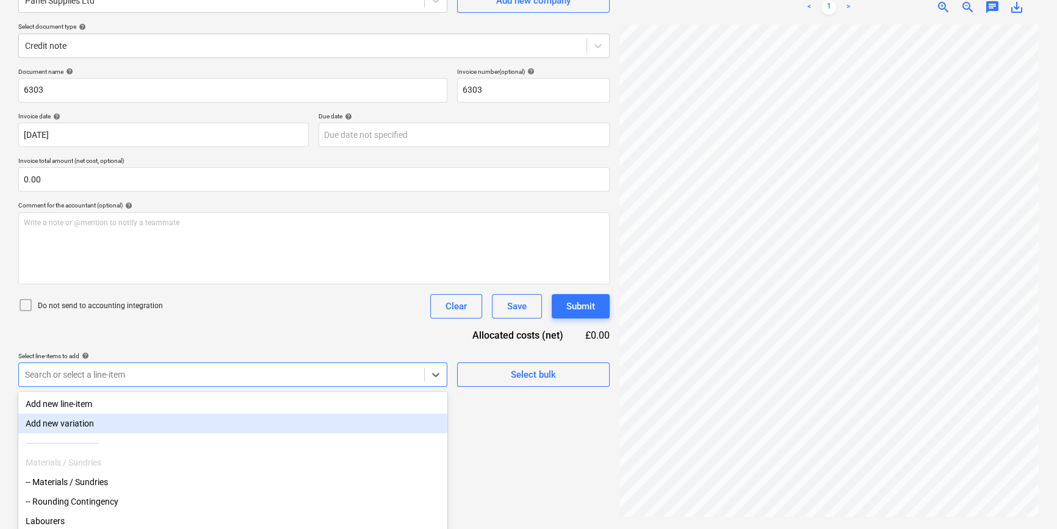
scroll to position [167, 0]
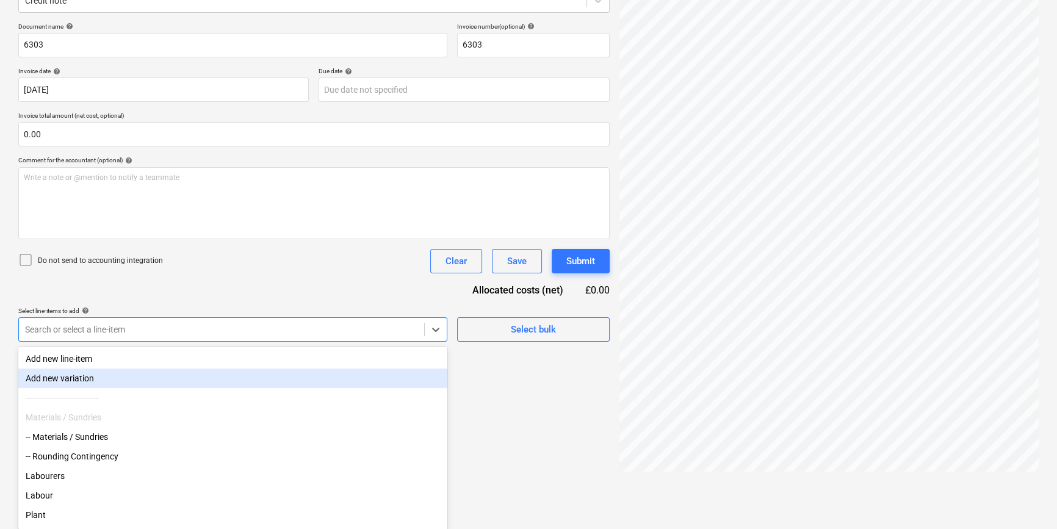
click at [287, 362] on body "Sales Projects Contacts Company Inbox 5 format_size keyboard_arrow_down help se…" at bounding box center [528, 97] width 1057 height 529
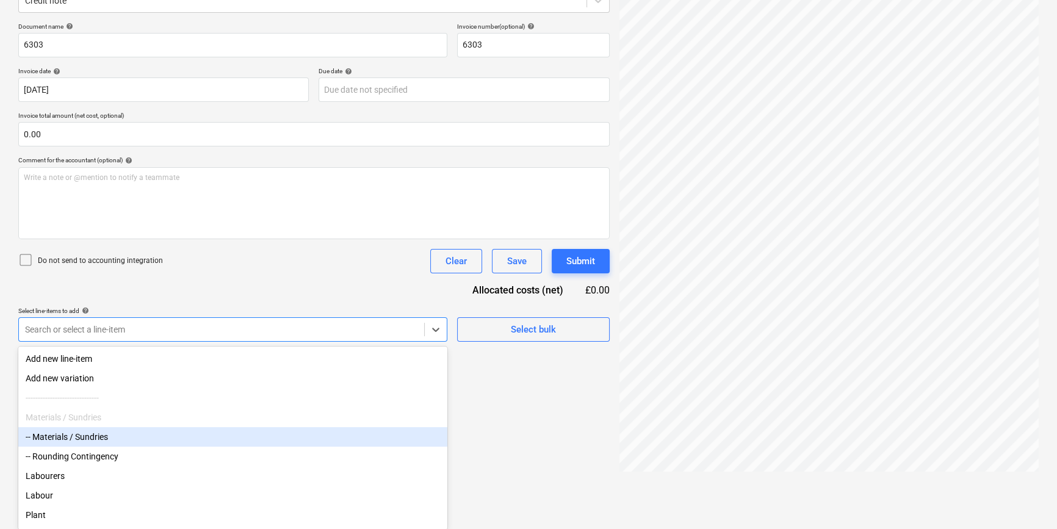
click at [48, 443] on div "-- Materials / Sundries" at bounding box center [232, 437] width 429 height 20
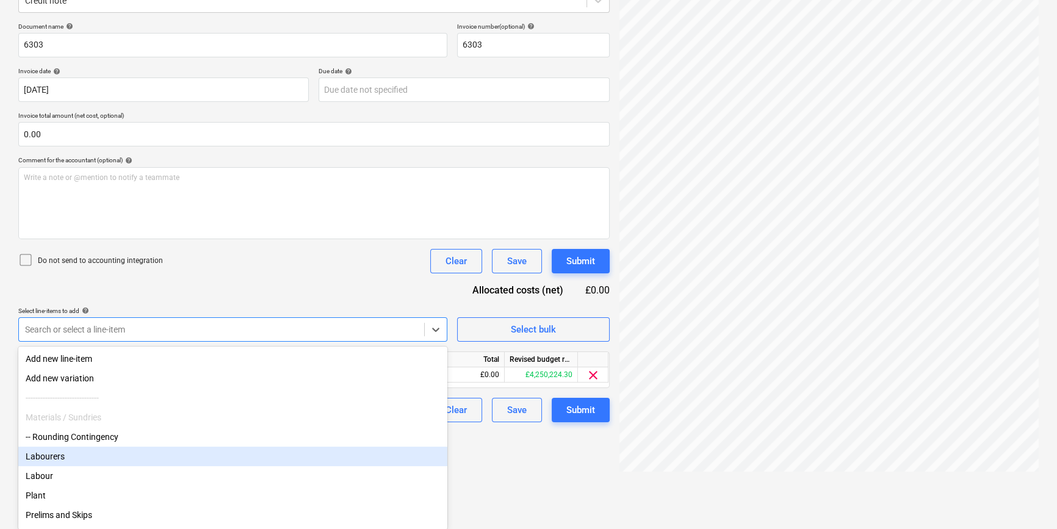
click at [536, 482] on div "Create new document Select company Panel Supplies Ltd Add new company Select do…" at bounding box center [528, 186] width 1057 height 595
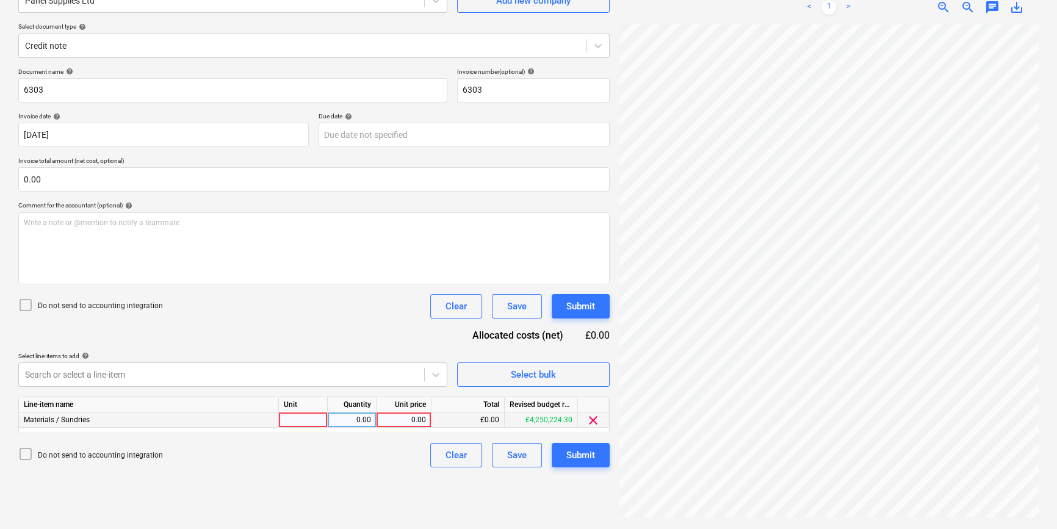
click at [301, 418] on div at bounding box center [303, 420] width 49 height 15
type input "pcs"
type input "942.64"
click at [578, 453] on div "Submit" at bounding box center [580, 455] width 29 height 16
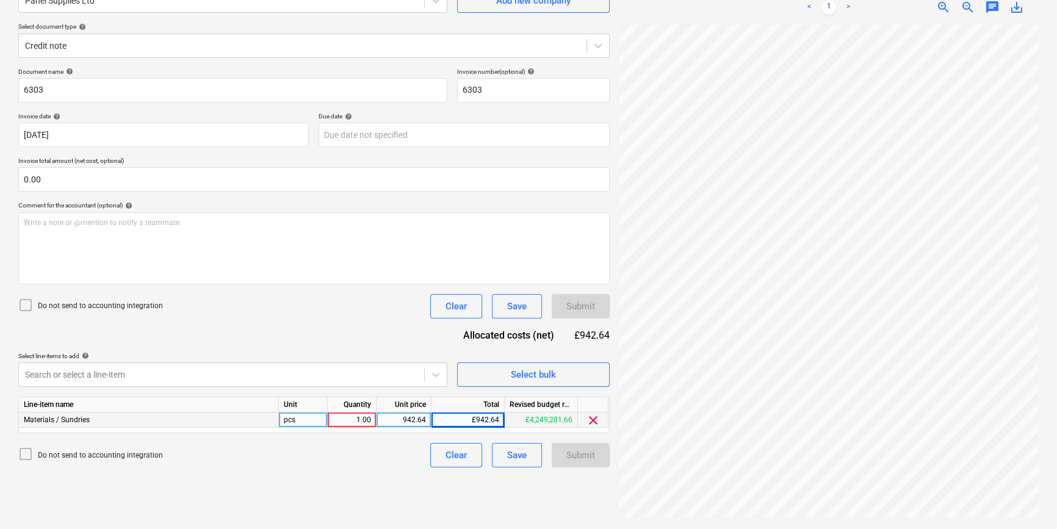
click at [567, 458] on div "Submit" at bounding box center [581, 455] width 58 height 24
click at [572, 457] on div "Submit" at bounding box center [581, 455] width 58 height 24
click at [573, 457] on div "Submit" at bounding box center [581, 455] width 58 height 24
click at [574, 458] on div "Submit" at bounding box center [581, 455] width 58 height 24
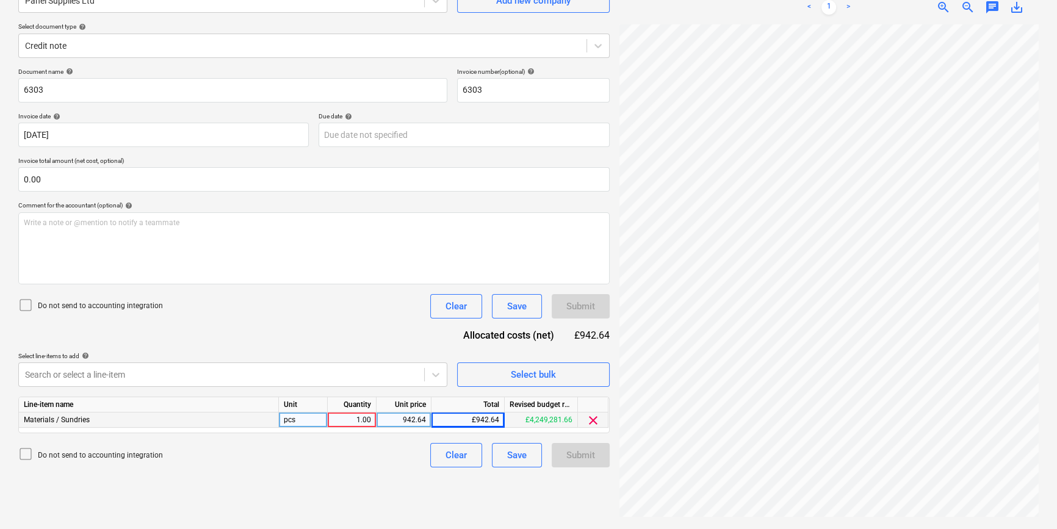
click at [575, 458] on div "Submit" at bounding box center [581, 455] width 58 height 24
click at [576, 458] on div "Submit" at bounding box center [581, 455] width 58 height 24
click at [577, 459] on div "Submit" at bounding box center [581, 455] width 58 height 24
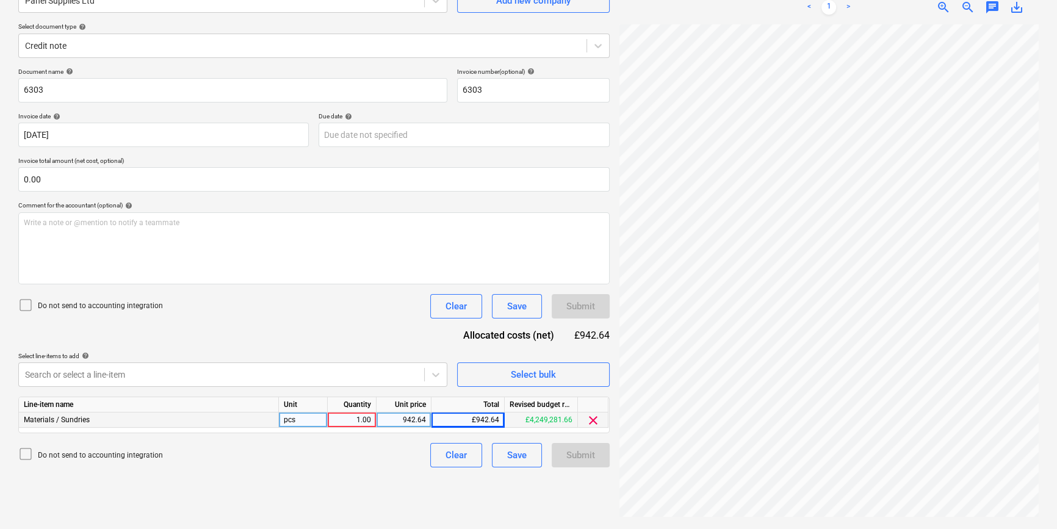
click at [576, 460] on div "Submit" at bounding box center [581, 455] width 58 height 24
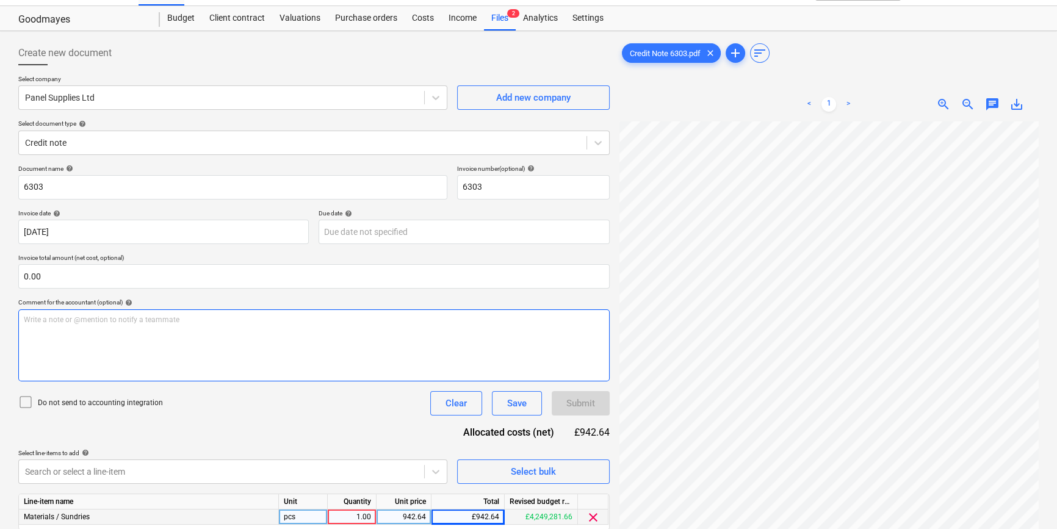
scroll to position [0, 0]
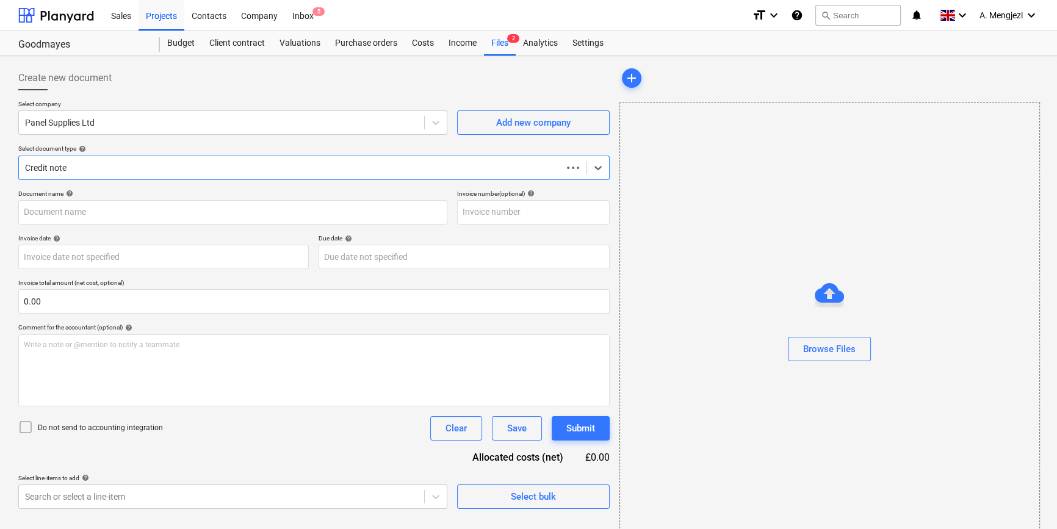
type input "6303"
type input "[DATE]"
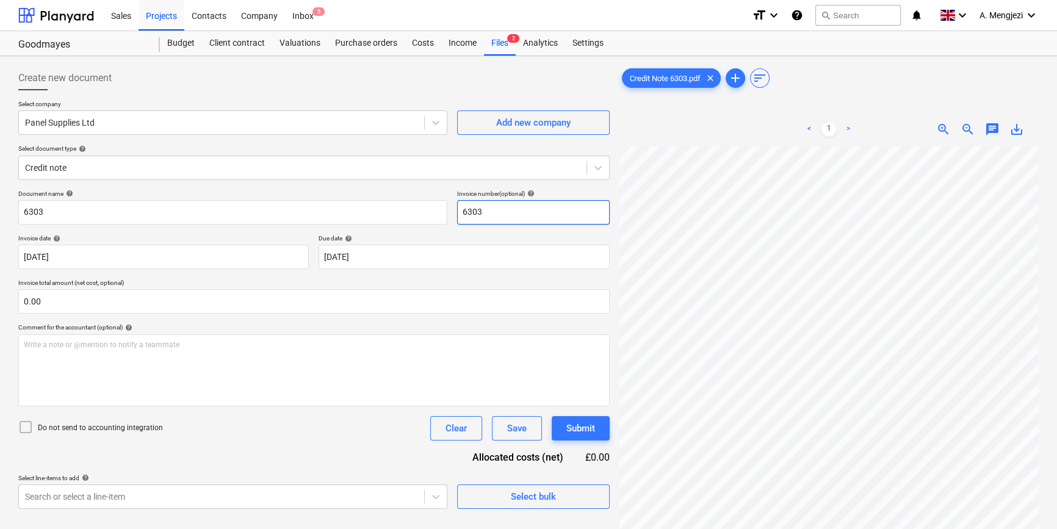
scroll to position [190, 12]
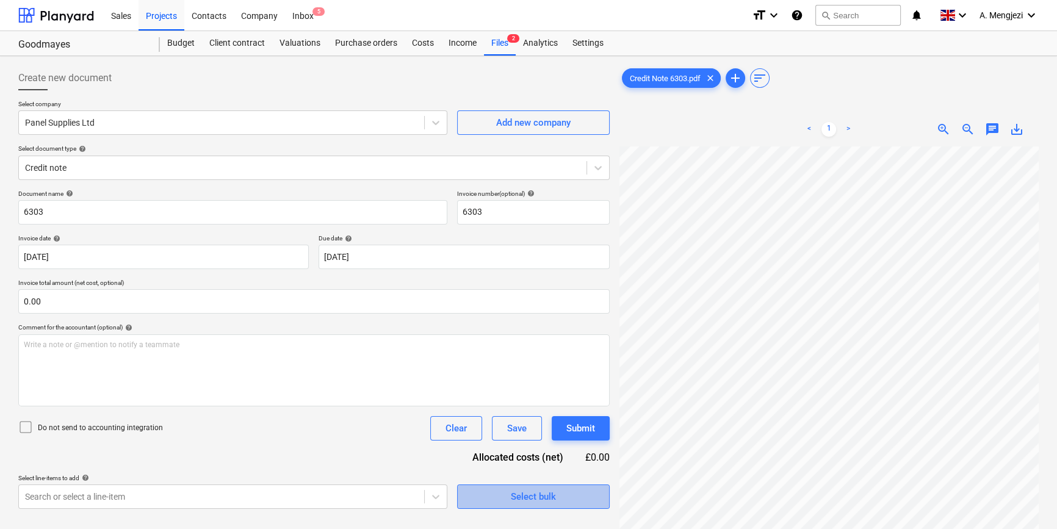
click at [513, 493] on div "Select bulk" at bounding box center [533, 497] width 45 height 16
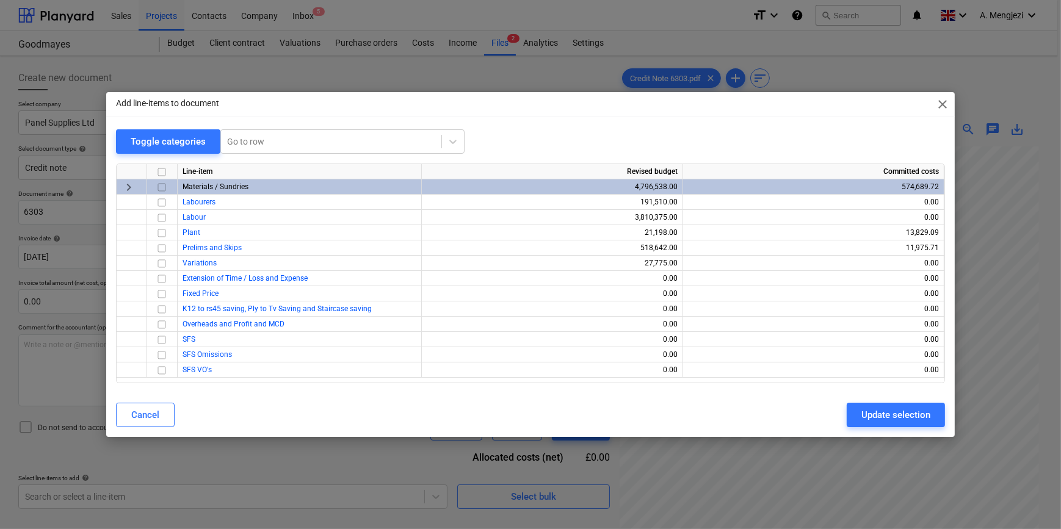
click at [165, 184] on input "checkbox" at bounding box center [161, 187] width 15 height 15
click at [160, 414] on button "Cancel" at bounding box center [145, 415] width 59 height 24
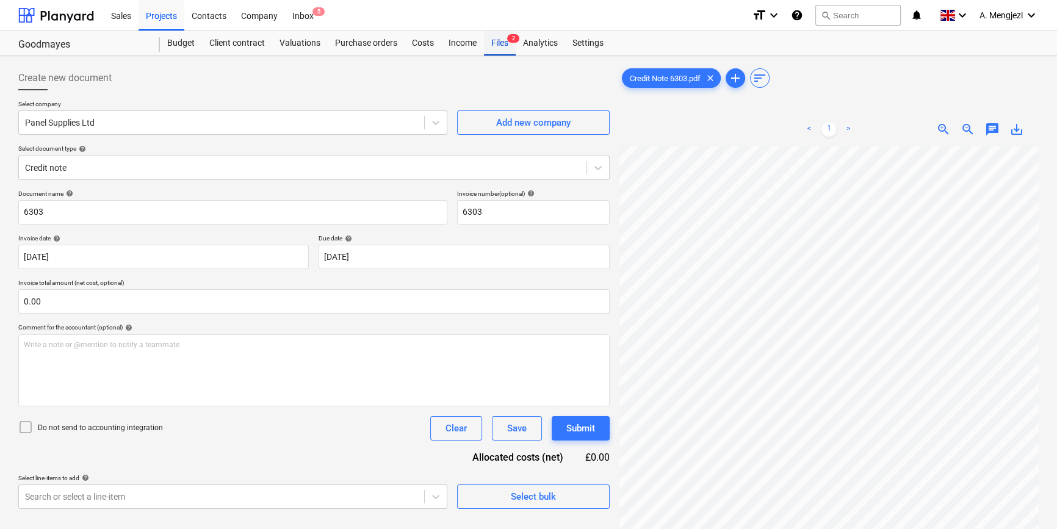
click at [500, 41] on div "Files 2" at bounding box center [500, 43] width 32 height 24
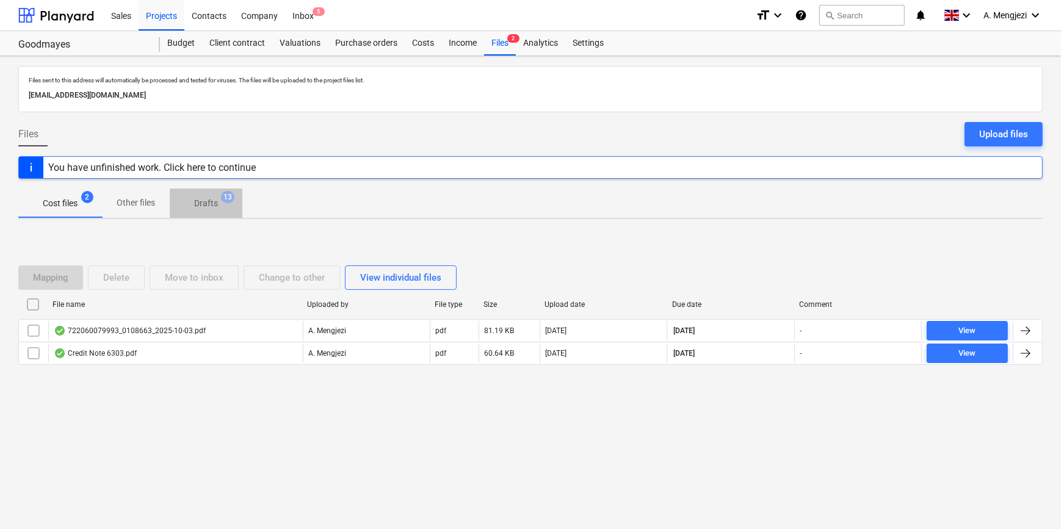
click at [206, 201] on p "Drafts" at bounding box center [206, 203] width 24 height 13
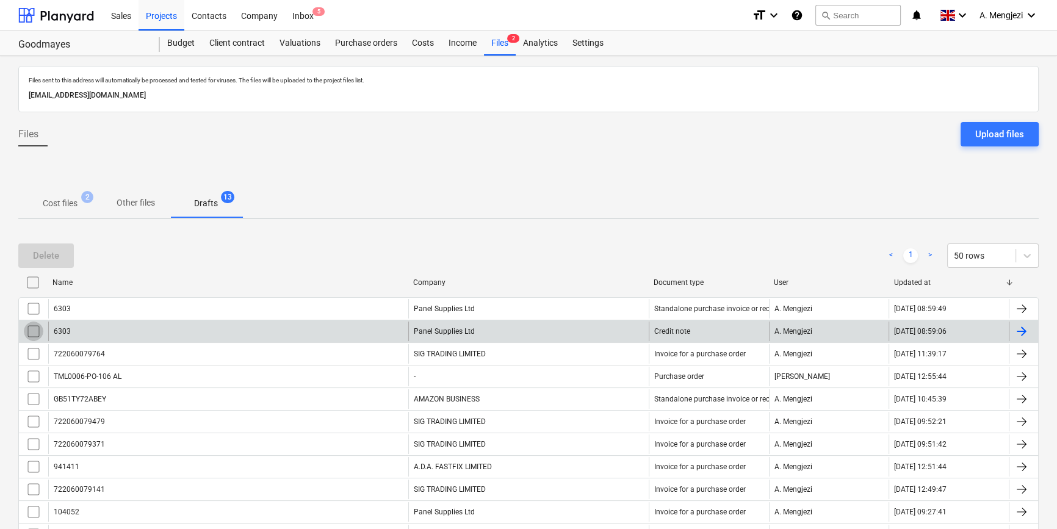
click at [32, 328] on input "checkbox" at bounding box center [34, 332] width 20 height 20
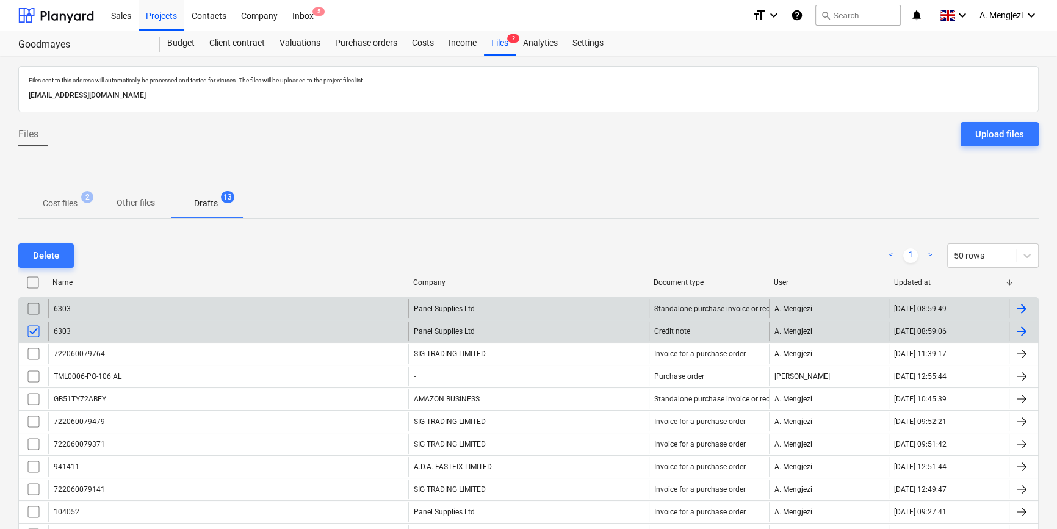
click at [31, 301] on input "checkbox" at bounding box center [34, 309] width 20 height 20
click at [41, 248] on div "Delete" at bounding box center [46, 256] width 26 height 16
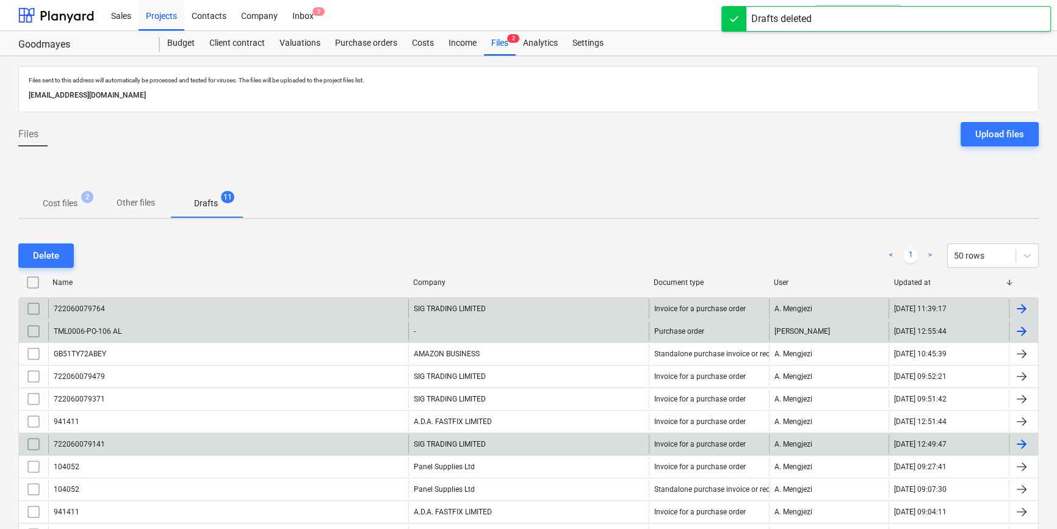
scroll to position [84, 0]
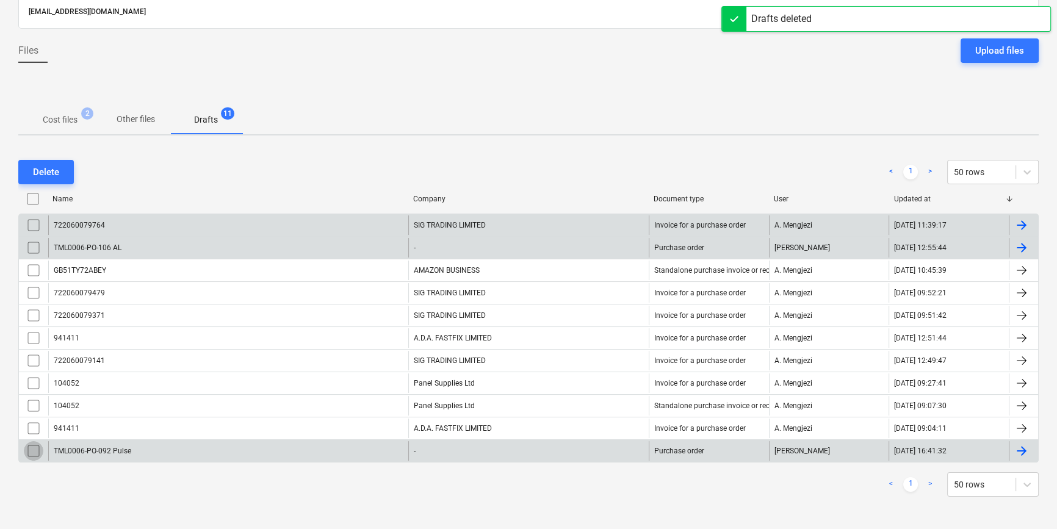
click at [29, 446] on input "checkbox" at bounding box center [34, 451] width 20 height 20
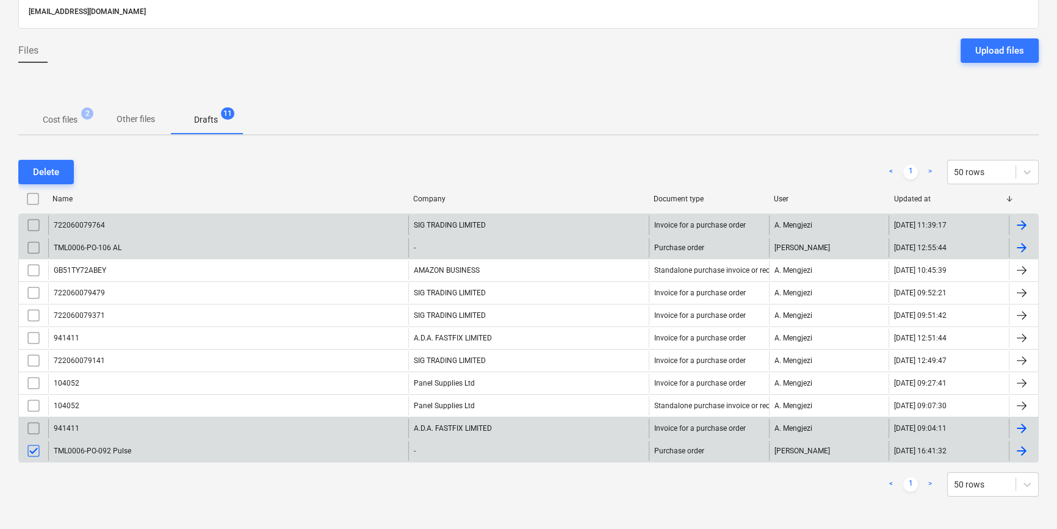
click at [30, 428] on input "checkbox" at bounding box center [34, 429] width 20 height 20
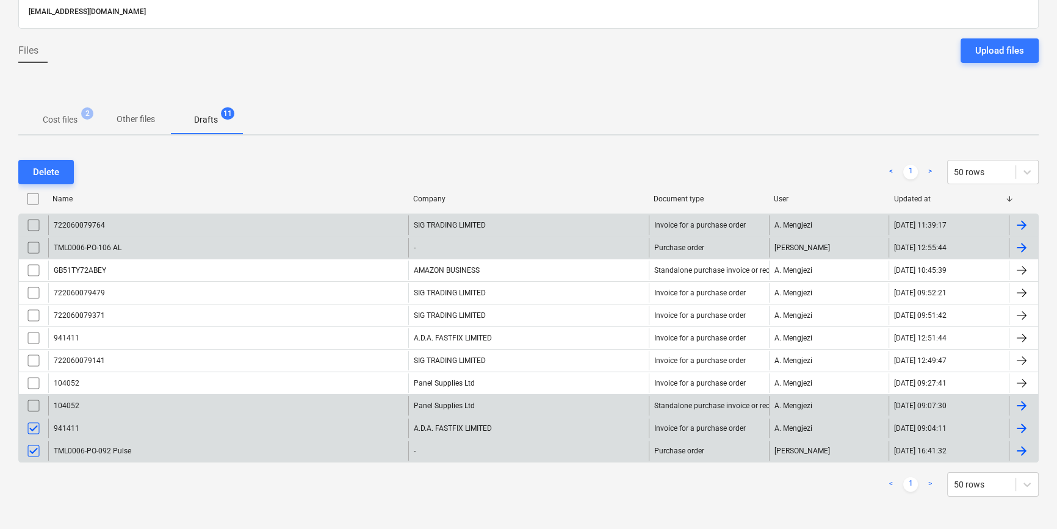
click at [37, 397] on input "checkbox" at bounding box center [34, 406] width 20 height 20
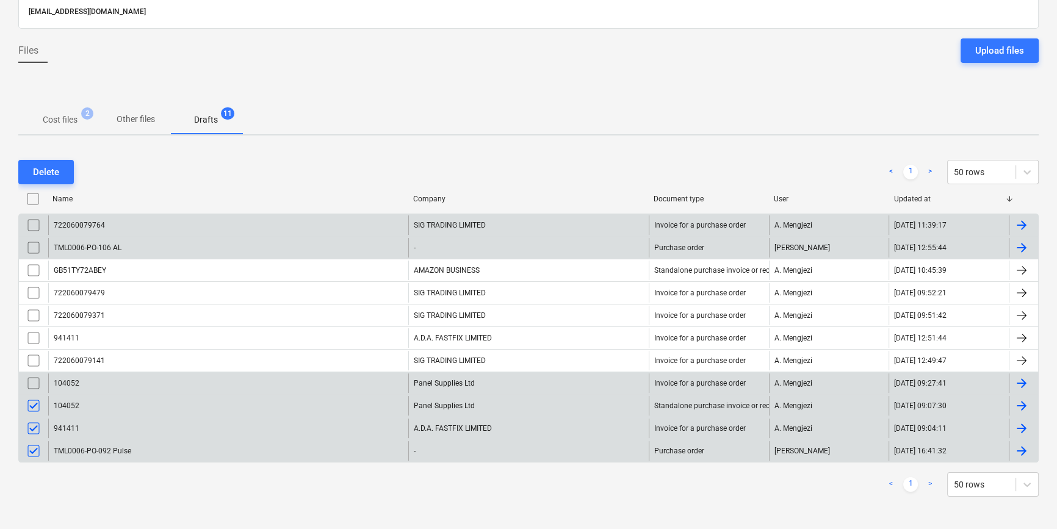
click at [34, 377] on input "checkbox" at bounding box center [34, 384] width 20 height 20
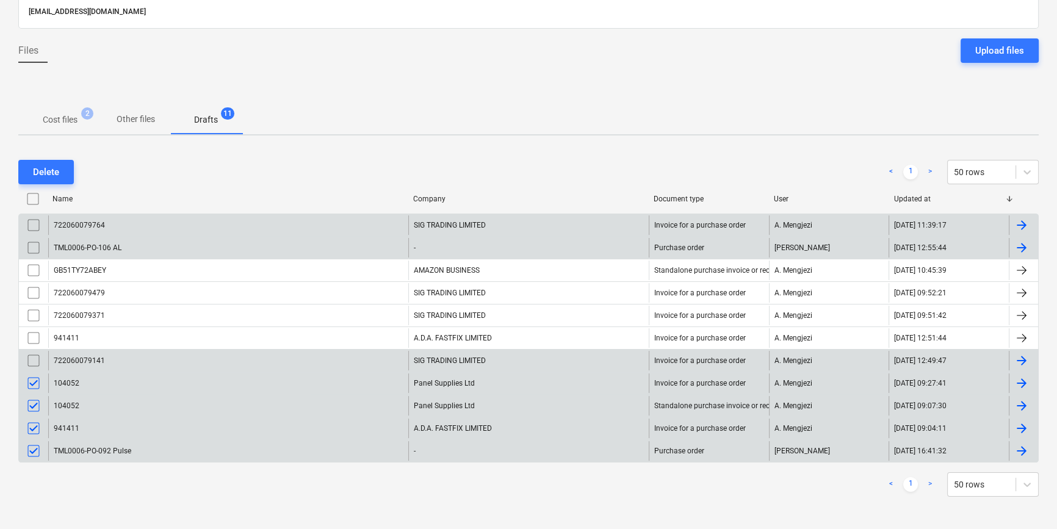
click at [34, 352] on input "checkbox" at bounding box center [34, 361] width 20 height 20
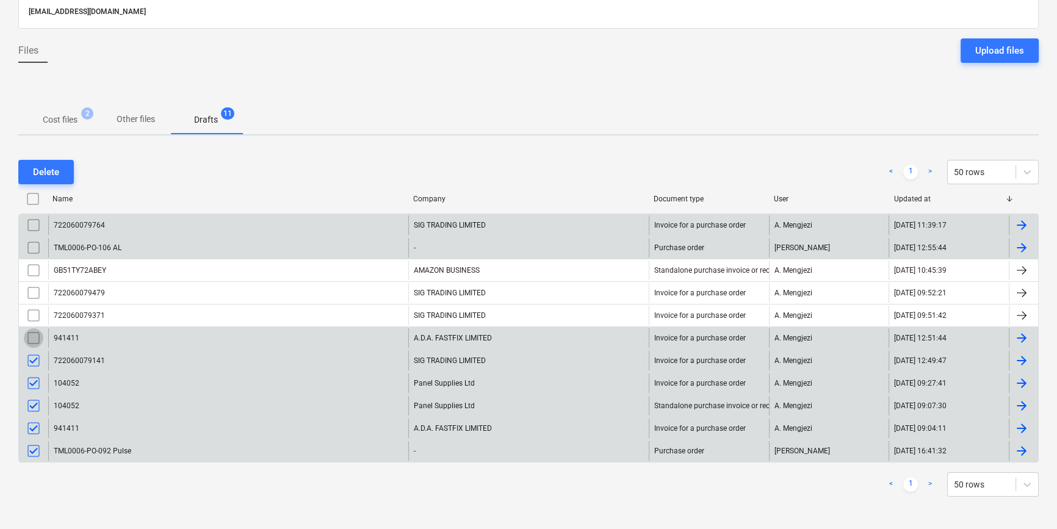
click at [33, 337] on input "checkbox" at bounding box center [34, 338] width 20 height 20
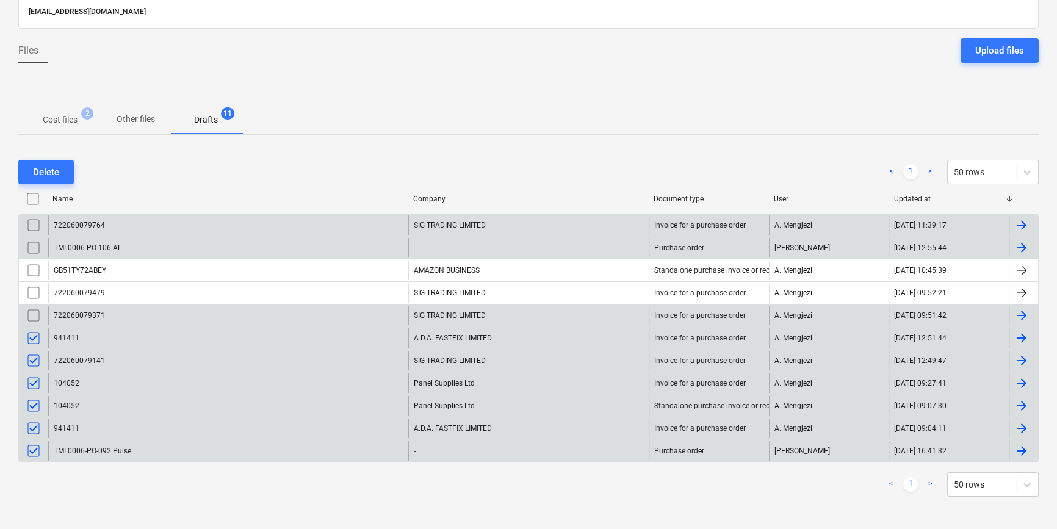
click at [31, 308] on input "checkbox" at bounding box center [34, 316] width 20 height 20
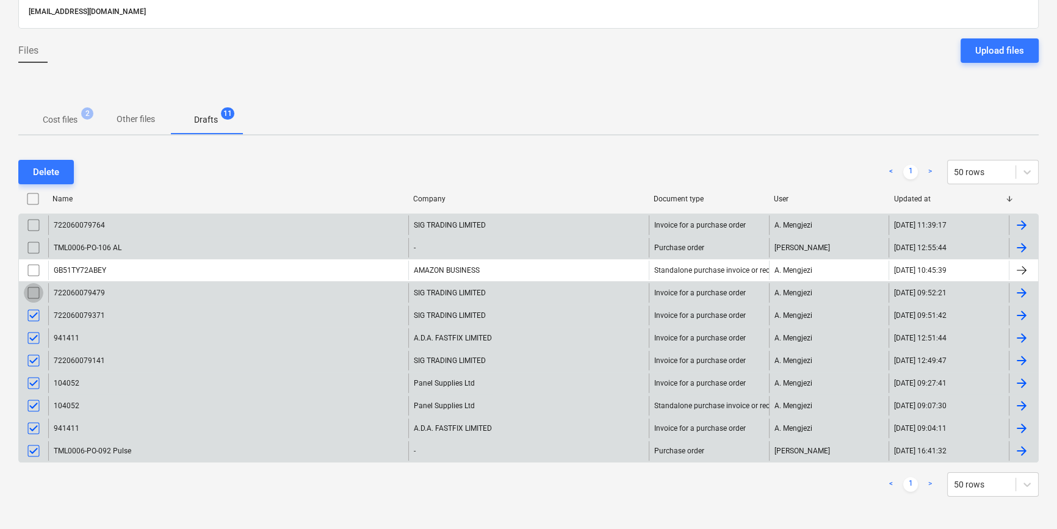
drag, startPoint x: 31, startPoint y: 290, endPoint x: 31, endPoint y: 280, distance: 9.8
click at [31, 289] on input "checkbox" at bounding box center [34, 293] width 20 height 20
click at [30, 264] on input "checkbox" at bounding box center [34, 271] width 20 height 20
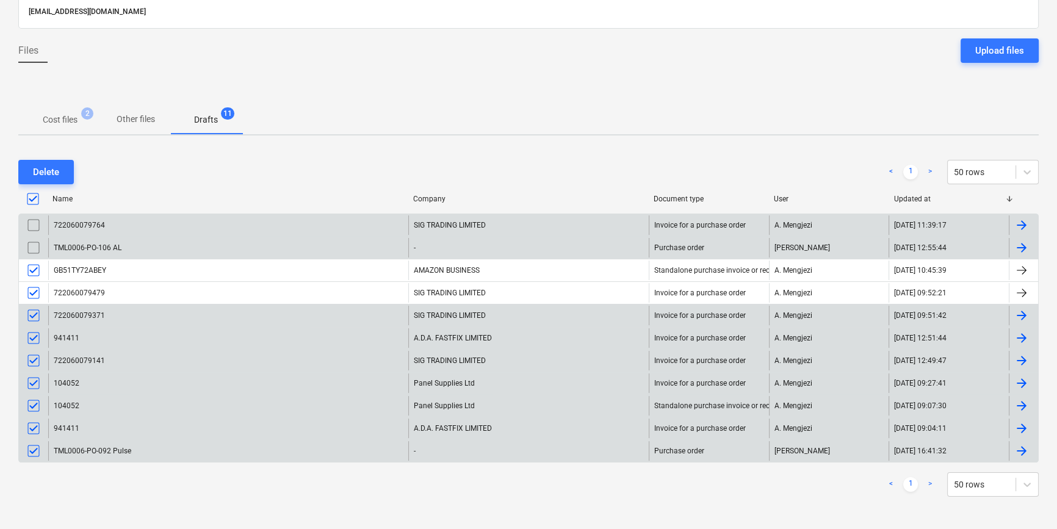
click at [30, 248] on input "checkbox" at bounding box center [34, 248] width 20 height 20
click at [31, 222] on input "checkbox" at bounding box center [34, 225] width 20 height 20
click at [44, 164] on div "Delete" at bounding box center [46, 172] width 26 height 16
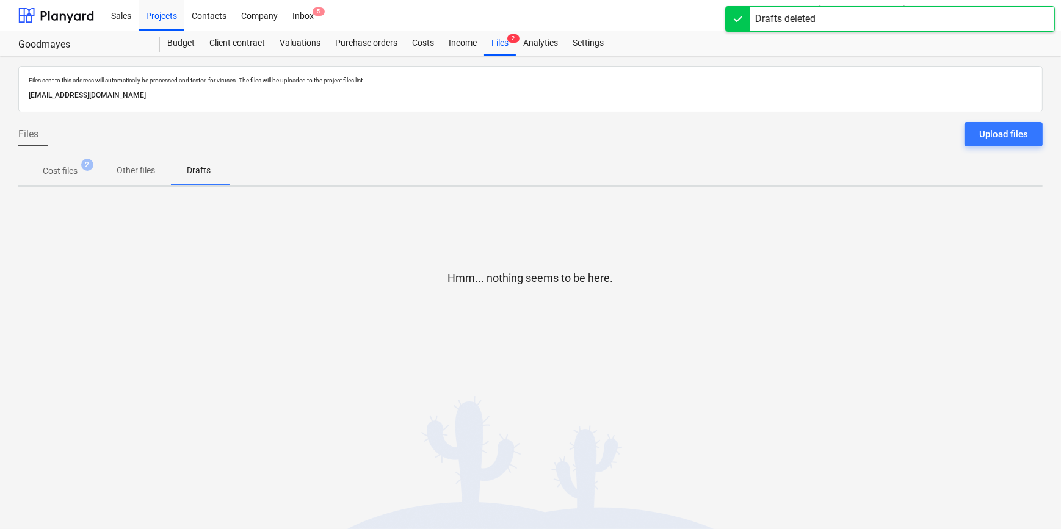
click at [70, 171] on p "Cost files" at bounding box center [60, 171] width 35 height 13
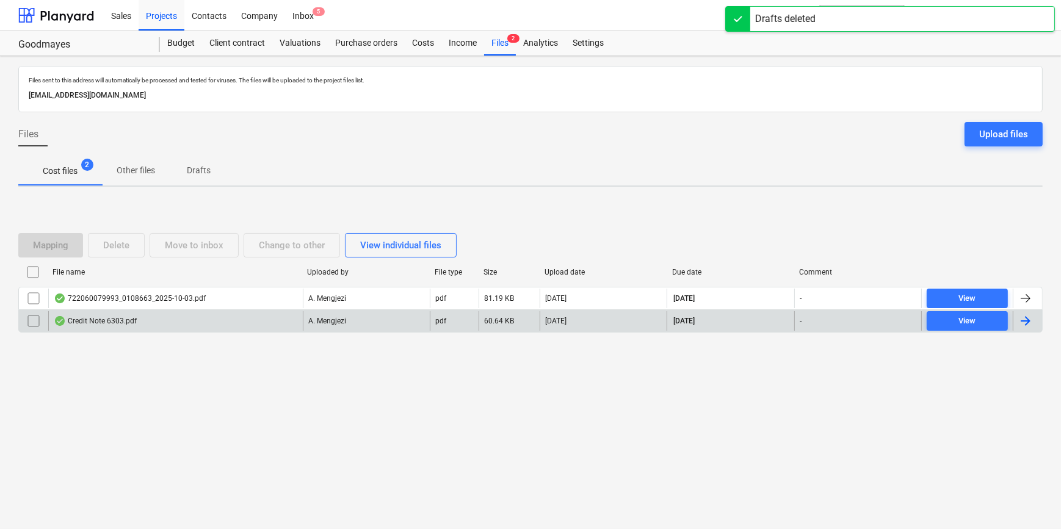
click at [203, 318] on div "Credit Note 6303.pdf" at bounding box center [175, 321] width 255 height 20
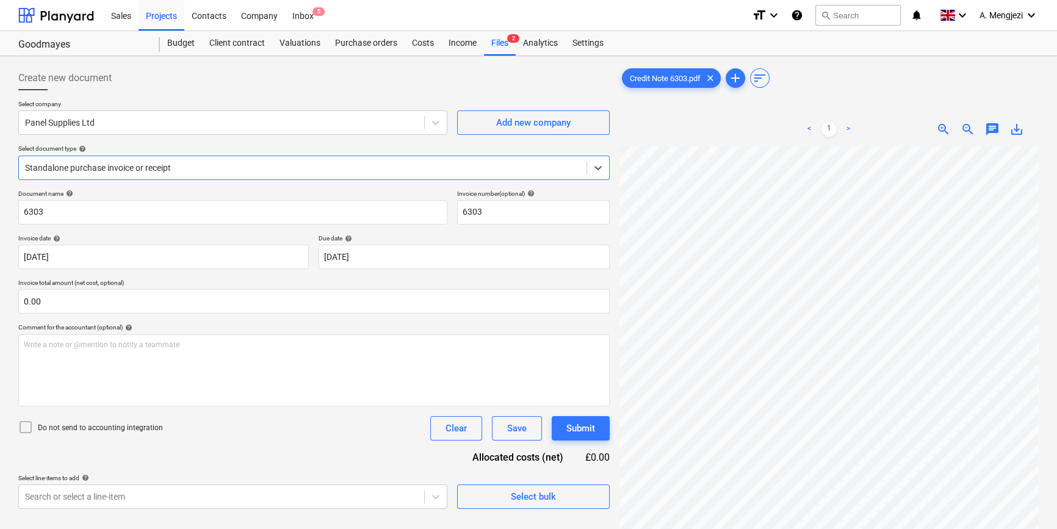
click at [261, 164] on div at bounding box center [302, 168] width 555 height 12
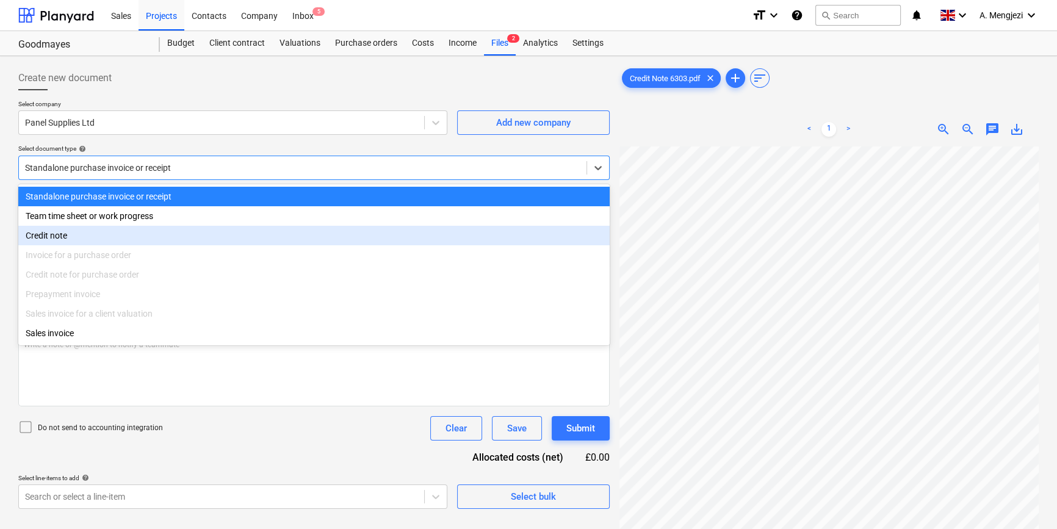
click at [79, 232] on div "Credit note" at bounding box center [313, 236] width 591 height 20
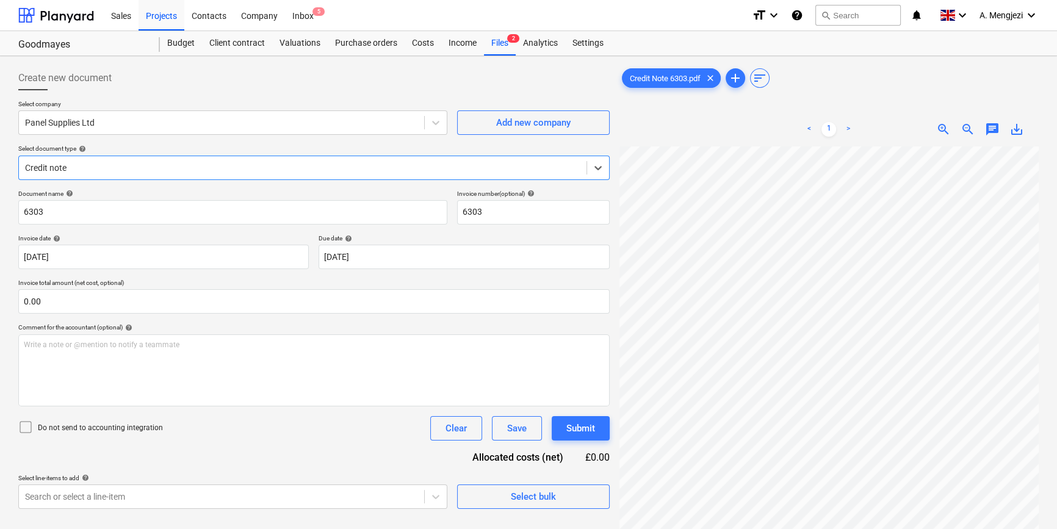
scroll to position [122, 0]
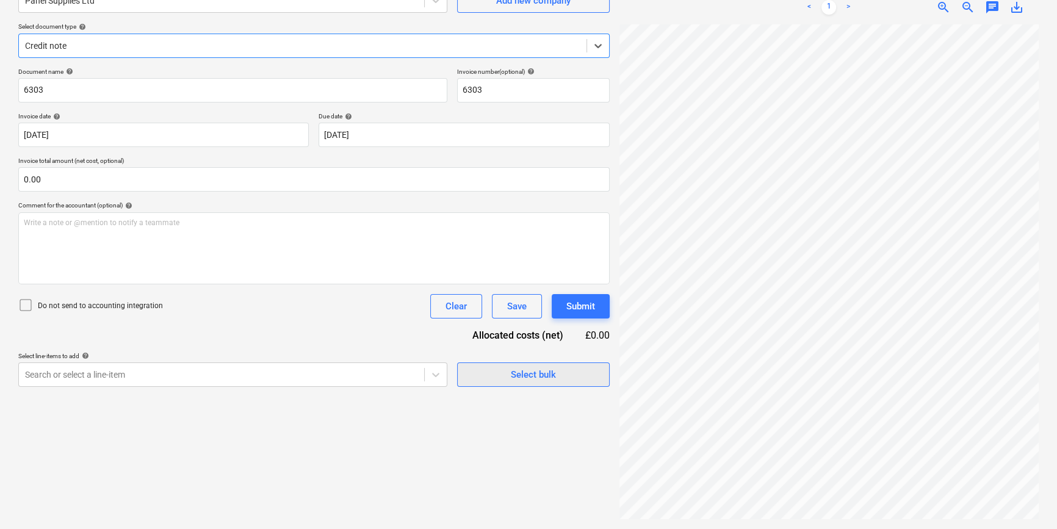
click at [527, 378] on div "Select bulk" at bounding box center [533, 375] width 45 height 16
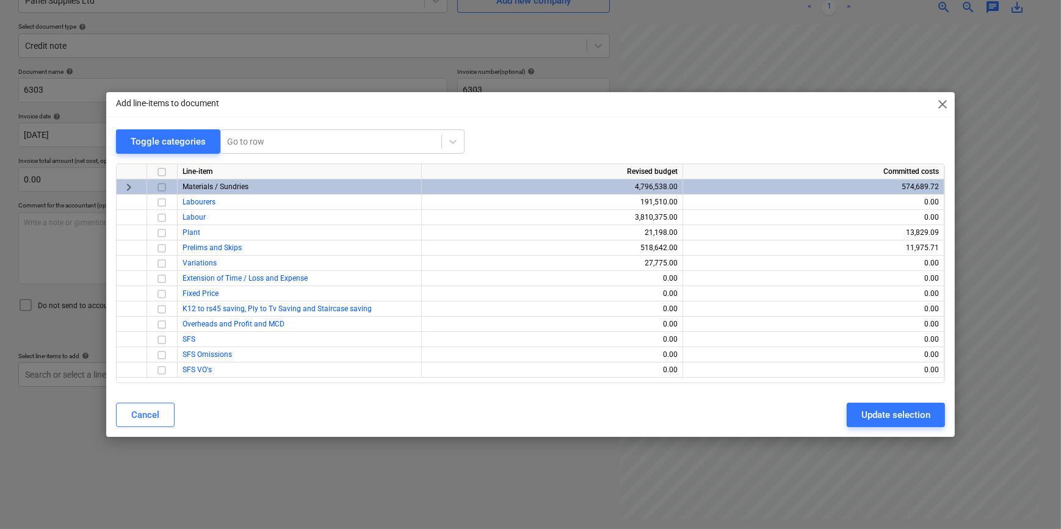
click at [167, 183] on input "checkbox" at bounding box center [161, 187] width 15 height 15
click at [130, 415] on button "Cancel" at bounding box center [145, 415] width 59 height 24
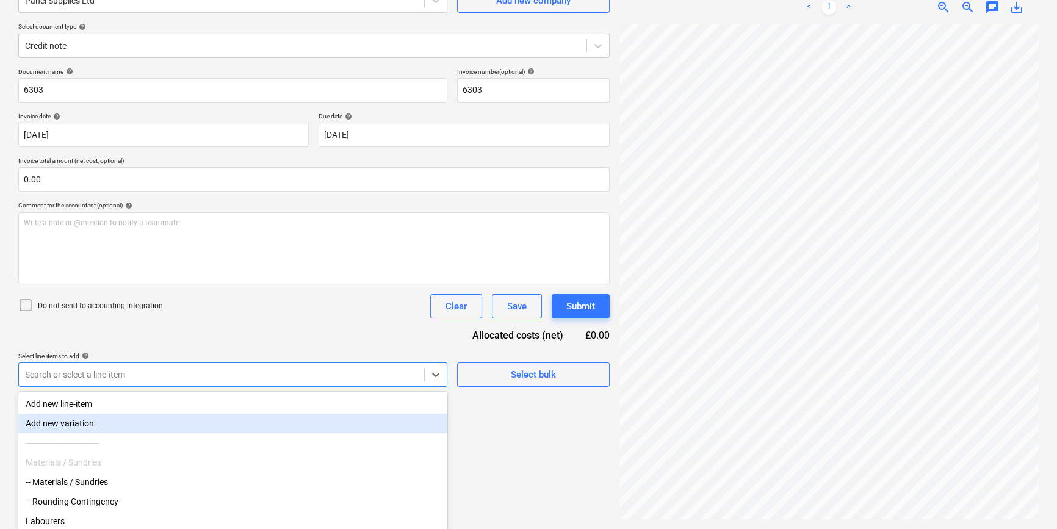
click at [118, 372] on body "Sales Projects Contacts Company Inbox 5 format_size keyboard_arrow_down help se…" at bounding box center [528, 142] width 1057 height 529
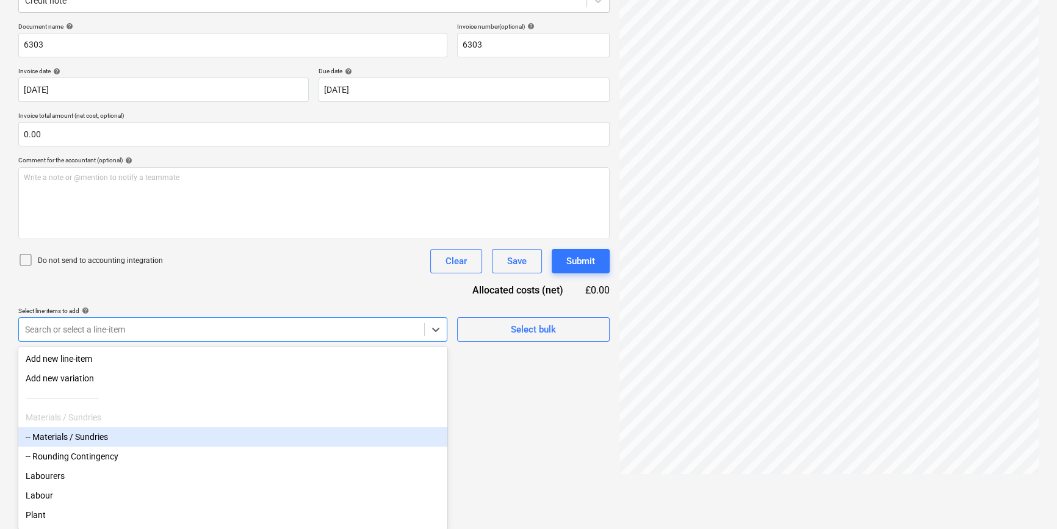
click at [63, 438] on div "-- Materials / Sundries" at bounding box center [232, 437] width 429 height 20
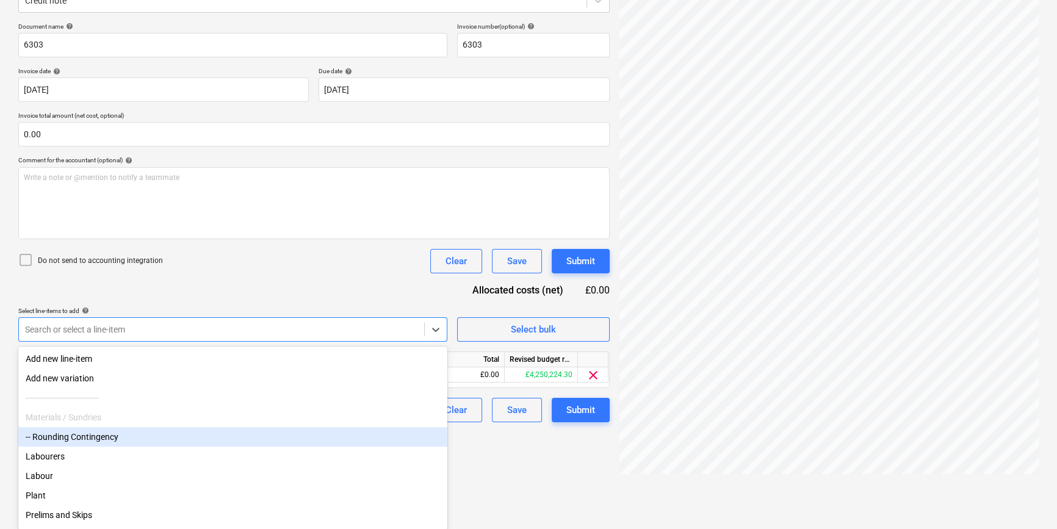
scroll to position [122, 0]
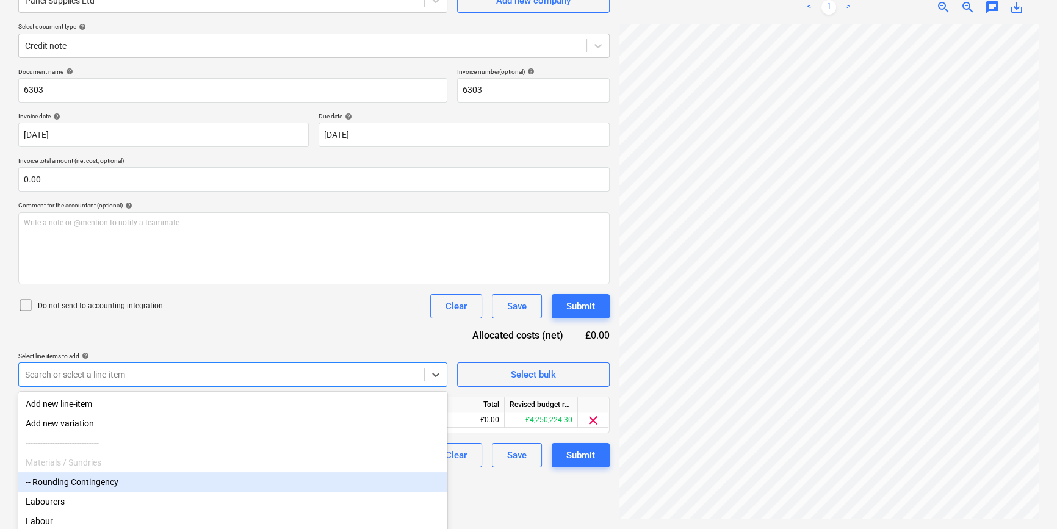
click at [535, 482] on div "Create new document Select company Panel Supplies Ltd Add new company Select do…" at bounding box center [528, 231] width 1057 height 595
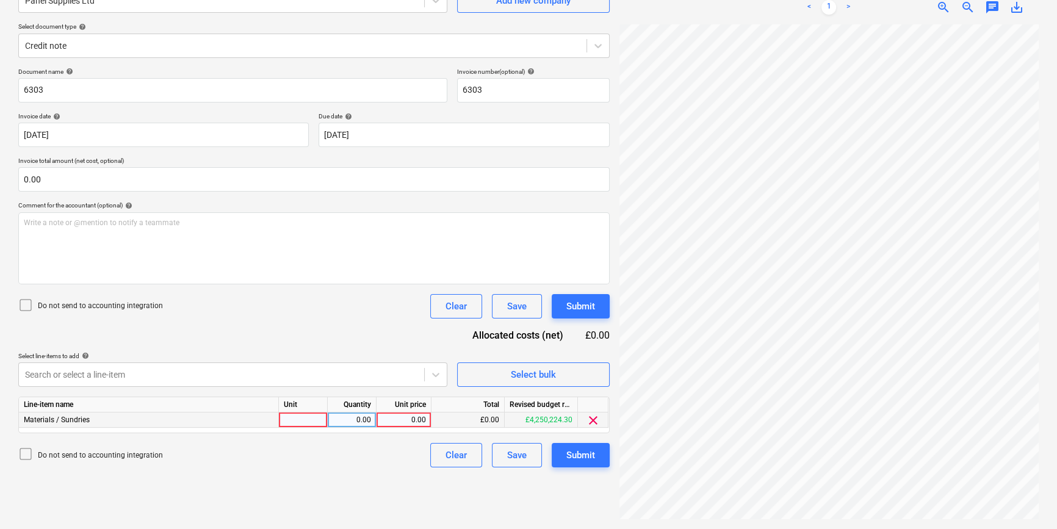
click at [306, 415] on div at bounding box center [303, 420] width 49 height 15
type input "pcs"
click at [397, 423] on div "0.00" at bounding box center [403, 420] width 45 height 15
type input "942.64"
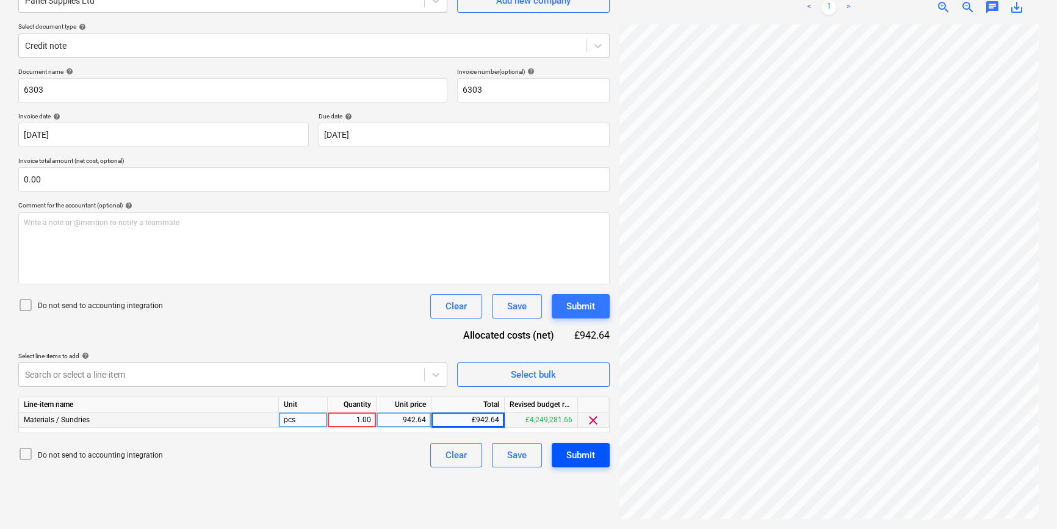
click at [565, 456] on button "Submit" at bounding box center [581, 455] width 58 height 24
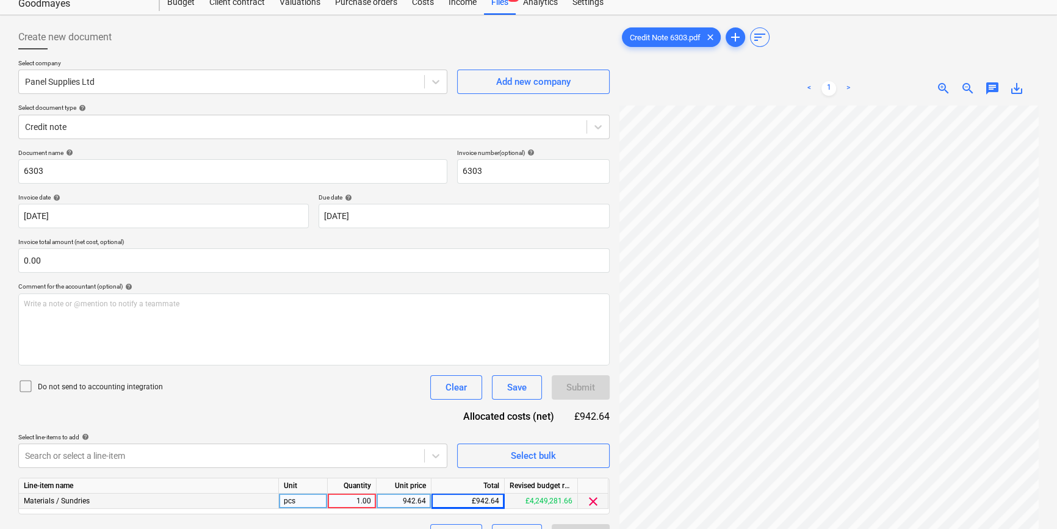
scroll to position [0, 0]
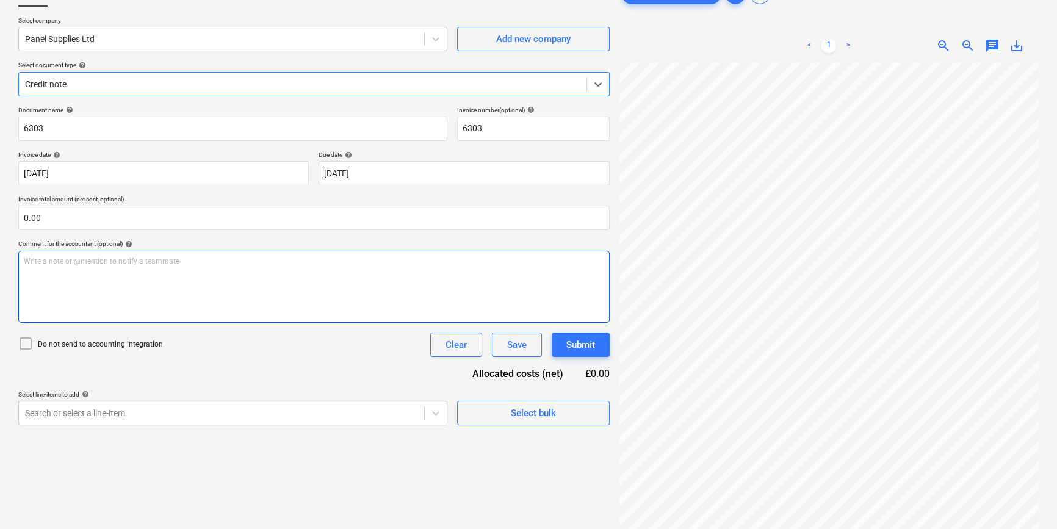
scroll to position [122, 0]
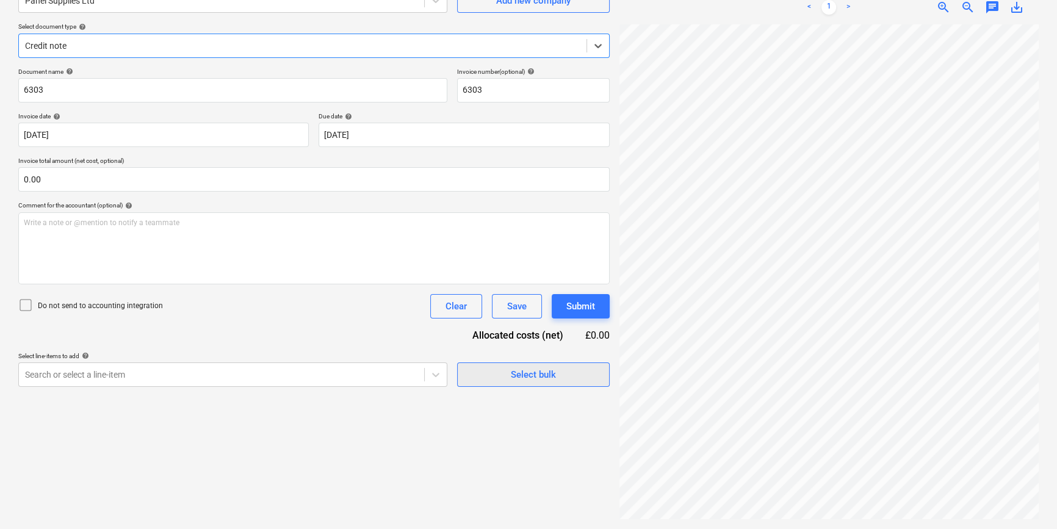
click at [534, 377] on div "Select bulk" at bounding box center [533, 375] width 45 height 16
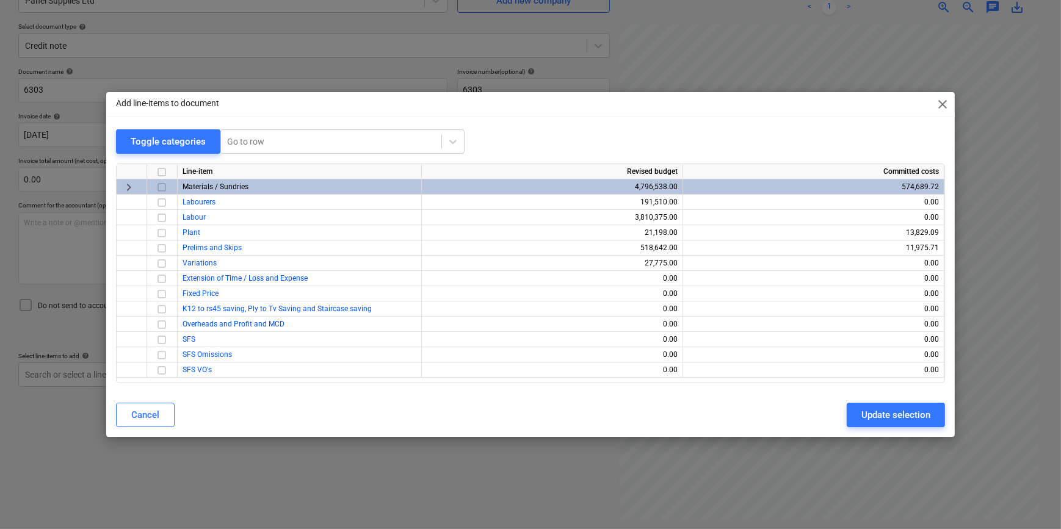
click at [199, 183] on span "Materials / Sundries" at bounding box center [215, 186] width 66 height 9
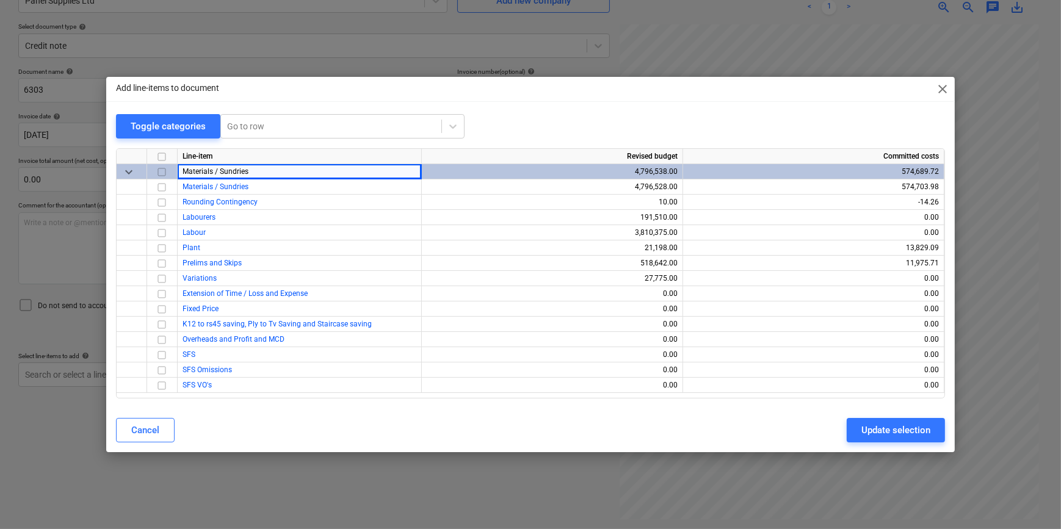
click at [126, 168] on span "keyboard_arrow_down" at bounding box center [128, 172] width 15 height 15
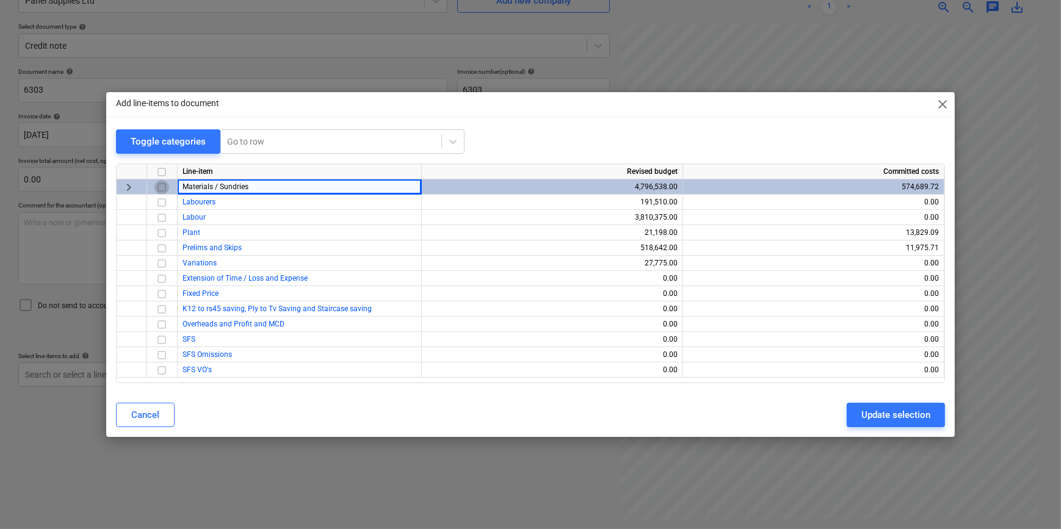
click at [161, 184] on input "checkbox" at bounding box center [161, 187] width 15 height 15
click at [884, 418] on div "Update selection" at bounding box center [895, 415] width 69 height 16
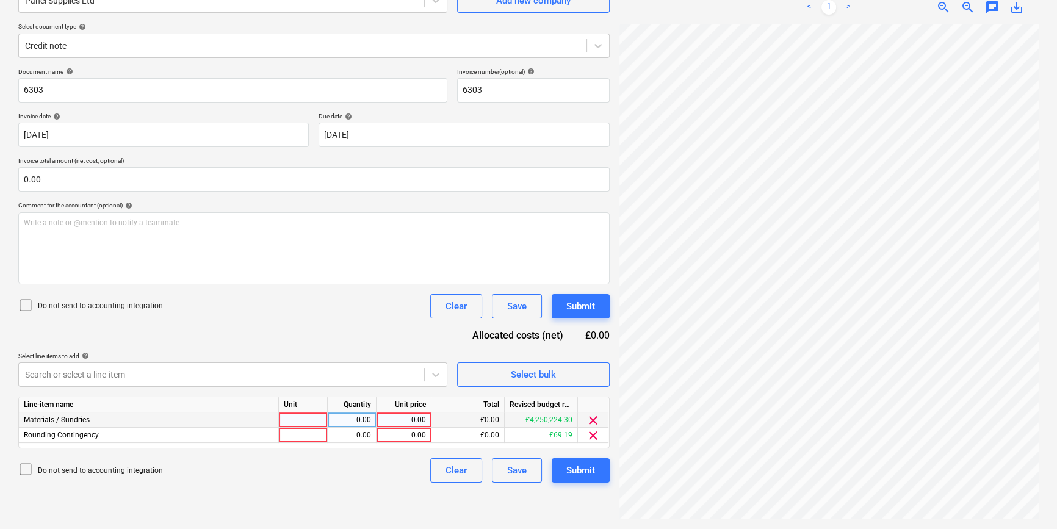
click at [303, 421] on div at bounding box center [303, 420] width 49 height 15
type input "1"
click at [316, 417] on div "1" at bounding box center [303, 420] width 49 height 15
click at [316, 417] on input "1" at bounding box center [303, 420] width 48 height 15
type input "ocs"
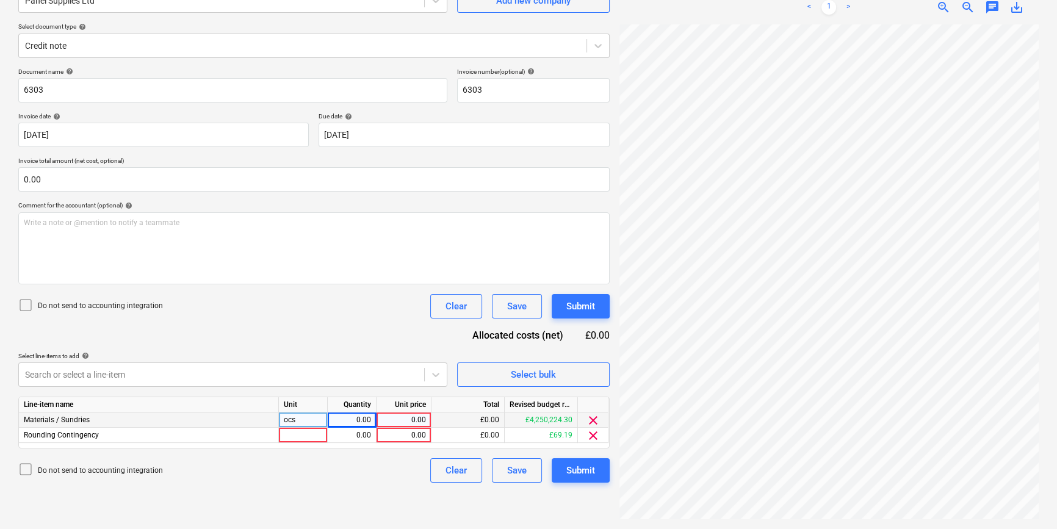
click at [288, 421] on div "ocs" at bounding box center [303, 420] width 49 height 15
type input "pcs"
type input "2"
type input "942.64"
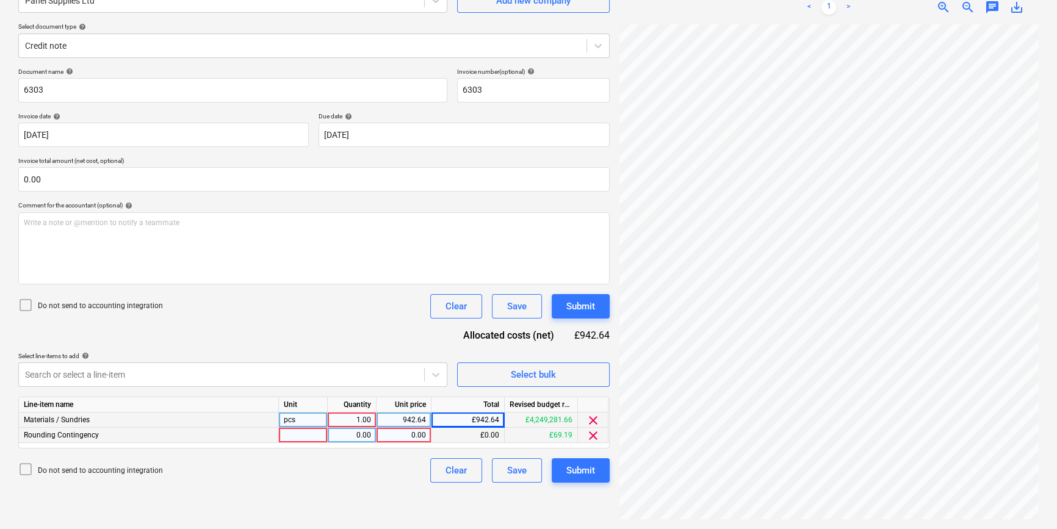
click at [286, 438] on div at bounding box center [303, 435] width 49 height 15
type input "pcs"
click at [464, 475] on div "Clear" at bounding box center [456, 471] width 21 height 16
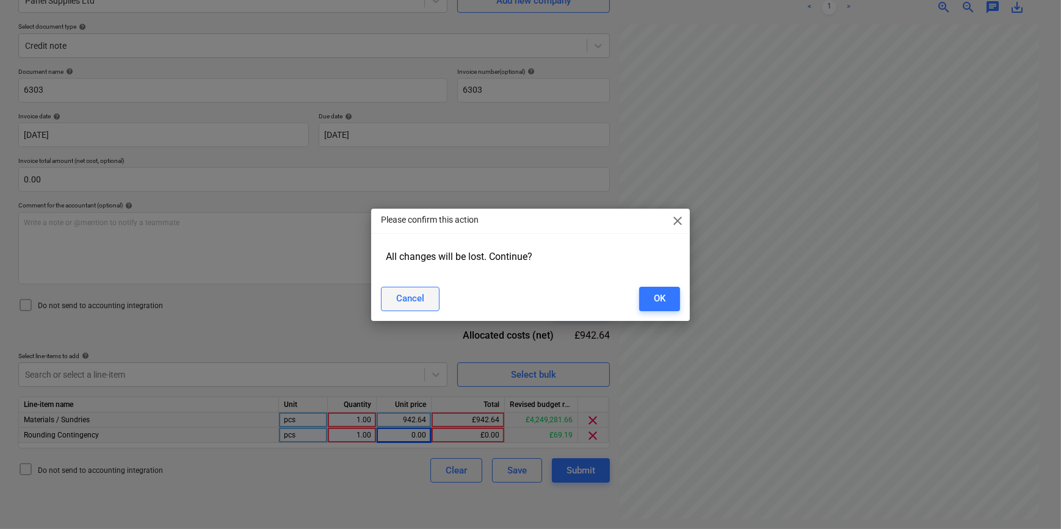
click at [416, 305] on div "Cancel" at bounding box center [410, 299] width 28 height 16
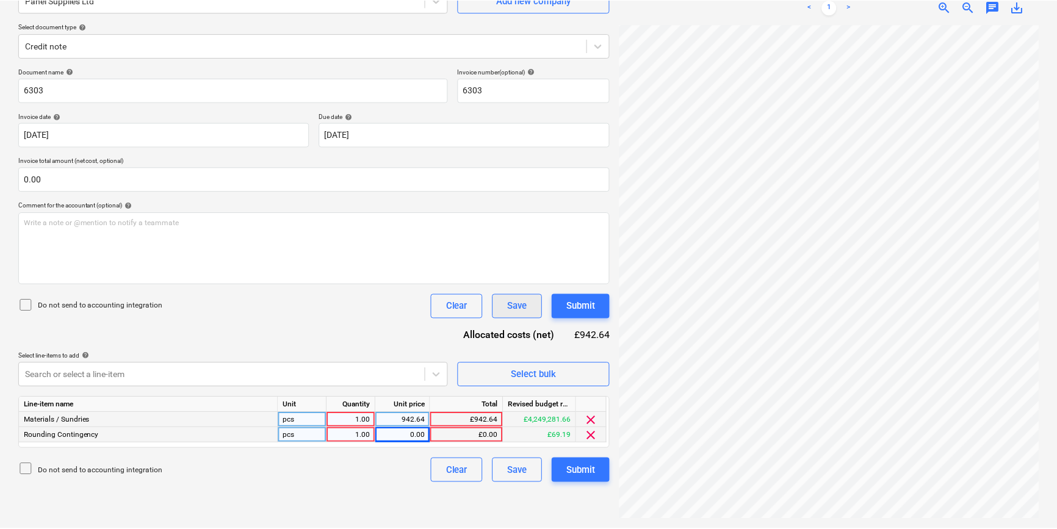
scroll to position [37, 130]
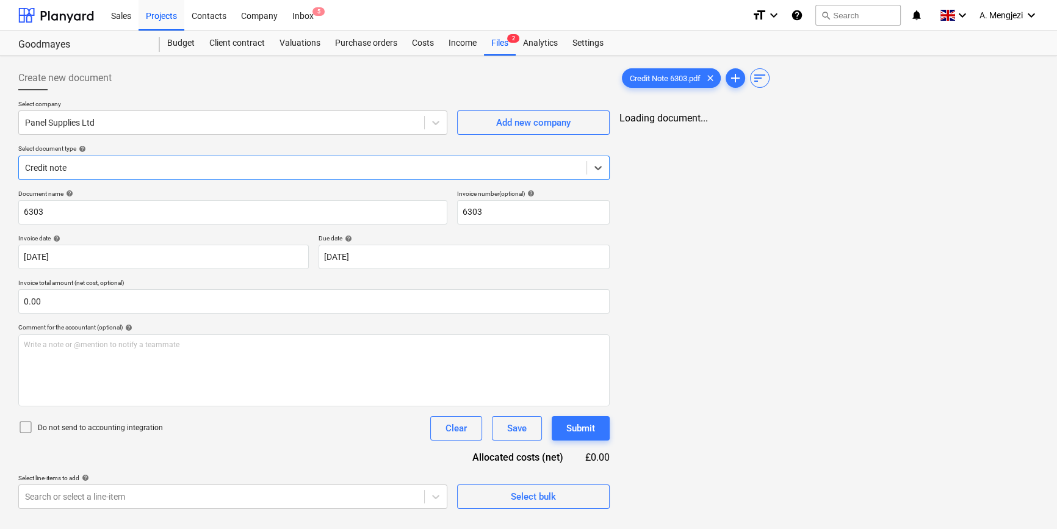
type input "6303"
type input "22 Sep 2025"
type input "[DATE]"
click at [441, 78] on div "Create new document" at bounding box center [313, 78] width 591 height 24
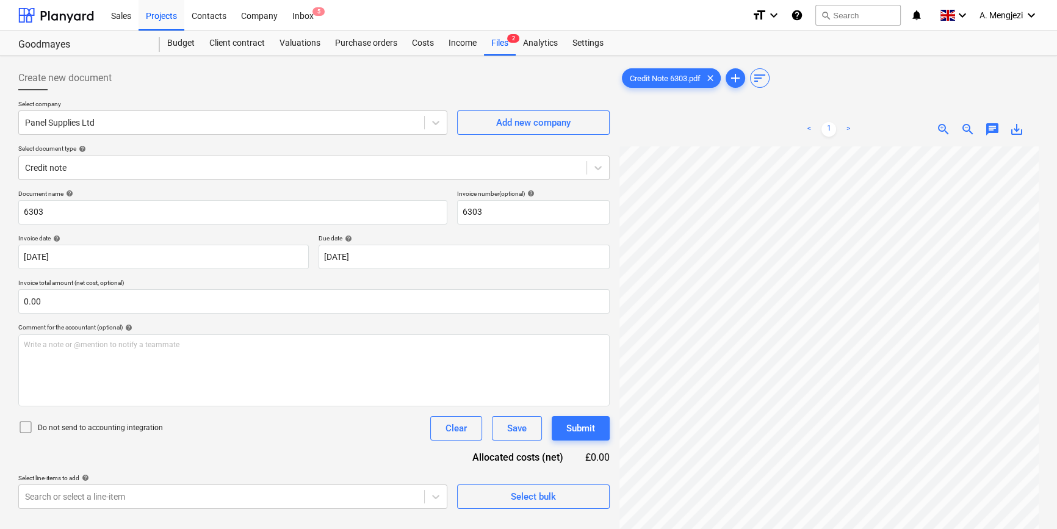
click at [903, 83] on div "Credit Note 6303.pdf clear add sort" at bounding box center [828, 78] width 419 height 24
click at [365, 41] on div "Purchase orders" at bounding box center [366, 43] width 77 height 24
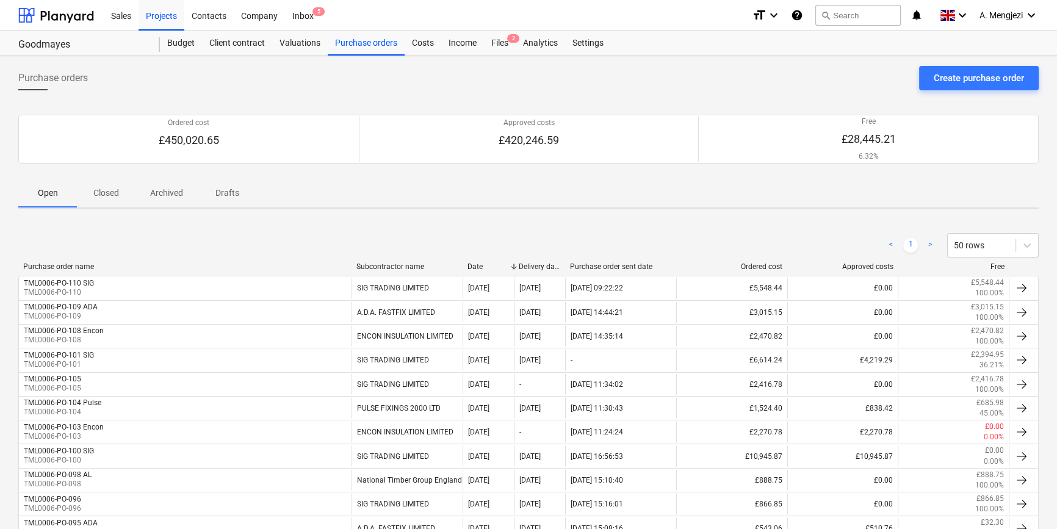
click at [274, 78] on div "Purchase orders Create purchase order" at bounding box center [528, 83] width 1020 height 34
click at [312, 18] on div "Inbox 5" at bounding box center [303, 14] width 36 height 31
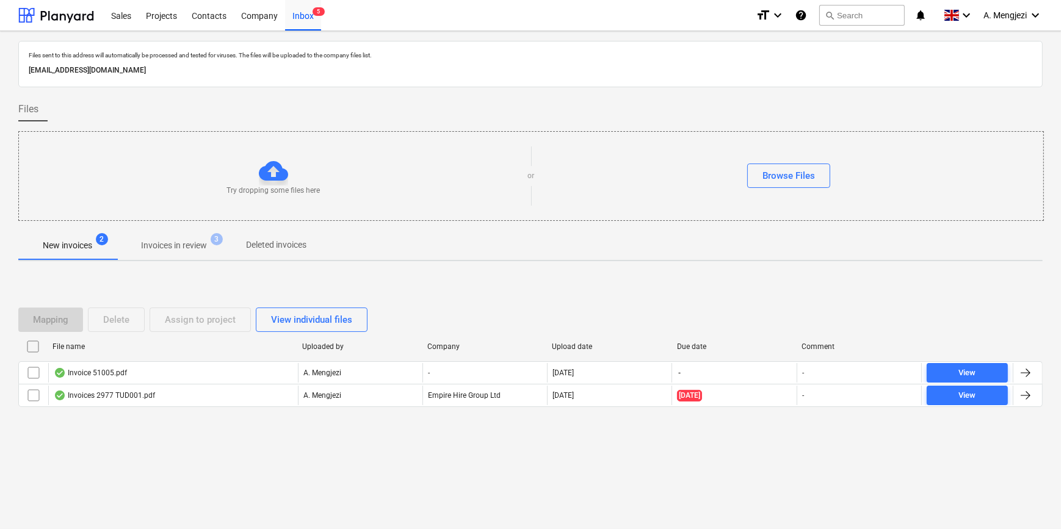
click at [159, 247] on p "Invoices in review" at bounding box center [174, 245] width 66 height 13
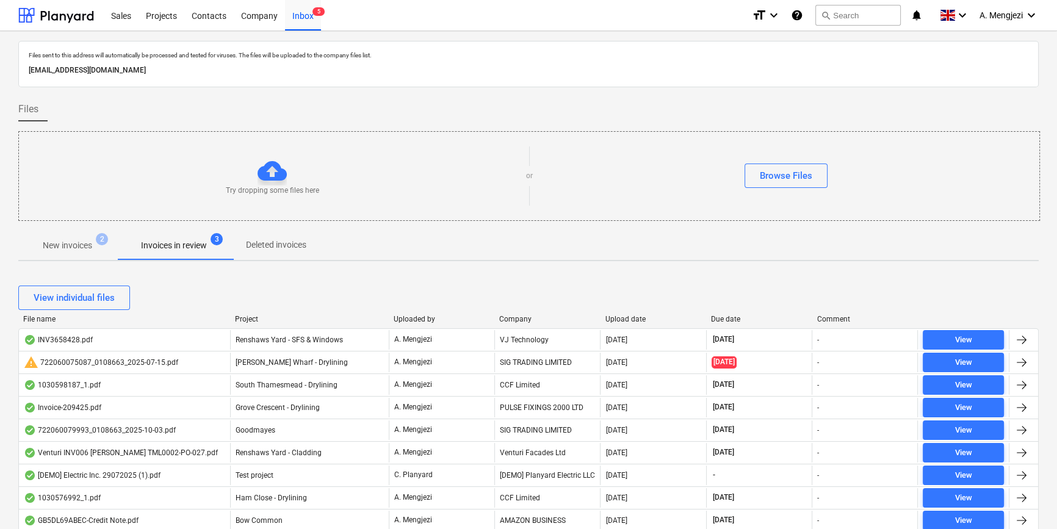
click at [536, 319] on div "Company" at bounding box center [547, 319] width 96 height 9
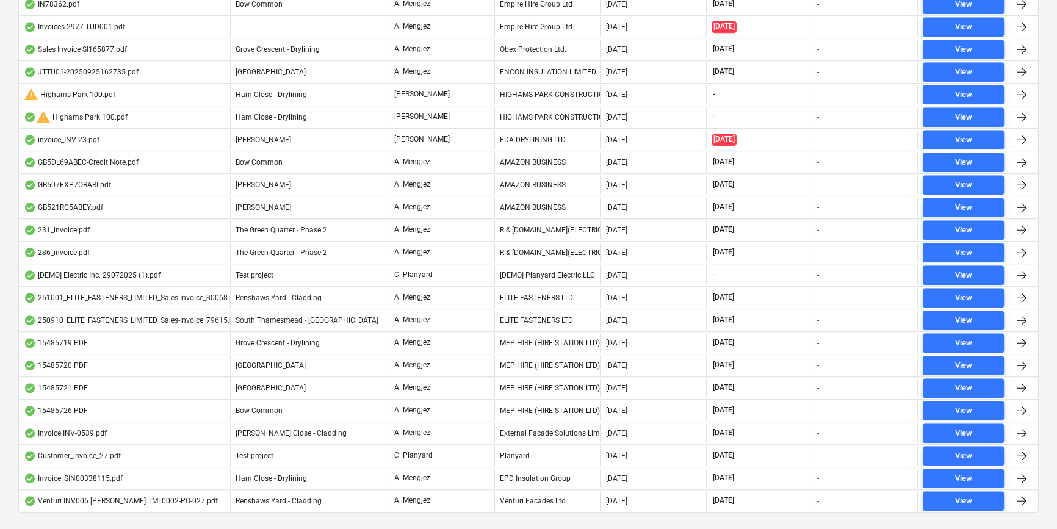
scroll to position [1171, 0]
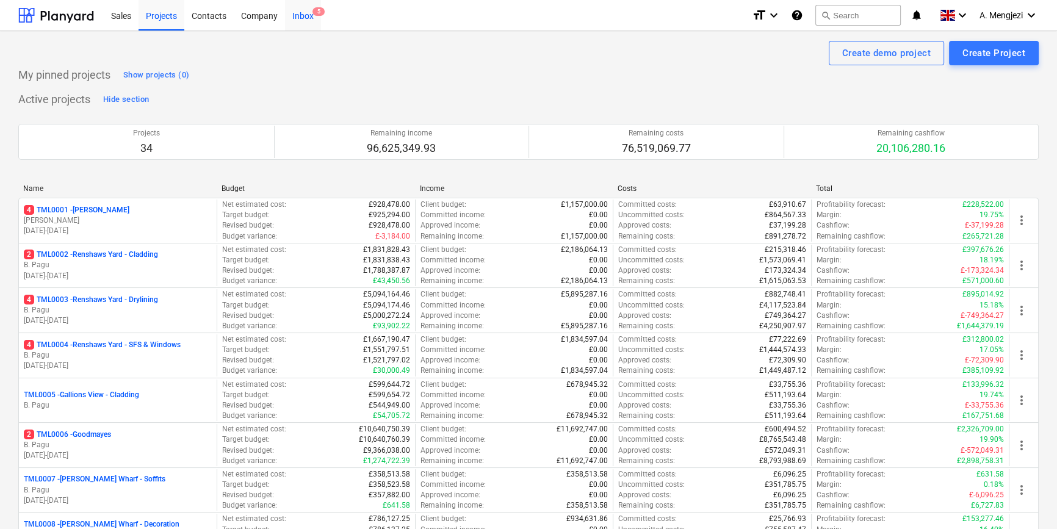
click at [298, 15] on div "Inbox 5" at bounding box center [303, 14] width 36 height 31
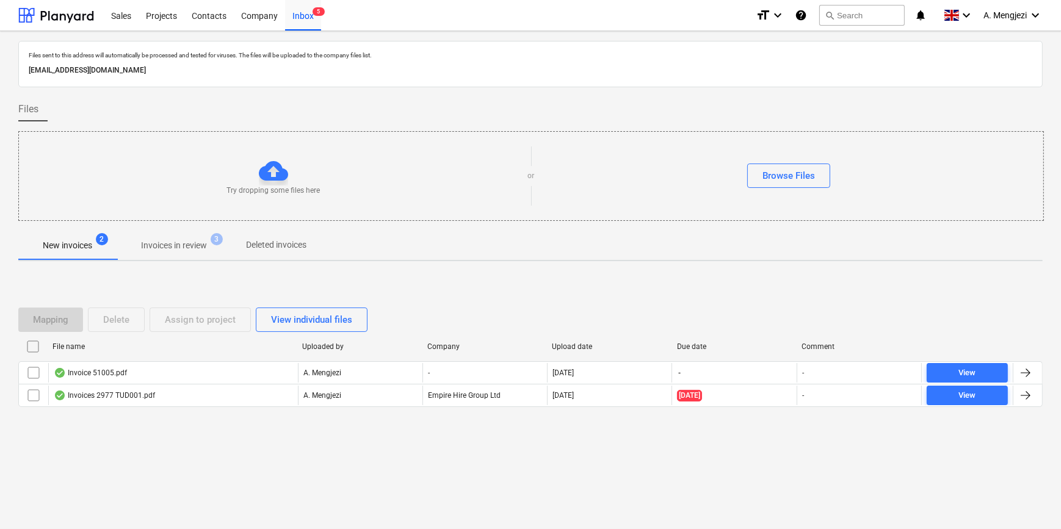
click at [183, 247] on p "Invoices in review" at bounding box center [174, 245] width 66 height 13
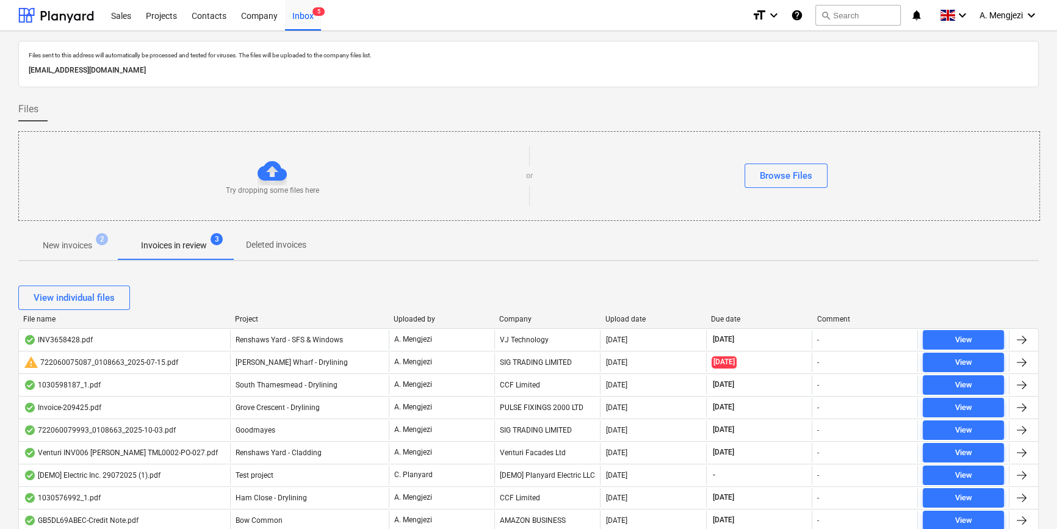
click at [552, 316] on div "Company" at bounding box center [547, 319] width 96 height 9
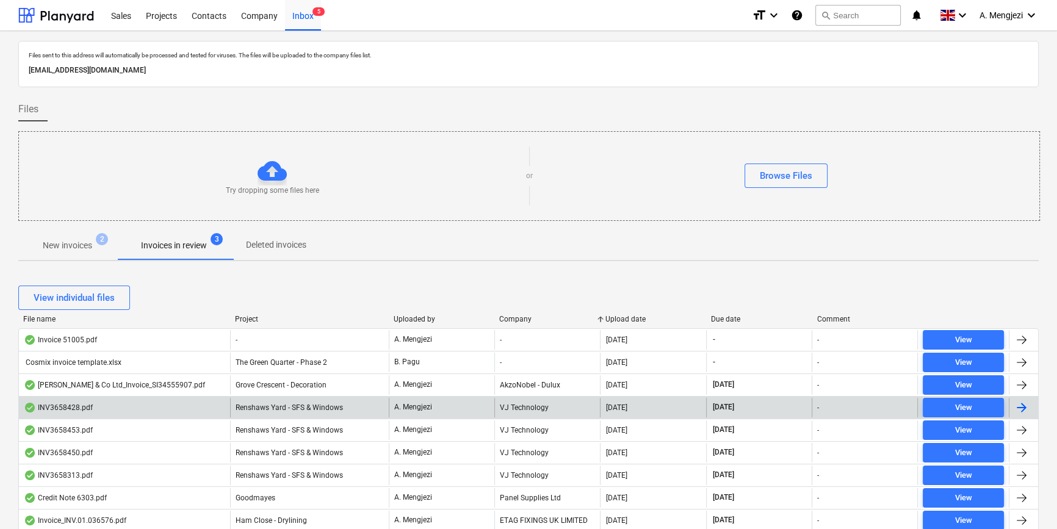
scroll to position [277, 0]
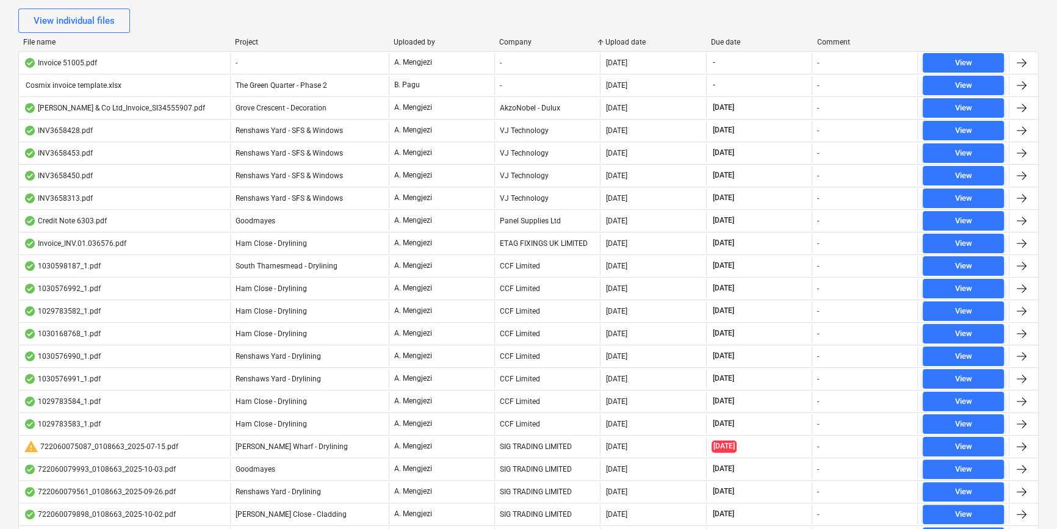
click at [535, 40] on div "Company" at bounding box center [547, 42] width 96 height 9
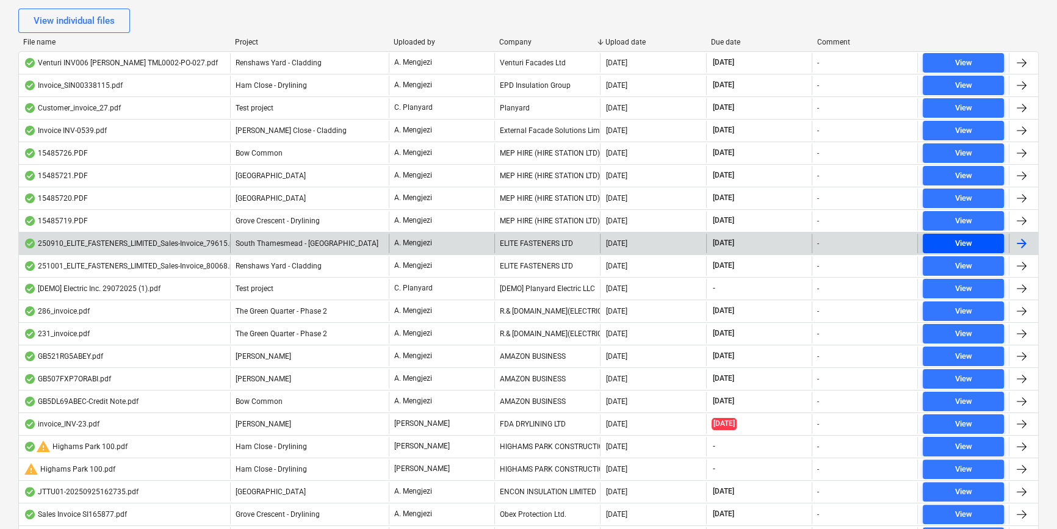
click at [950, 237] on span "View" at bounding box center [963, 244] width 71 height 14
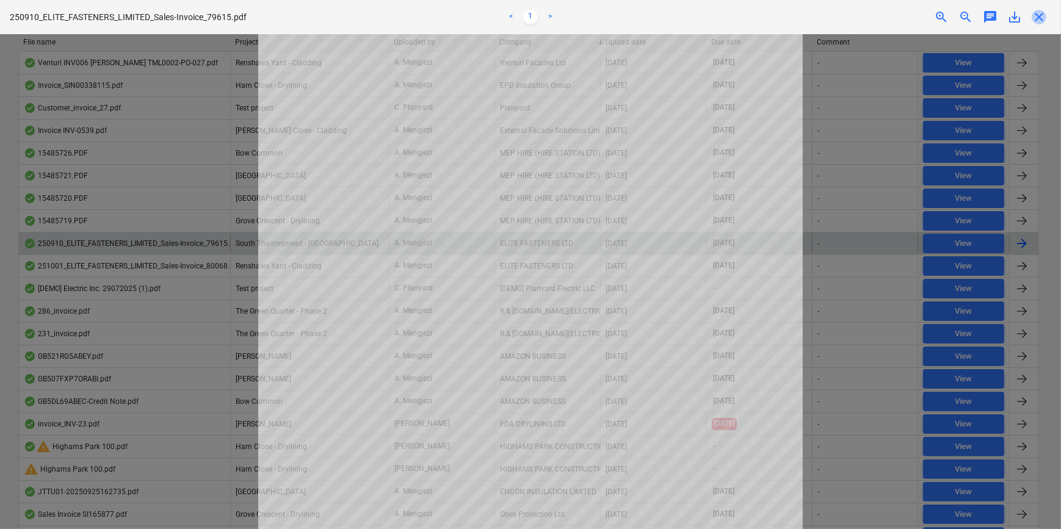
click at [1038, 18] on span "close" at bounding box center [1038, 17] width 15 height 15
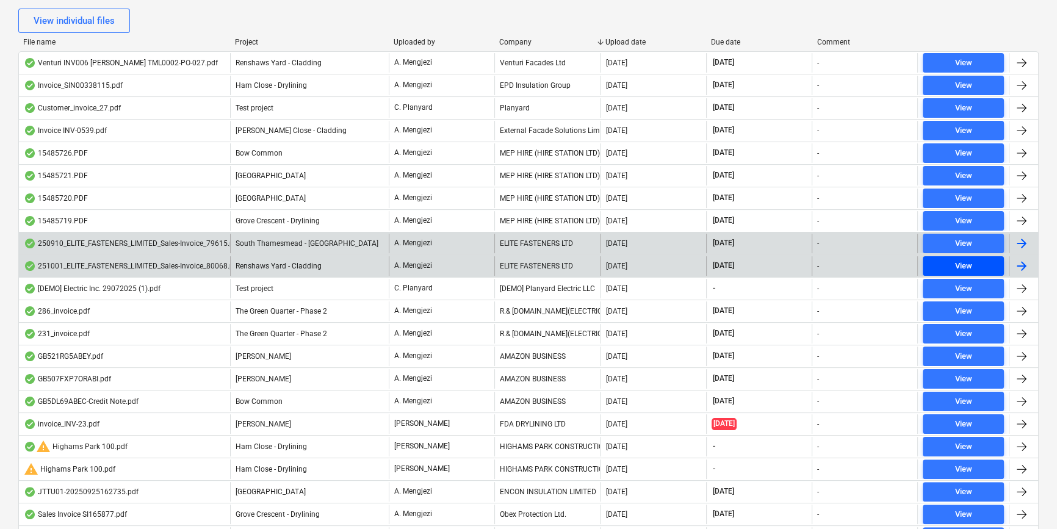
click at [993, 260] on span "View" at bounding box center [963, 266] width 71 height 14
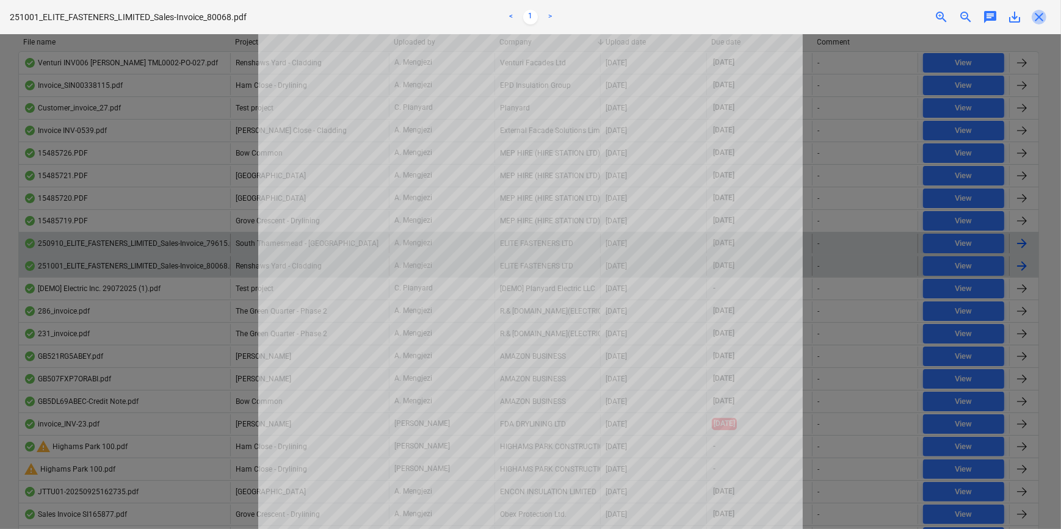
click at [1042, 13] on span "close" at bounding box center [1038, 17] width 15 height 15
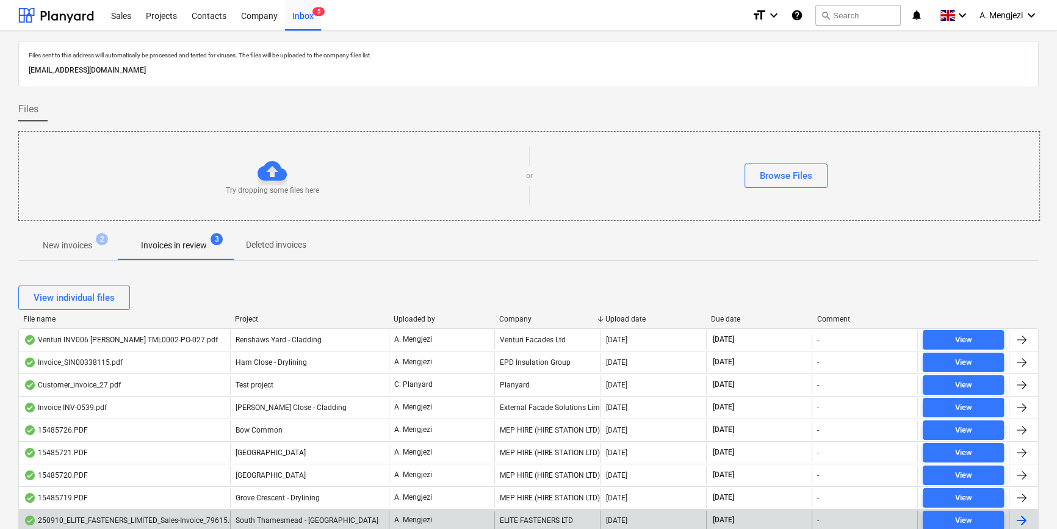
click at [549, 317] on div "Company" at bounding box center [547, 319] width 96 height 9
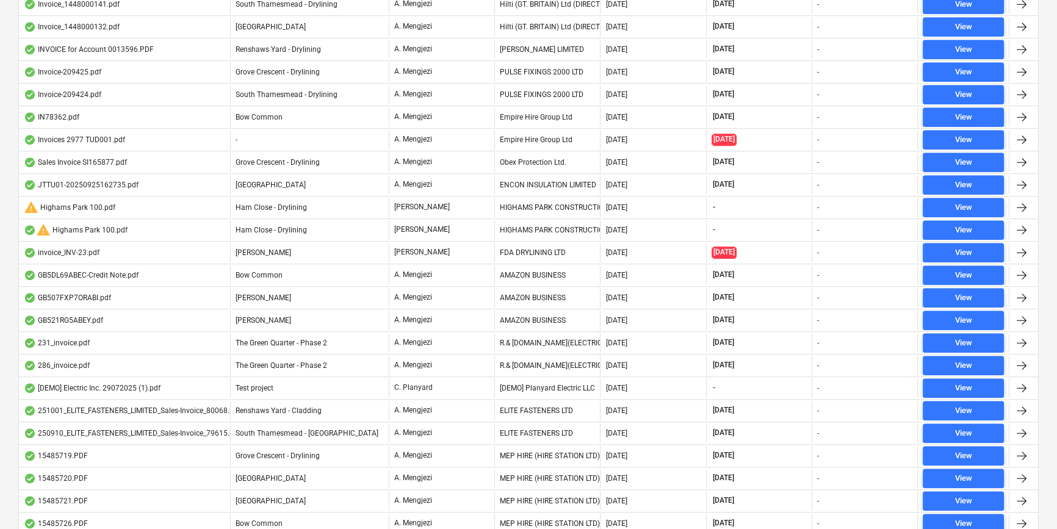
scroll to position [1031, 0]
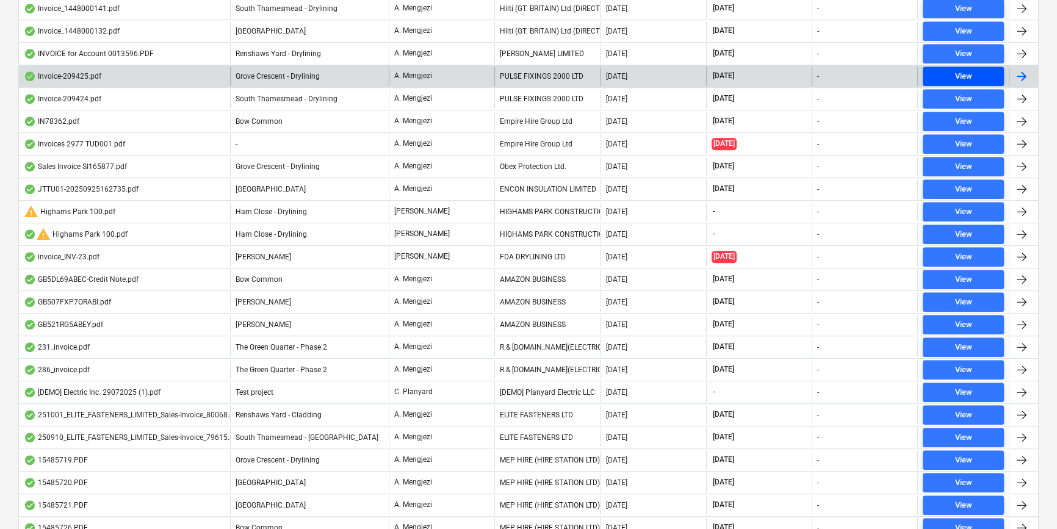
click at [950, 70] on span "View" at bounding box center [963, 77] width 71 height 14
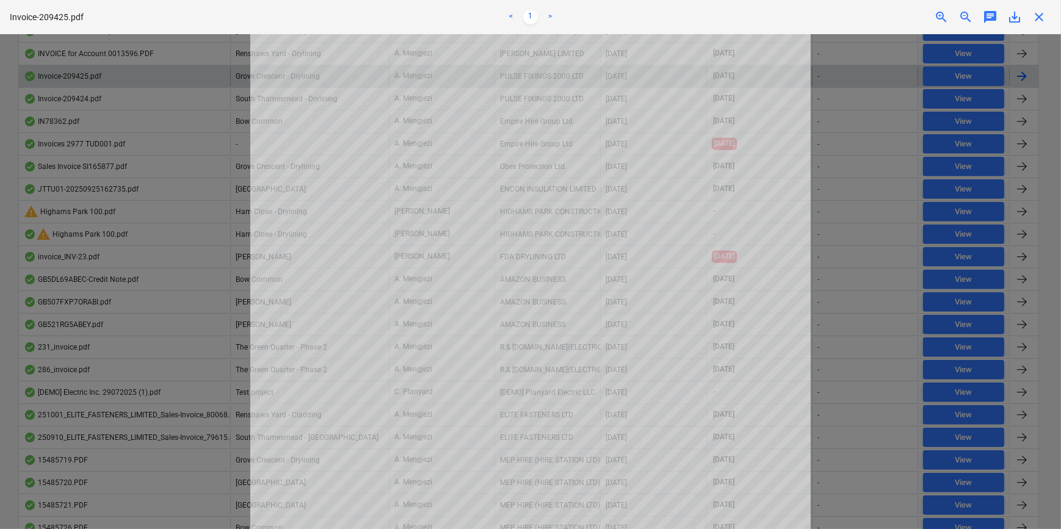
click at [1038, 12] on span "close" at bounding box center [1038, 17] width 15 height 15
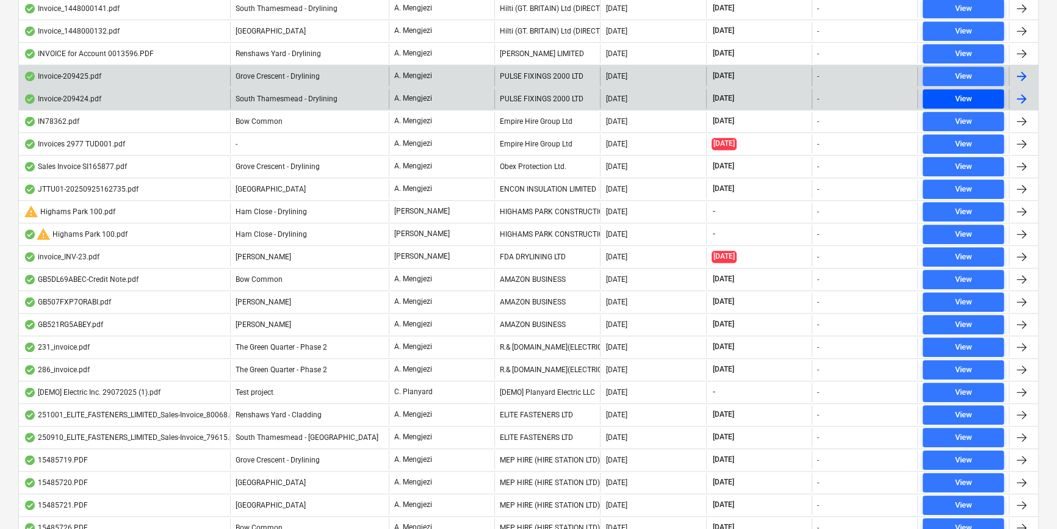
click at [945, 89] on button "View" at bounding box center [963, 99] width 81 height 20
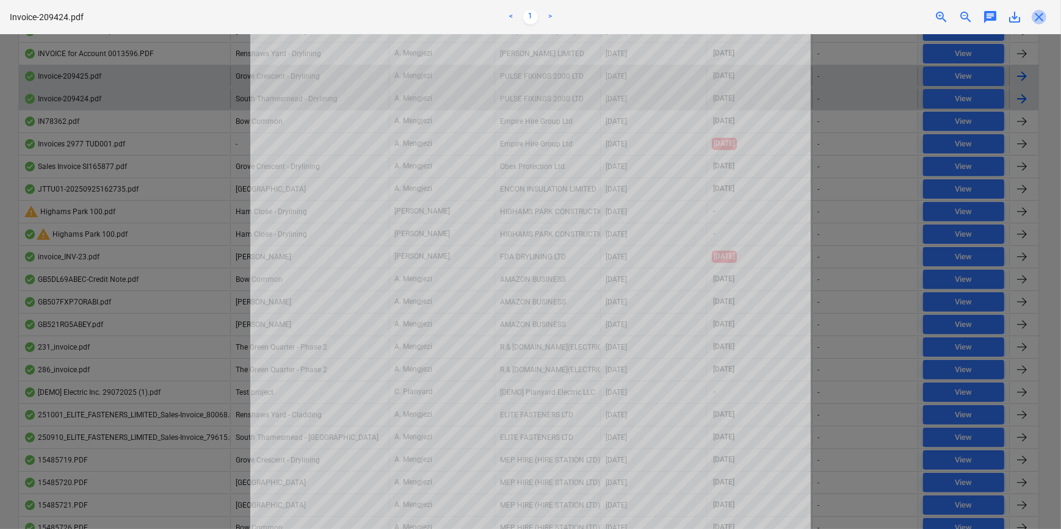
click at [1040, 12] on span "close" at bounding box center [1038, 17] width 15 height 15
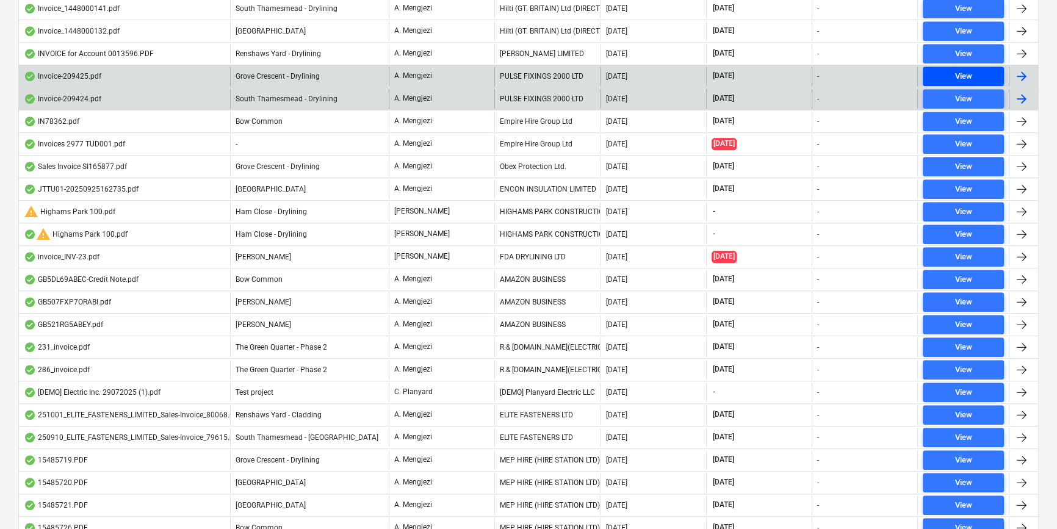
click at [969, 67] on button "View" at bounding box center [963, 77] width 81 height 20
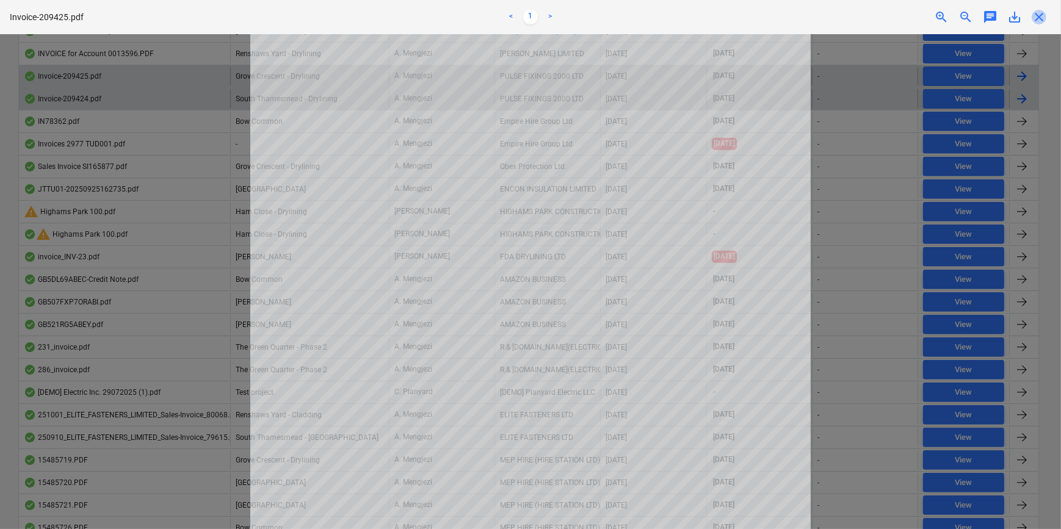
click at [1040, 14] on span "close" at bounding box center [1038, 17] width 15 height 15
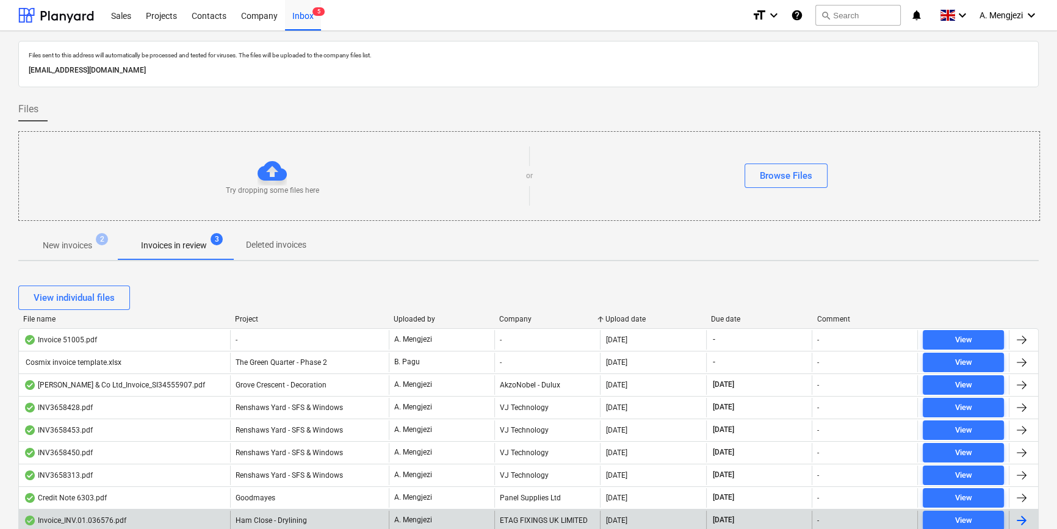
click at [73, 240] on p "New invoices" at bounding box center [67, 245] width 49 height 13
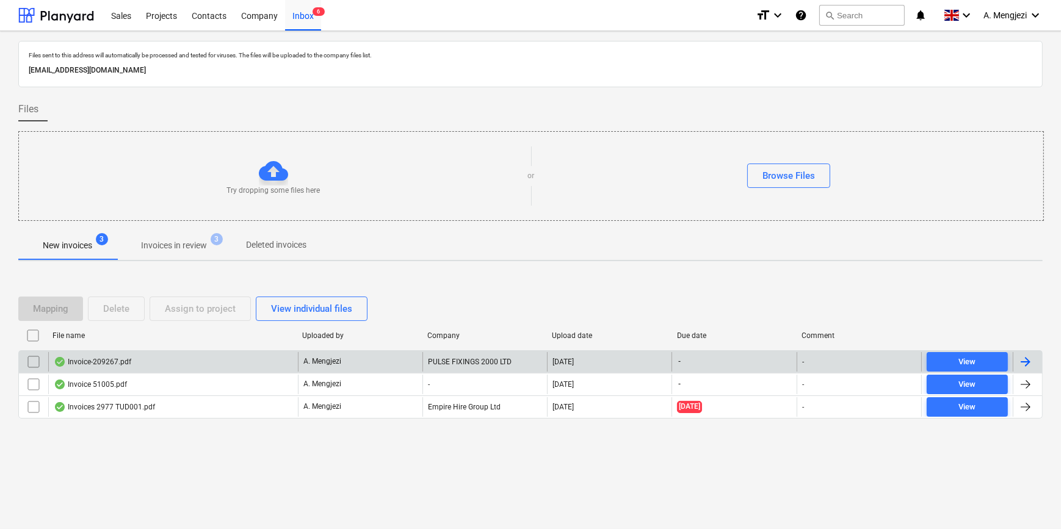
click at [247, 355] on div "Invoice-209267.pdf" at bounding box center [173, 362] width 250 height 20
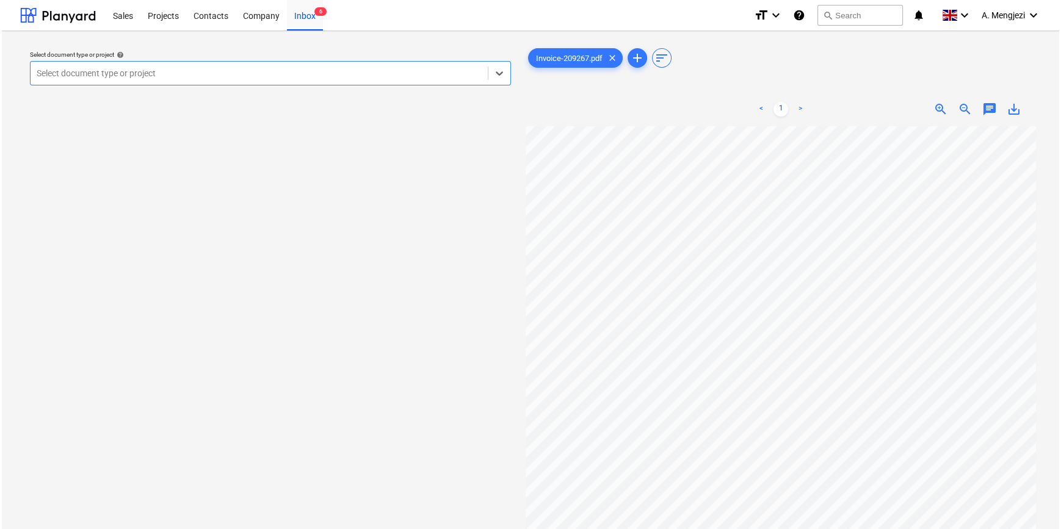
scroll to position [238, 0]
click at [286, 81] on div "Select document type or project" at bounding box center [257, 73] width 457 height 17
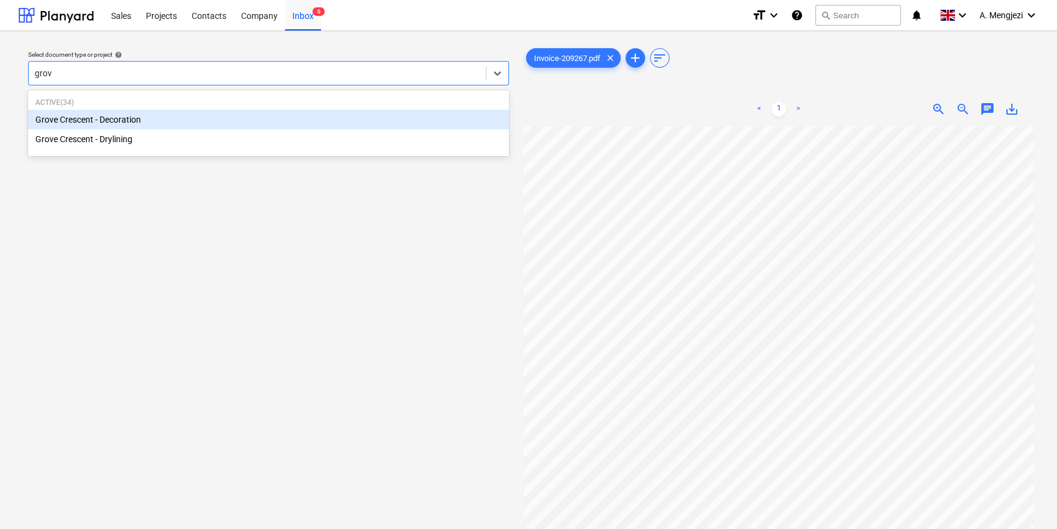
type input "grove"
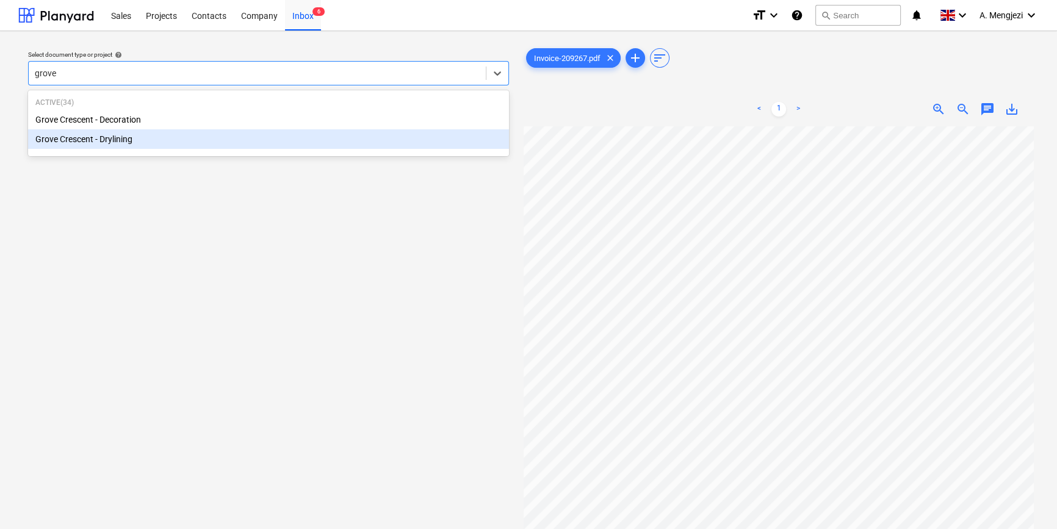
click at [291, 149] on div "Grove Crescent - Drylining" at bounding box center [268, 139] width 481 height 20
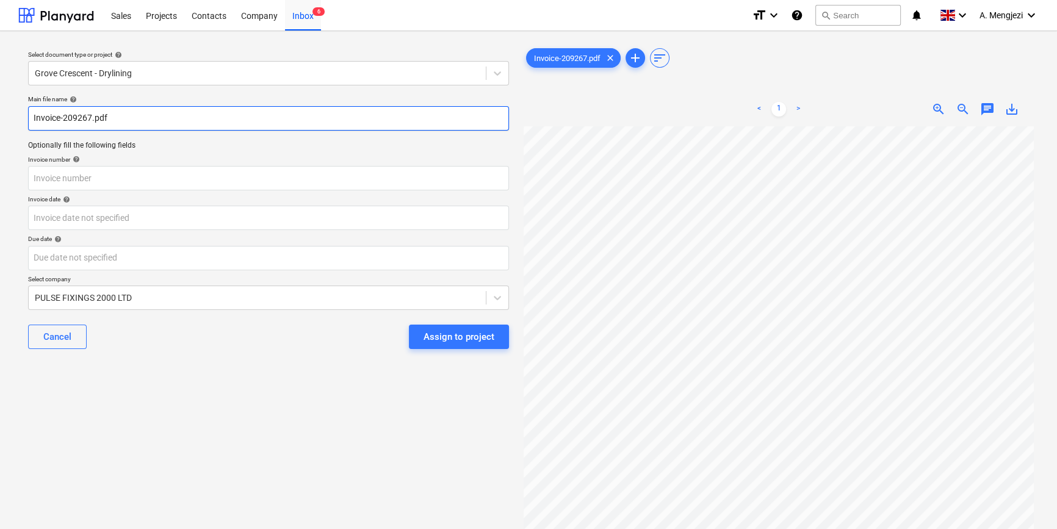
drag, startPoint x: 63, startPoint y: 118, endPoint x: 92, endPoint y: 119, distance: 29.3
click at [92, 119] on input "Invoice-209267.pdf" at bounding box center [268, 118] width 481 height 24
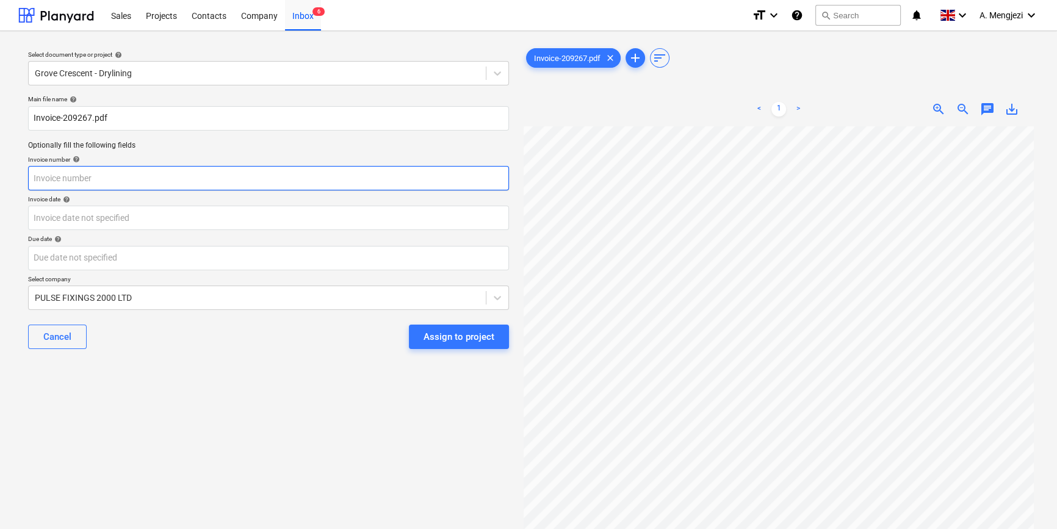
click at [75, 180] on input "text" at bounding box center [268, 178] width 481 height 24
paste input "209267"
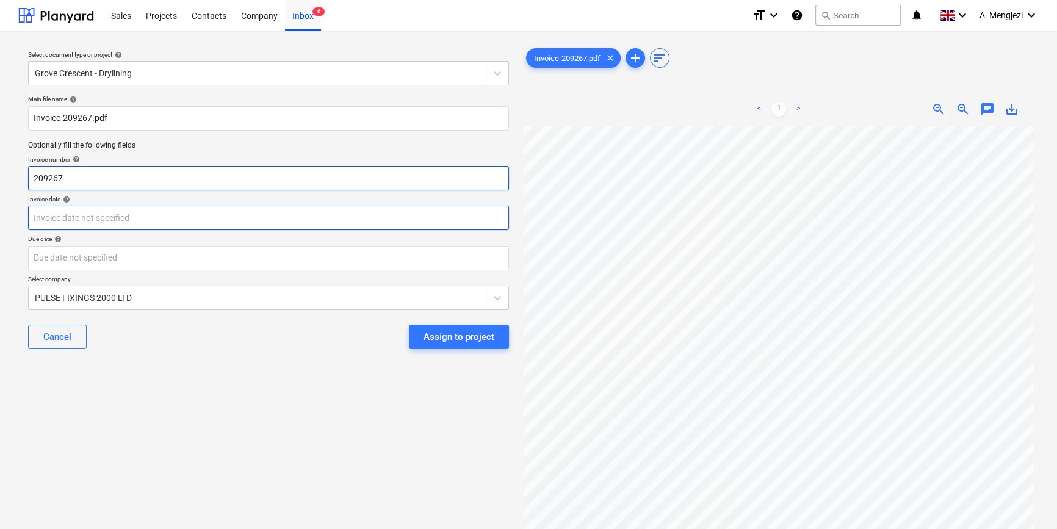
type input "209267"
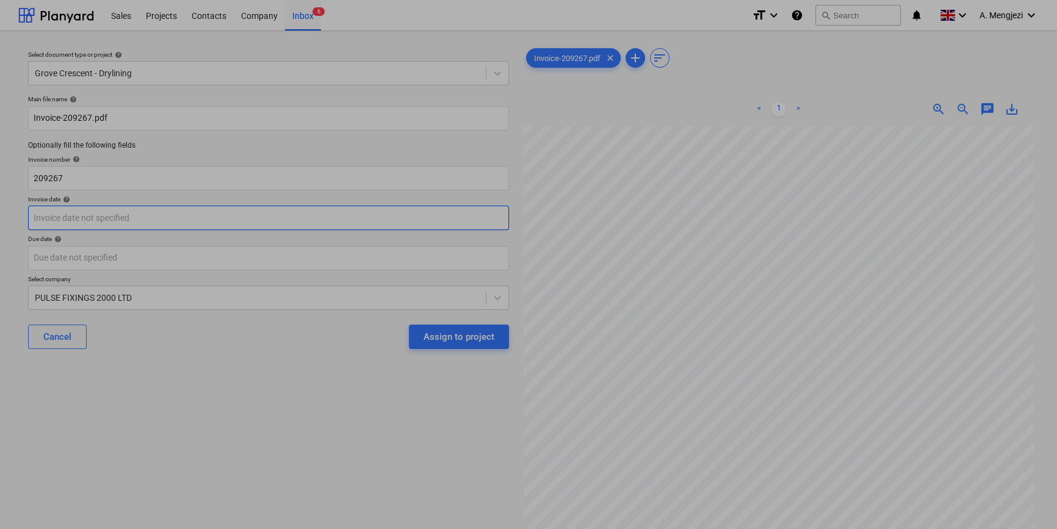
click at [88, 218] on body "Sales Projects Contacts Company Inbox 6 format_size keyboard_arrow_down help se…" at bounding box center [528, 264] width 1057 height 529
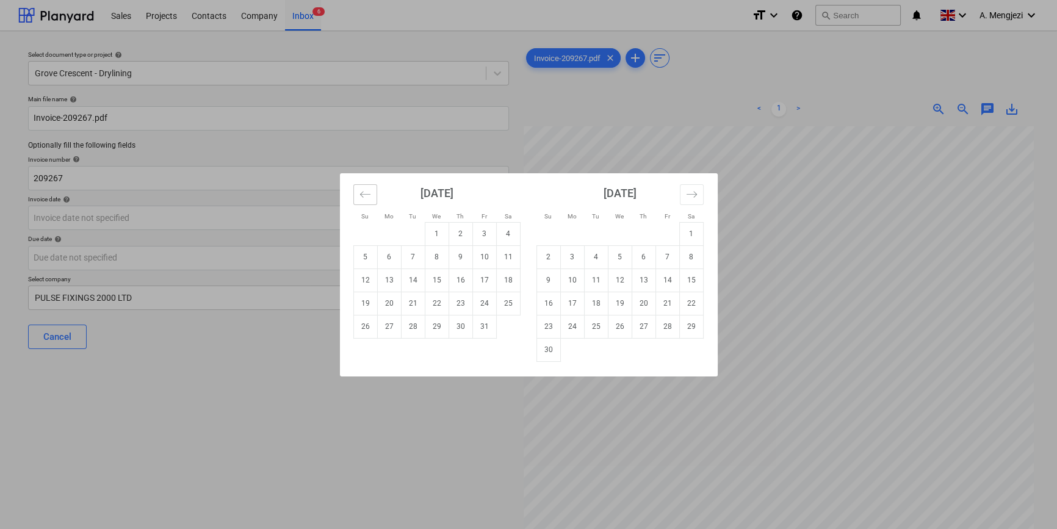
click at [364, 193] on icon "Move backward to switch to the previous month." at bounding box center [365, 195] width 12 height 12
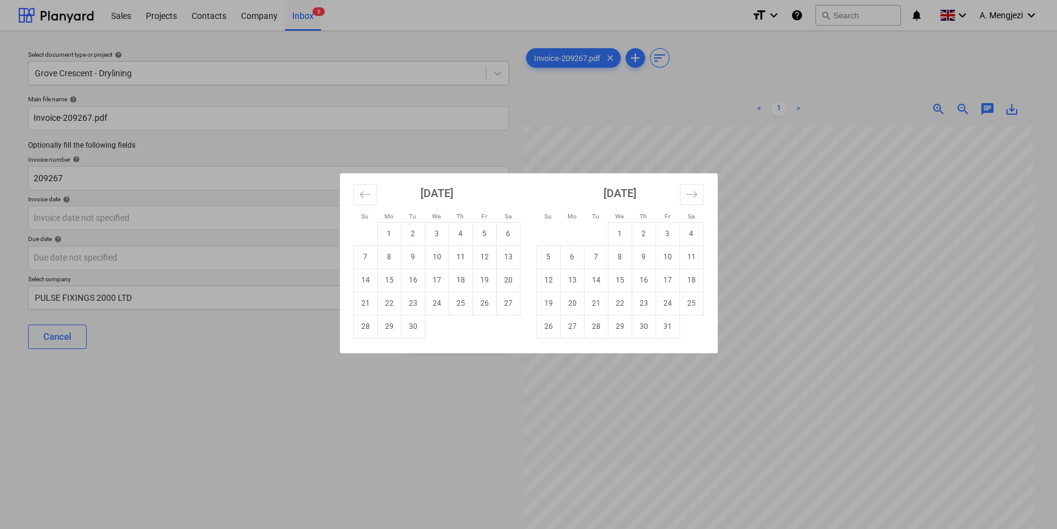
click at [410, 325] on td "30" at bounding box center [413, 326] width 24 height 23
type input "[DATE]"
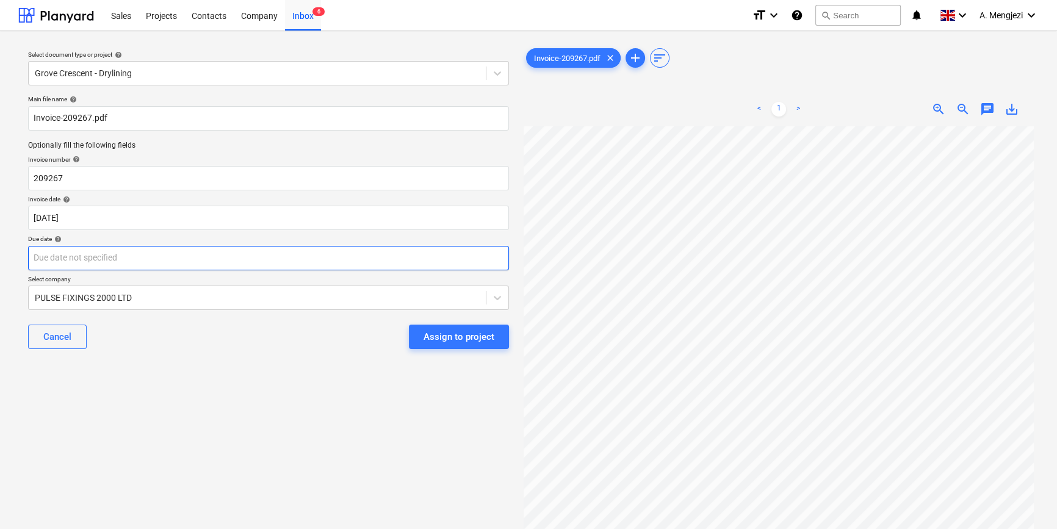
click at [251, 248] on body "Sales Projects Contacts Company Inbox 6 format_size keyboard_arrow_down help se…" at bounding box center [528, 264] width 1057 height 529
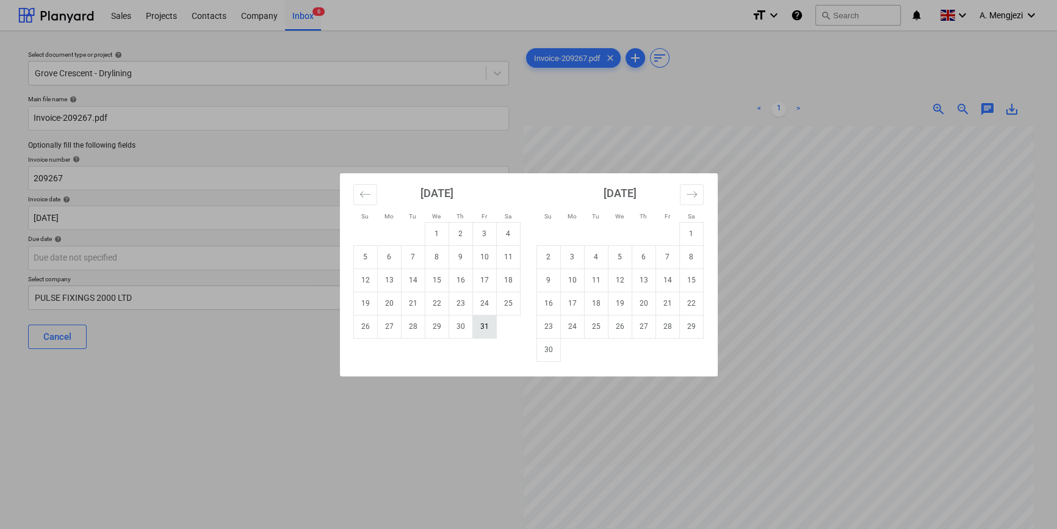
click at [485, 330] on td "31" at bounding box center [484, 326] width 24 height 23
type input "[DATE]"
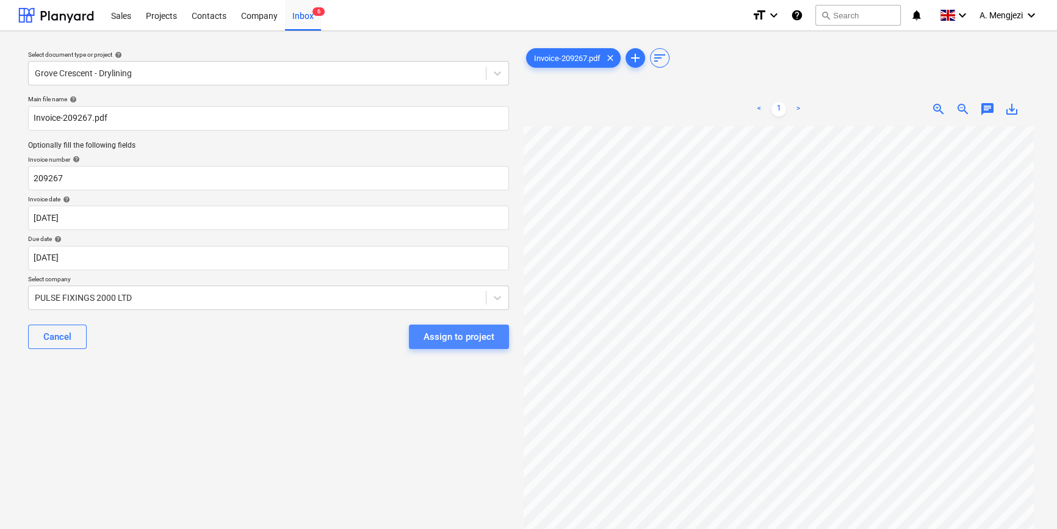
click at [474, 338] on div "Assign to project" at bounding box center [459, 337] width 71 height 16
